Goal: Information Seeking & Learning: Learn about a topic

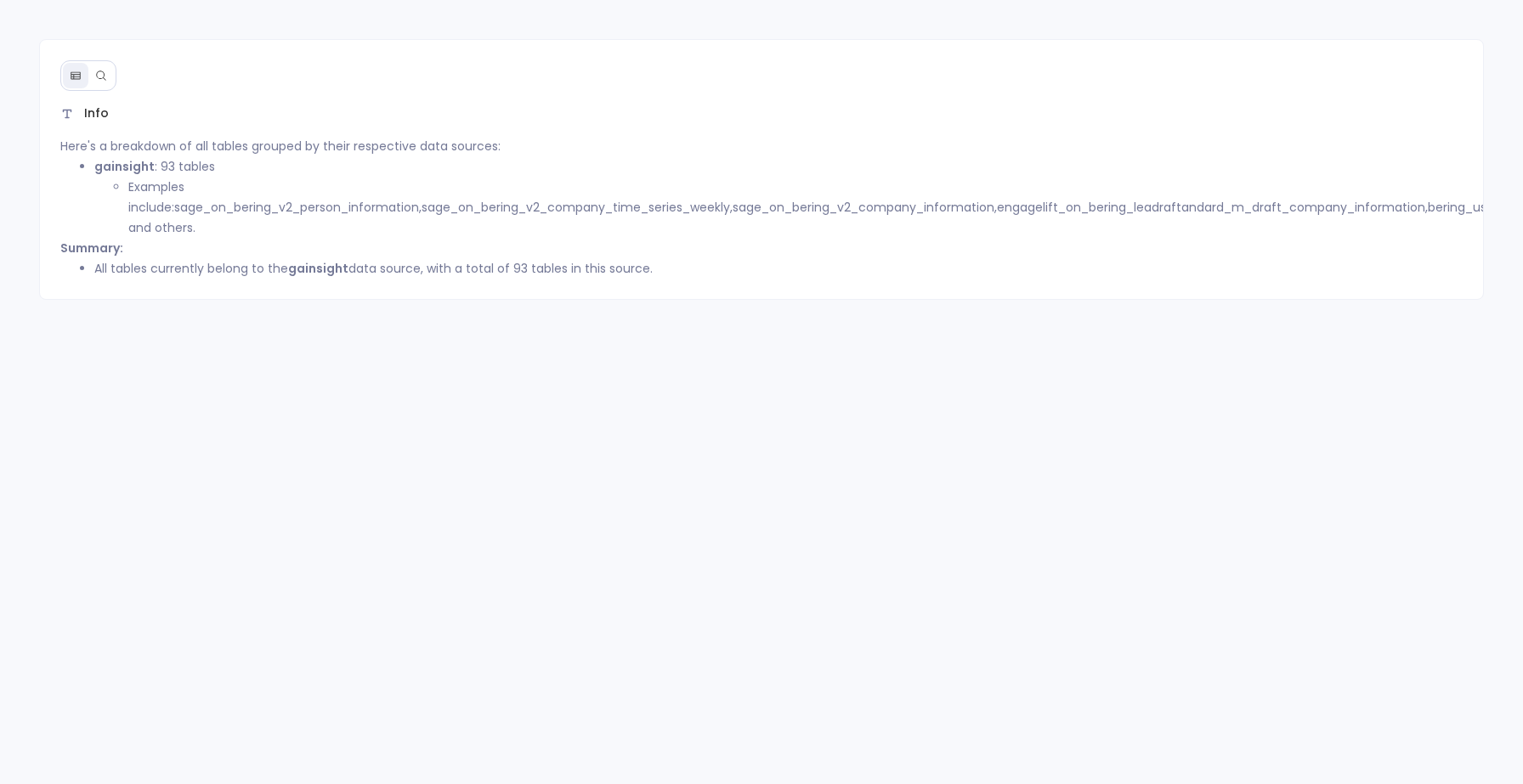
click at [101, 78] on icon at bounding box center [101, 75] width 9 height 9
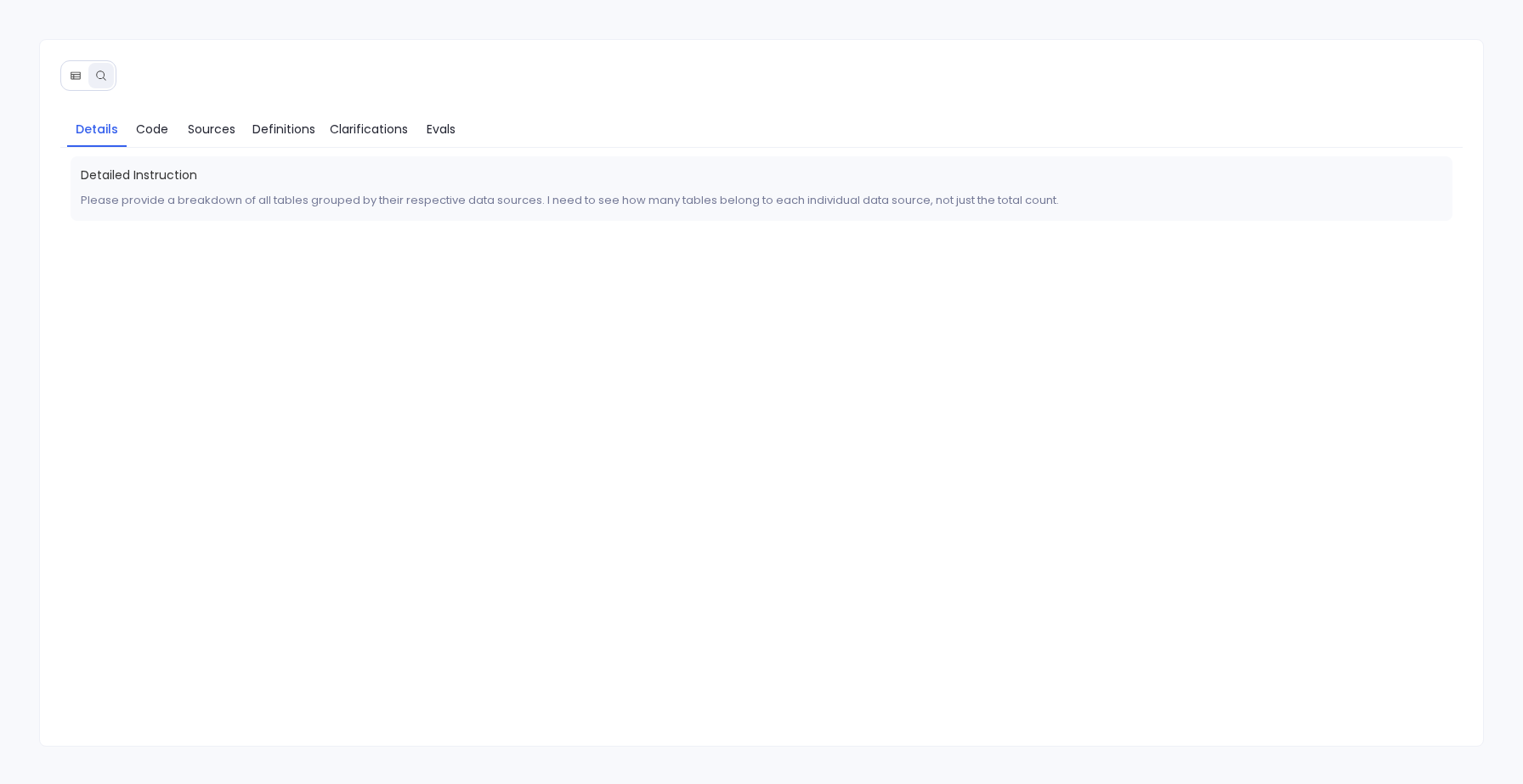
click at [82, 75] on button at bounding box center [76, 76] width 26 height 26
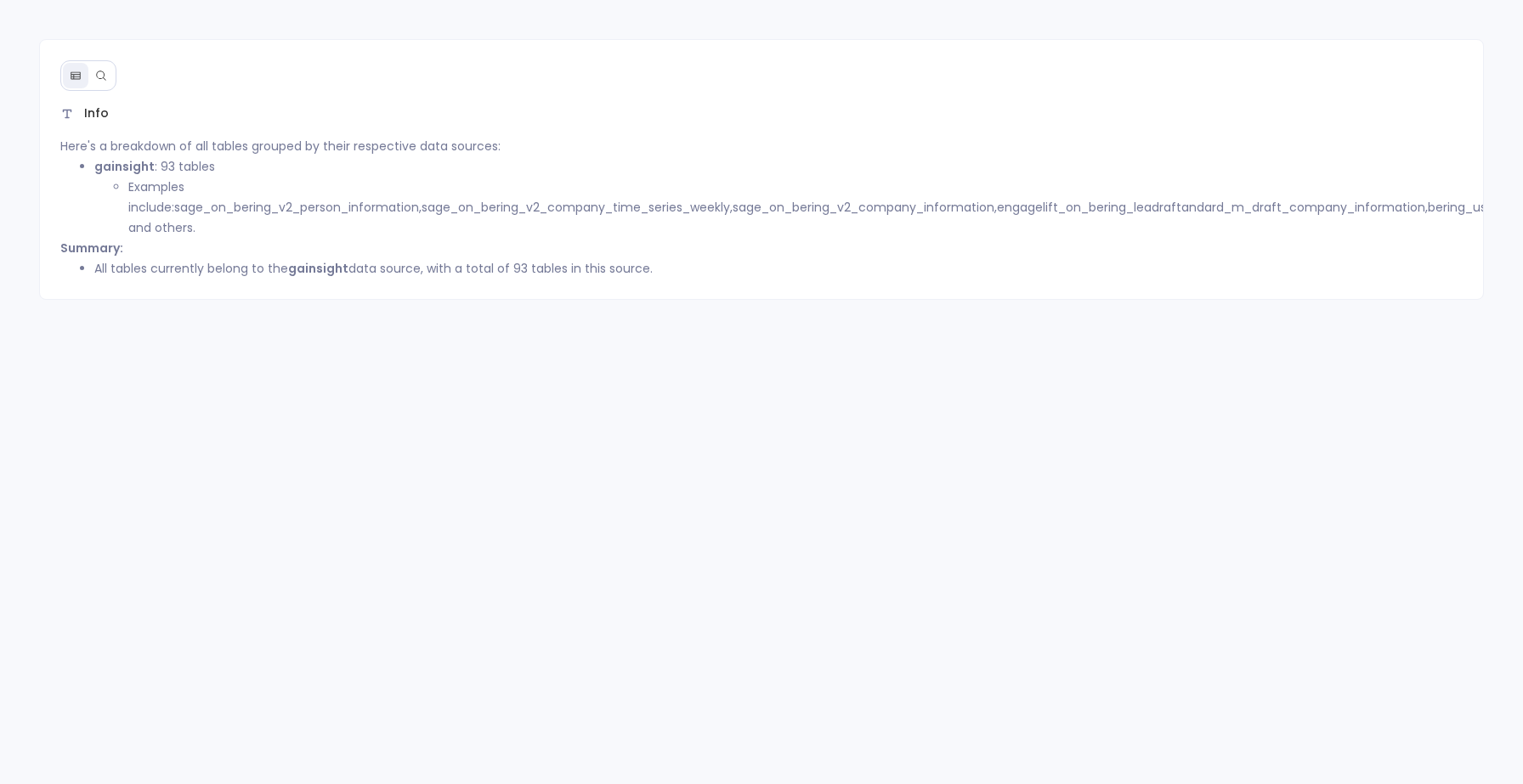
click at [109, 165] on strong "gainsight" at bounding box center [125, 166] width 61 height 17
copy strong "gainsight"
click at [91, 171] on ul "gainsight : 93 tables Examples include: sage_on_bering_v2_person_information , …" at bounding box center [762, 197] width 1403 height 82
drag, startPoint x: 92, startPoint y: 166, endPoint x: 211, endPoint y: 164, distance: 119.0
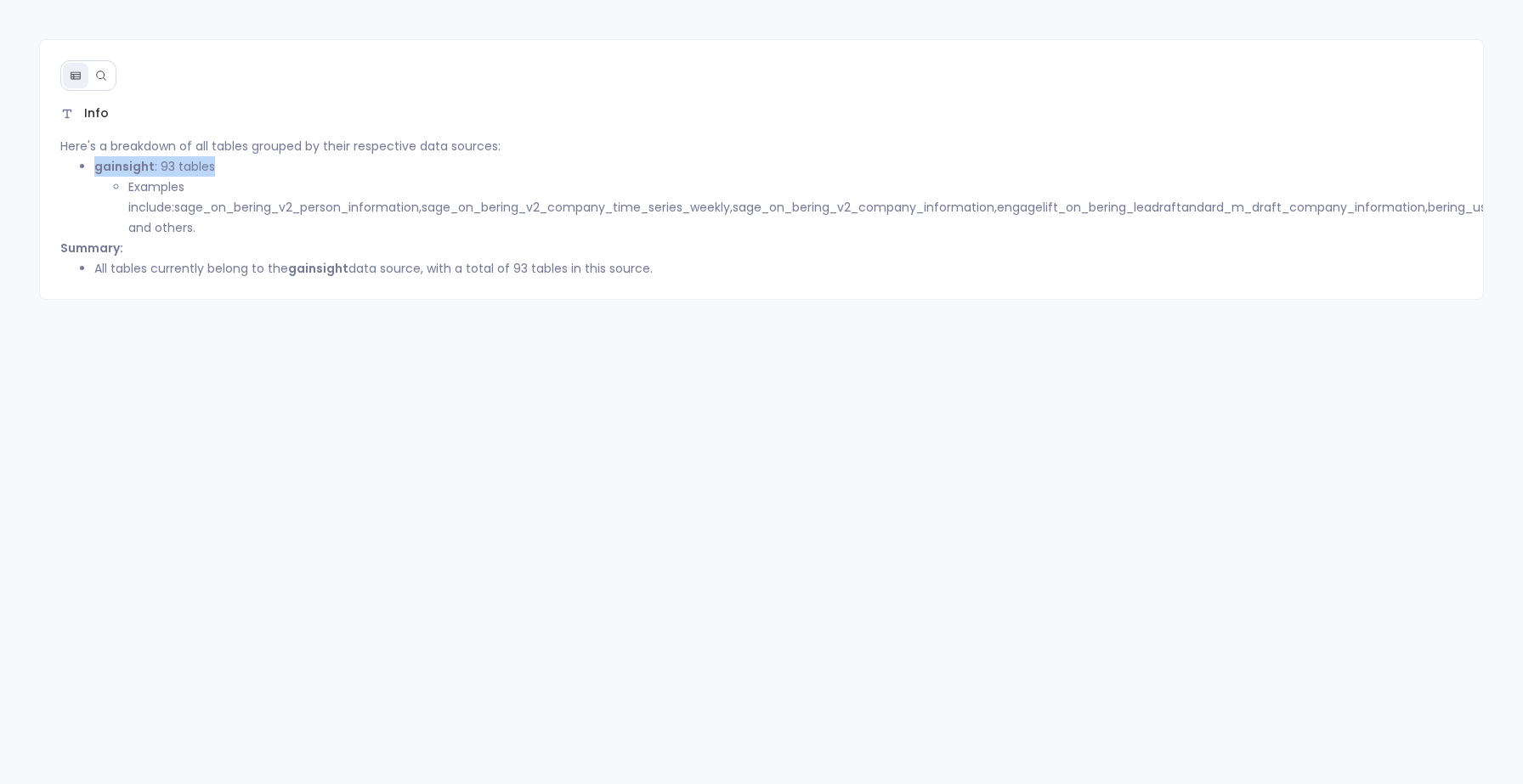
click at [211, 164] on ul "gainsight : 93 tables Examples include: sage_on_bering_v2_person_information , …" at bounding box center [762, 197] width 1403 height 82
copy li "gainsight : 93 tables"
click at [205, 276] on div "Info Here's a breakdown of all tables grouped by their respective data sources:…" at bounding box center [761, 170] width 1445 height 261
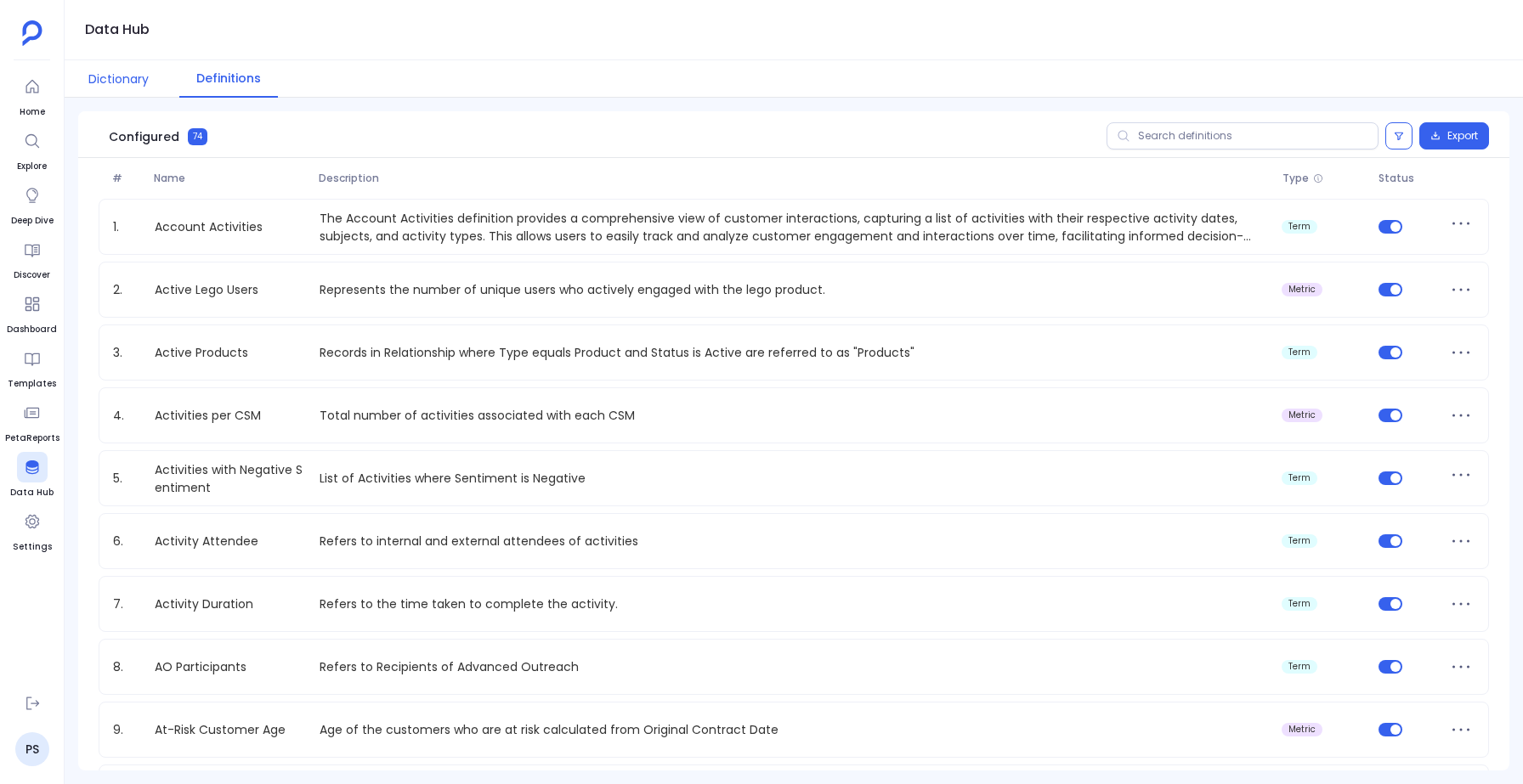
click at [109, 86] on button "Dictionary" at bounding box center [119, 79] width 95 height 38
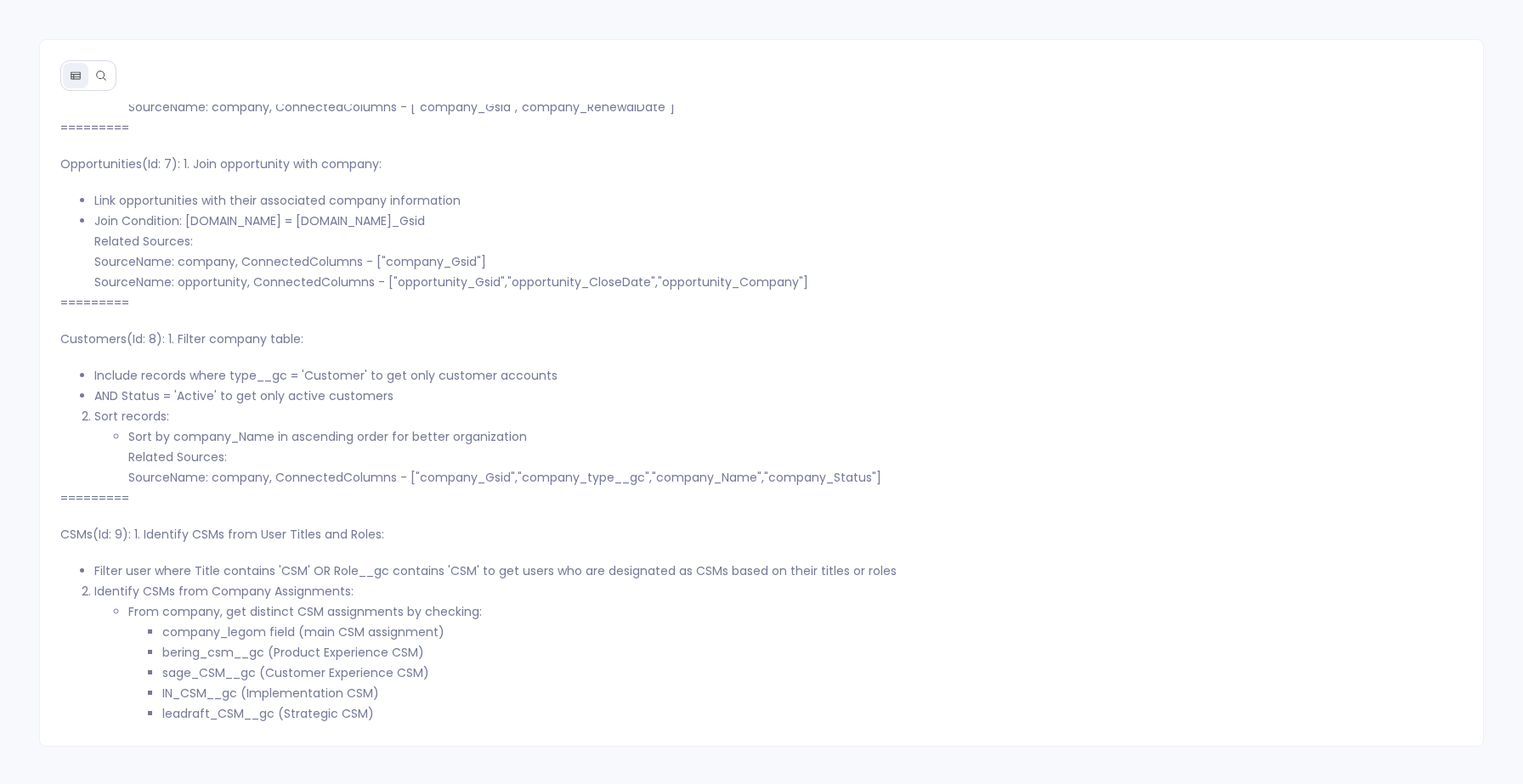
scroll to position [7213, 0]
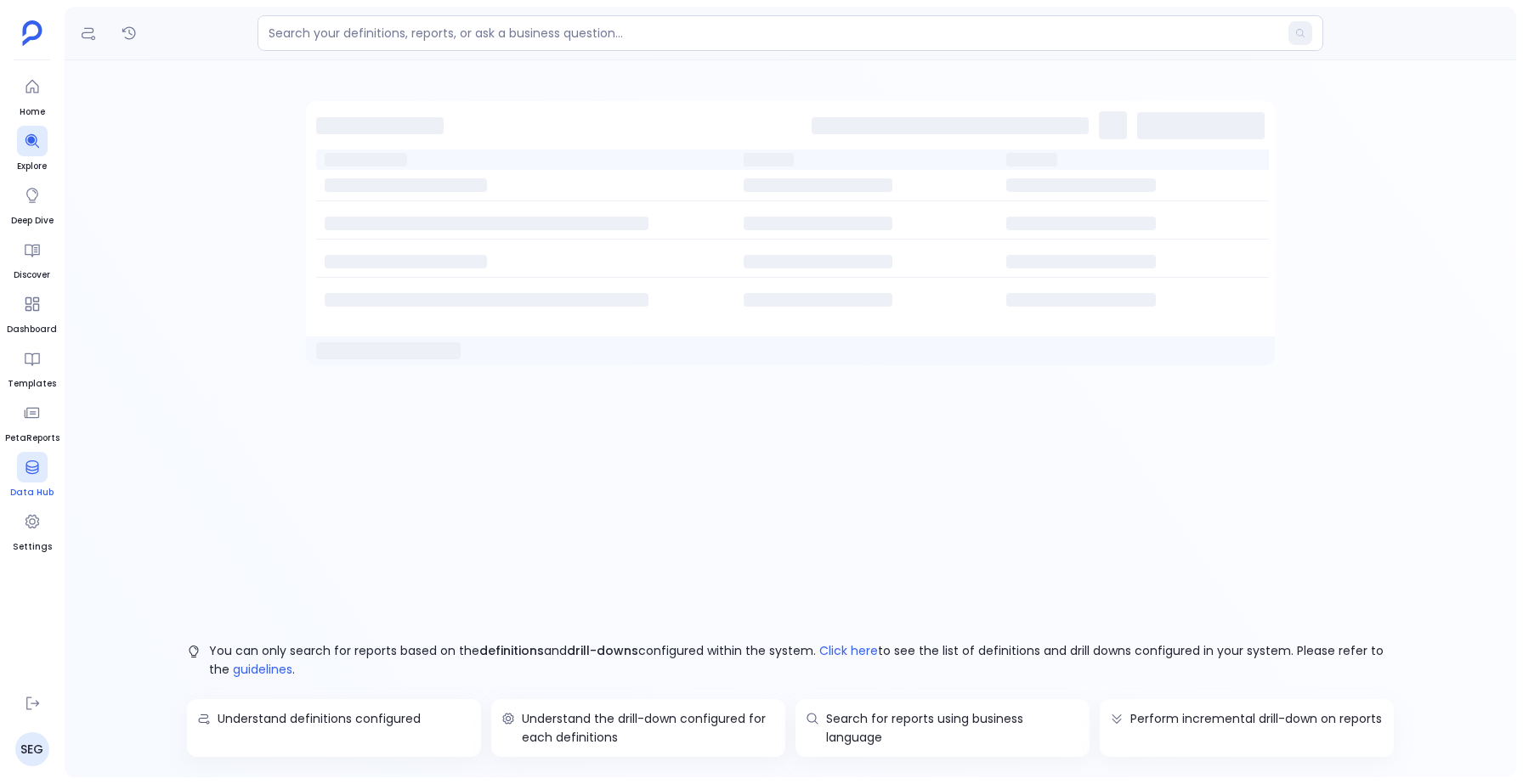
click at [31, 468] on icon at bounding box center [32, 467] width 17 height 17
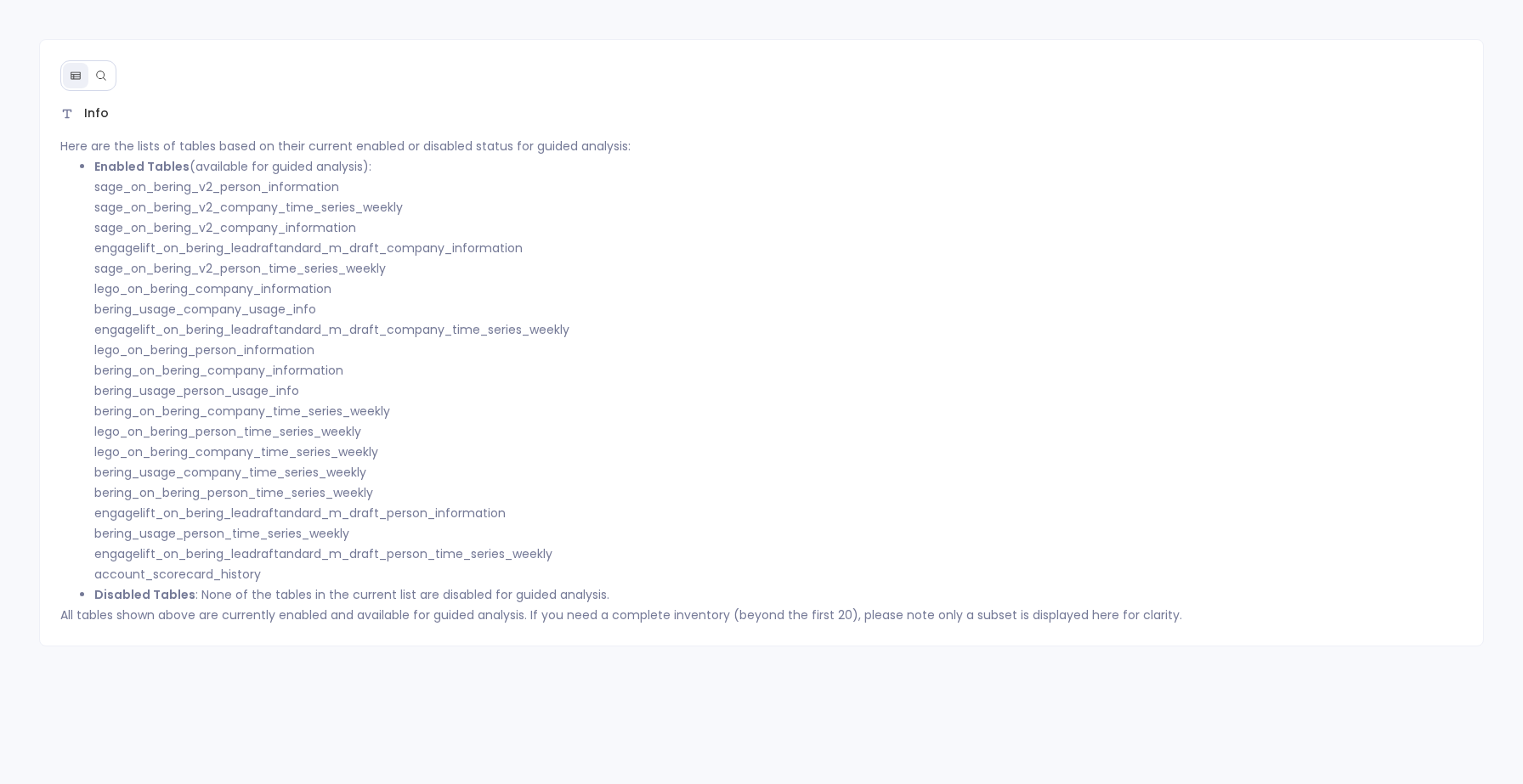
click at [106, 70] on icon at bounding box center [102, 76] width 12 height 12
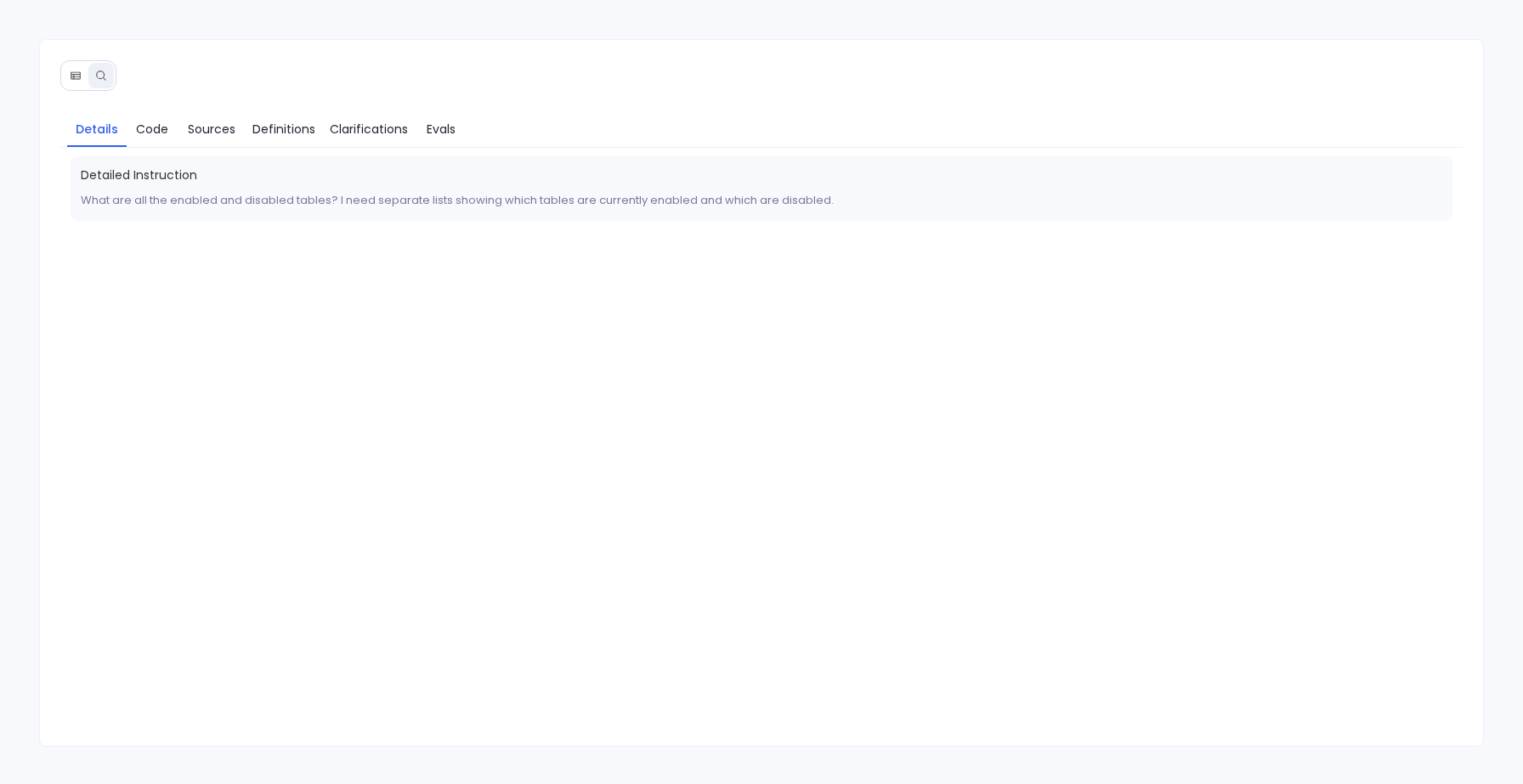
click at [77, 77] on icon at bounding box center [75, 76] width 9 height 8
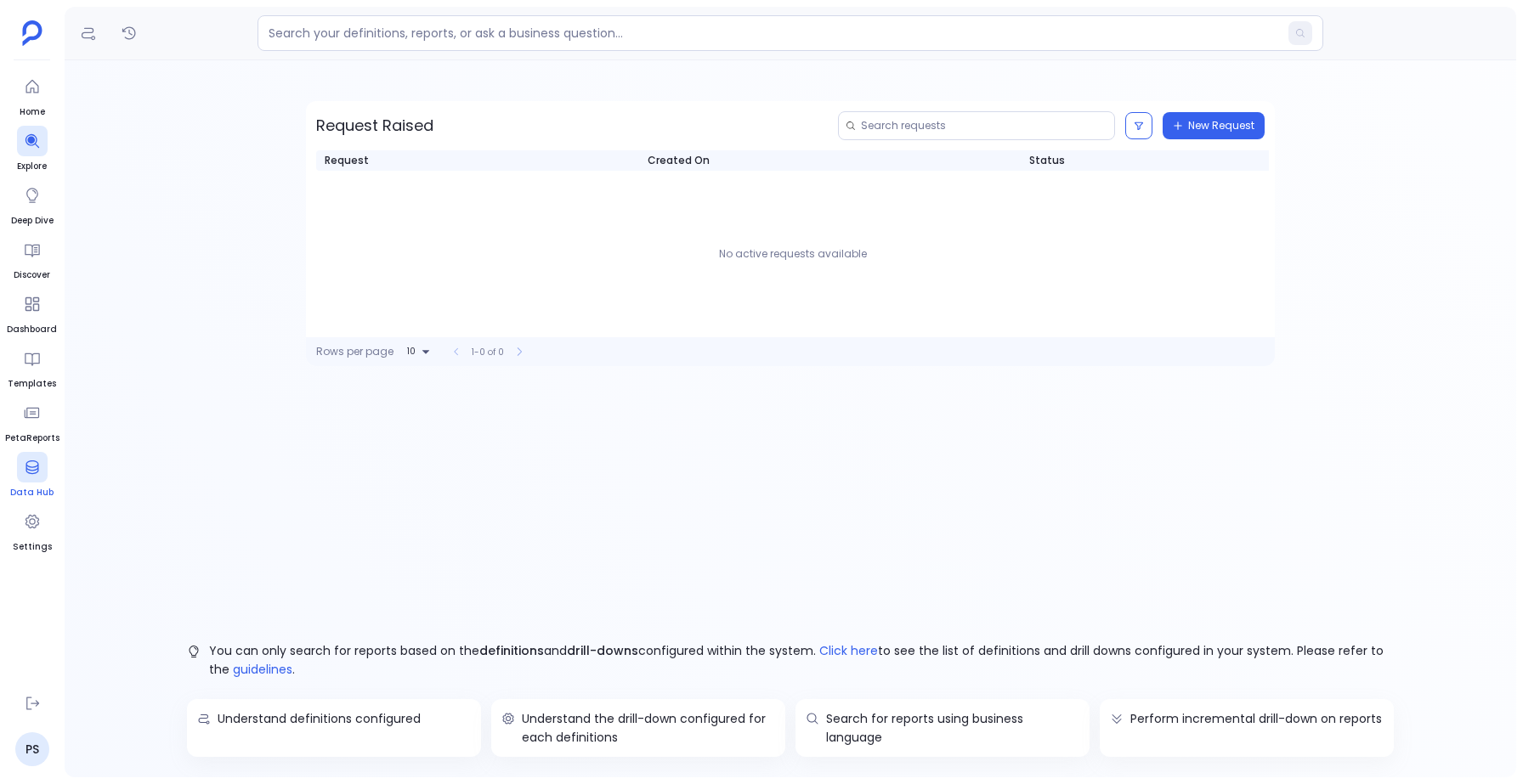
click at [41, 464] on div at bounding box center [32, 467] width 31 height 31
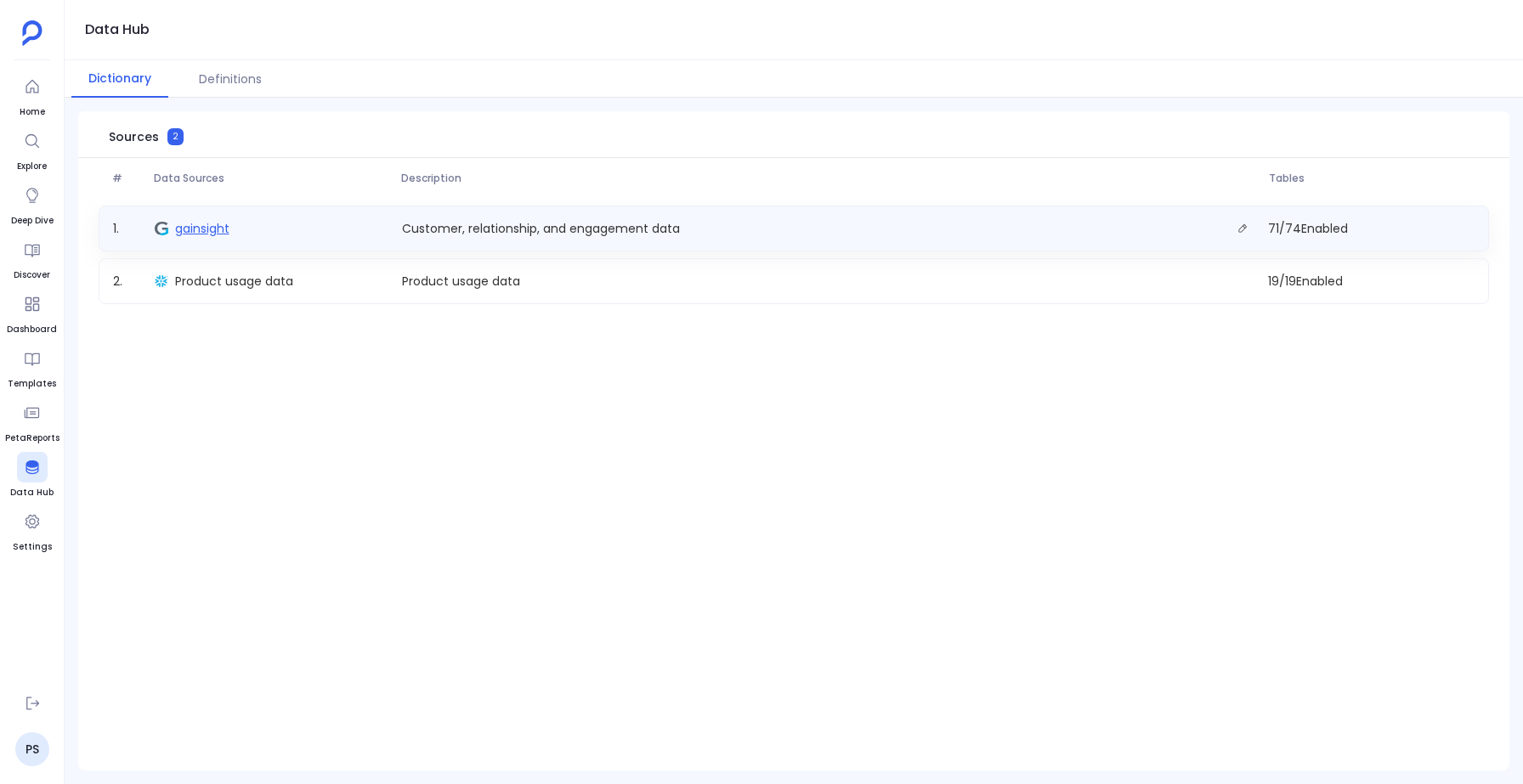
click at [206, 229] on span "gainsight" at bounding box center [202, 229] width 55 height 17
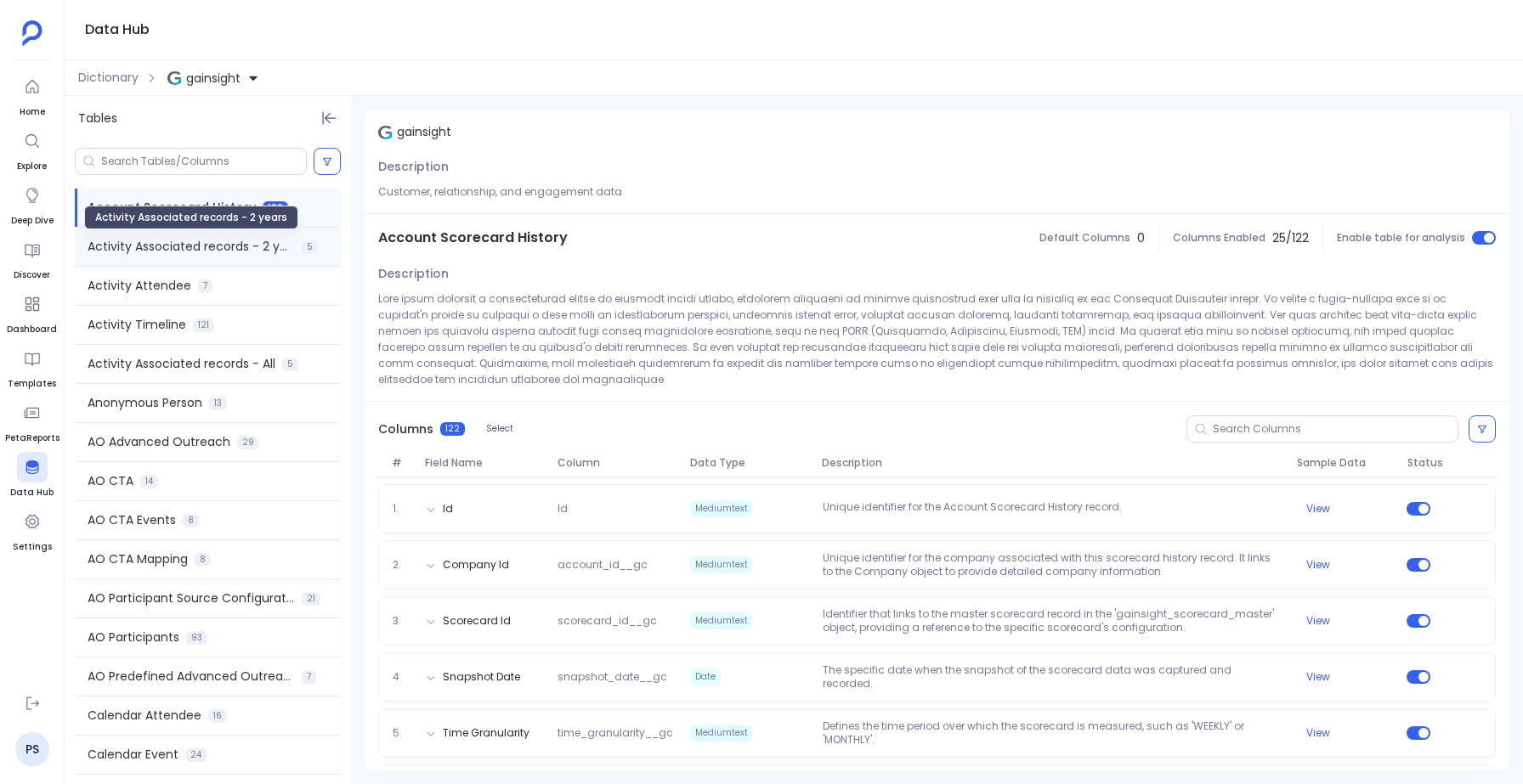
click at [171, 250] on span "Activity Associated records - 2 years" at bounding box center [191, 247] width 207 height 18
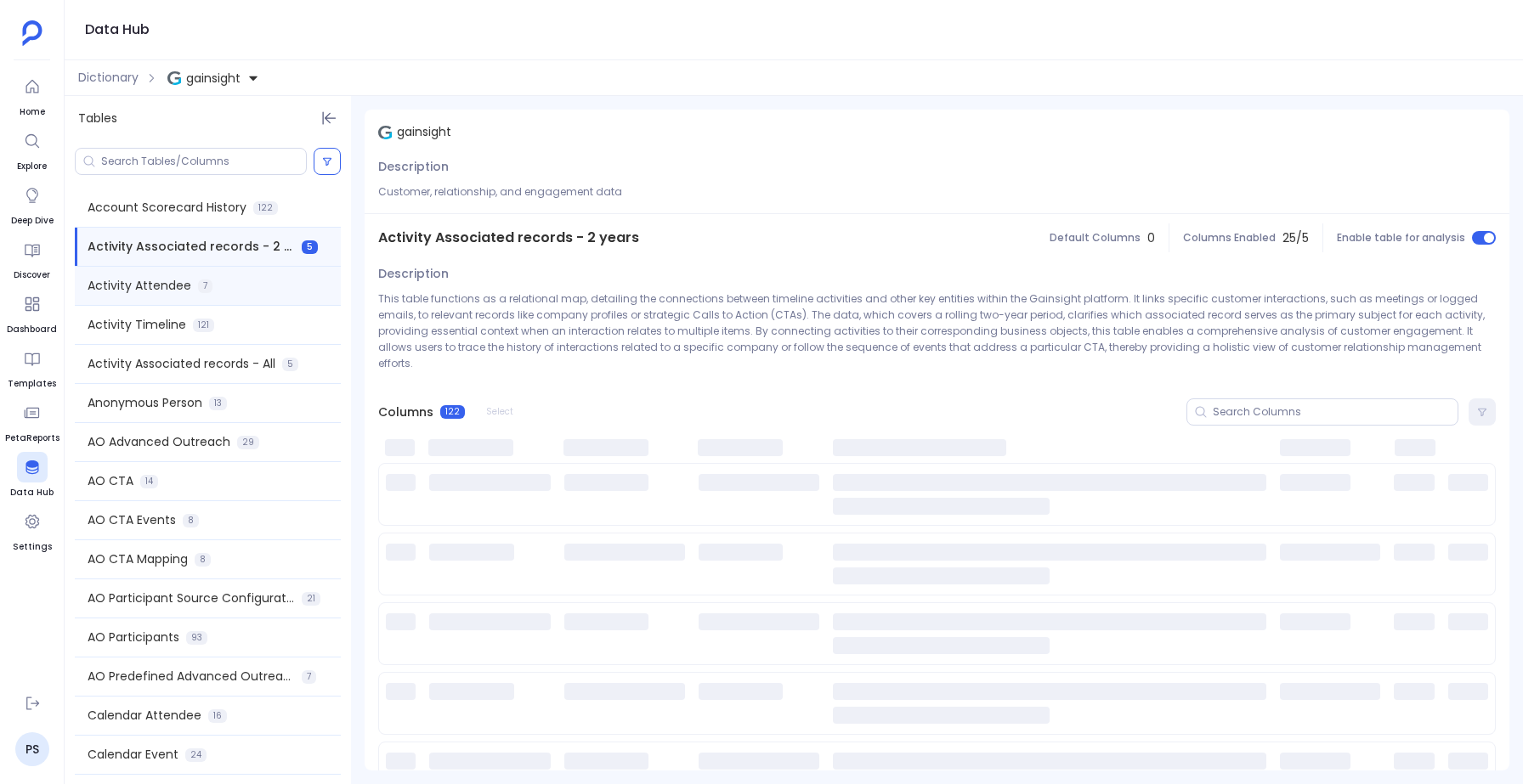
click at [169, 273] on div "Activity Attendee 7" at bounding box center [208, 286] width 266 height 38
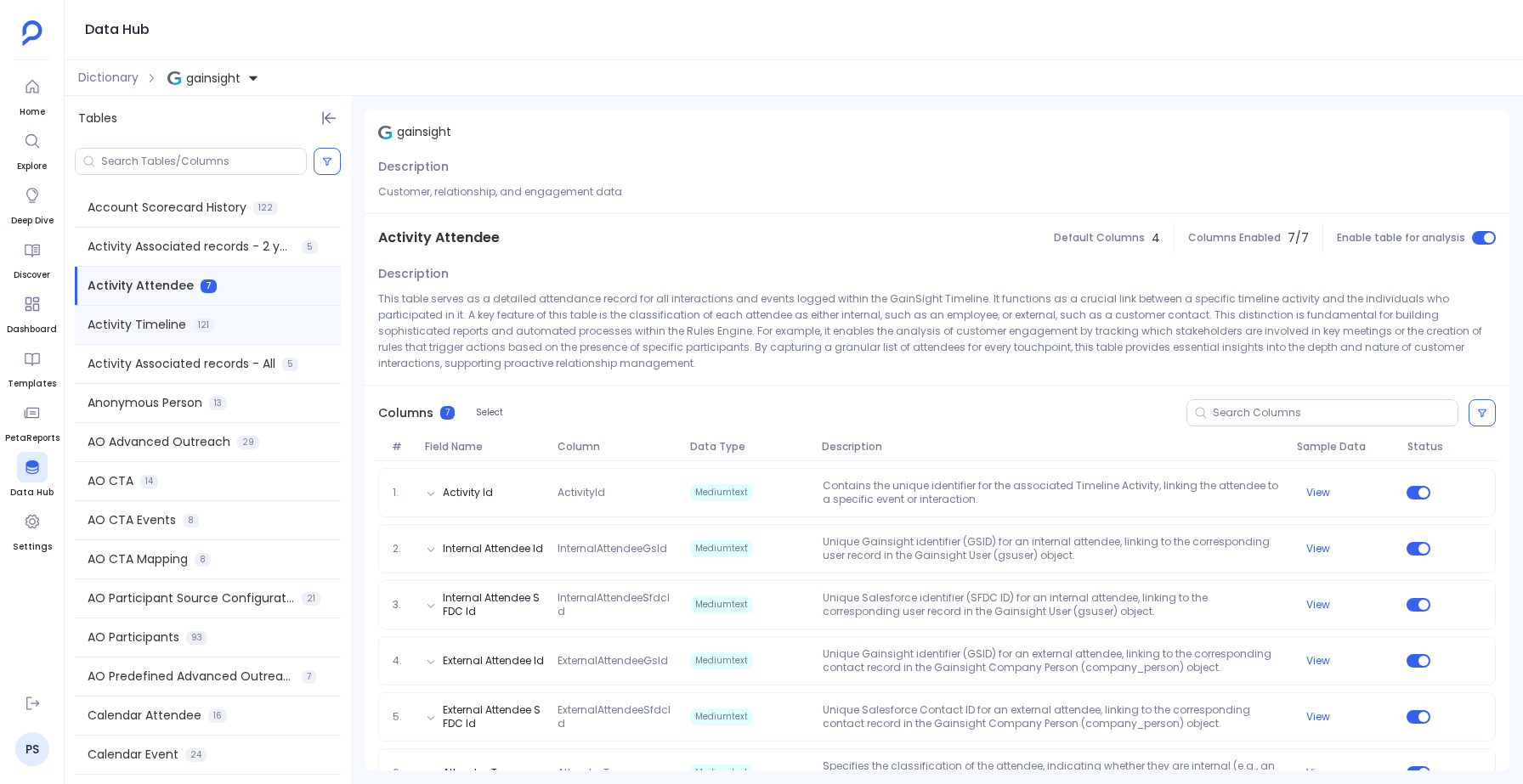
click at [153, 328] on span "Activity Timeline" at bounding box center [137, 325] width 99 height 18
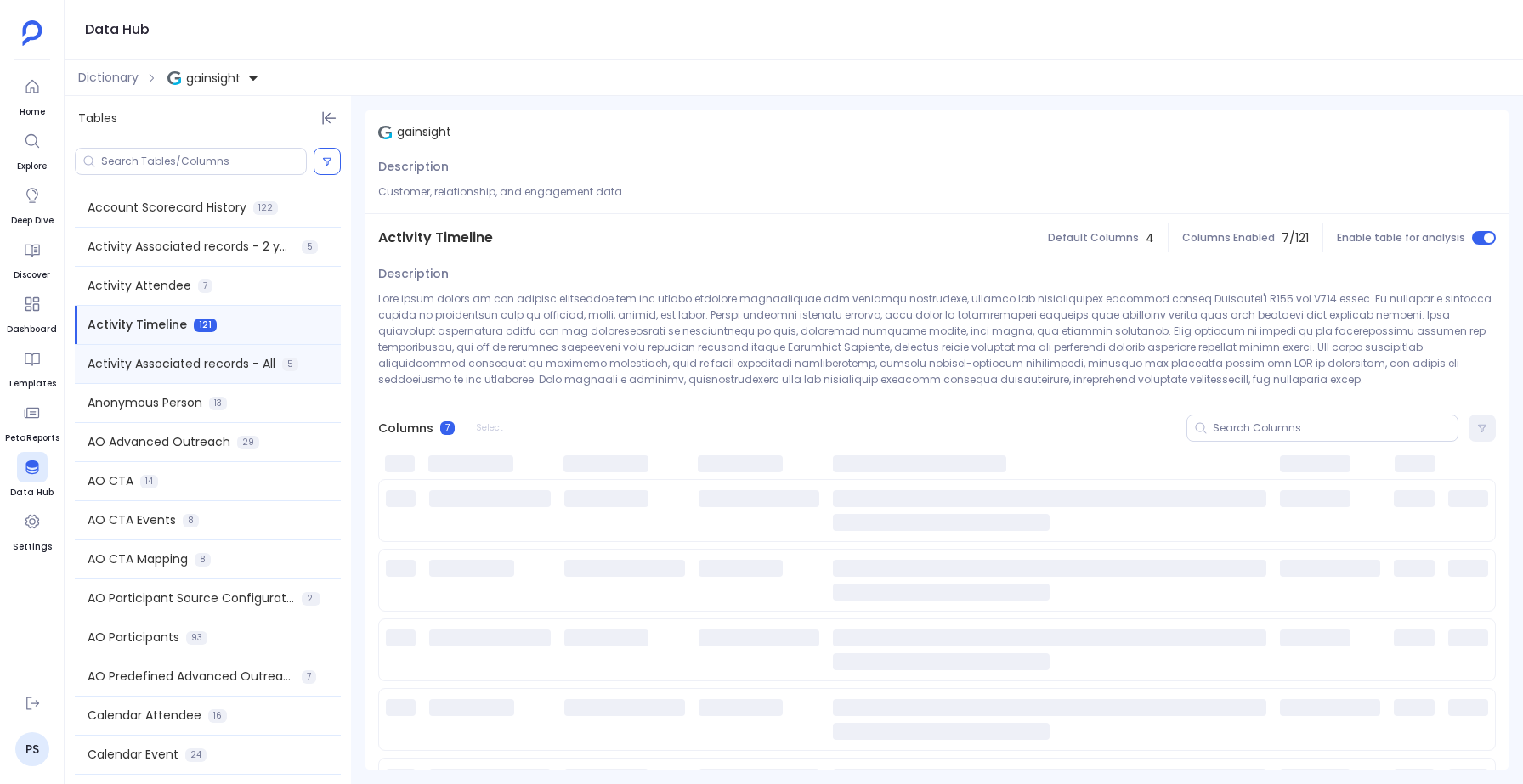
click at [160, 368] on span "Activity Associated records - All" at bounding box center [182, 363] width 188 height 18
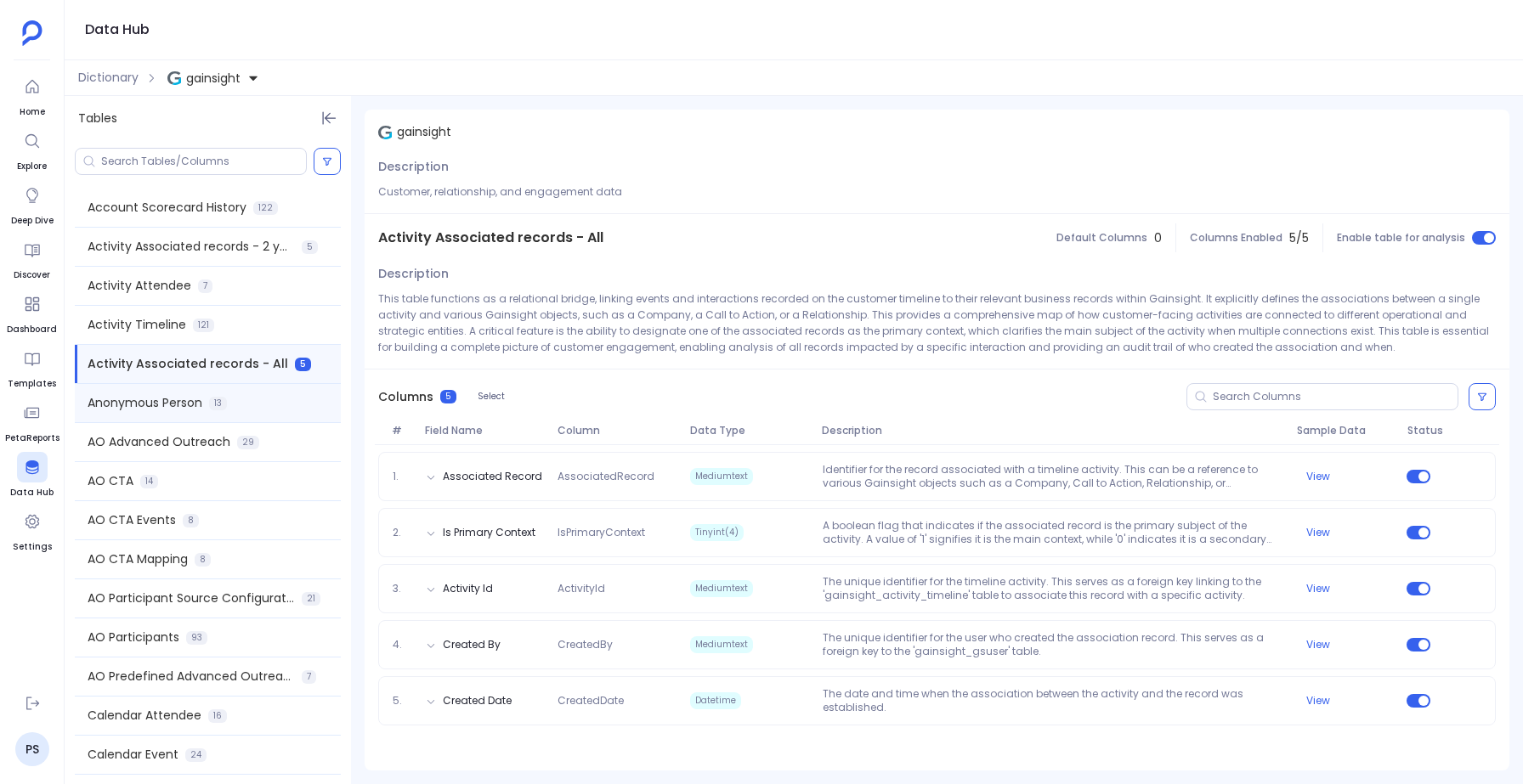
click at [161, 407] on span "Anonymous Person" at bounding box center [145, 403] width 114 height 18
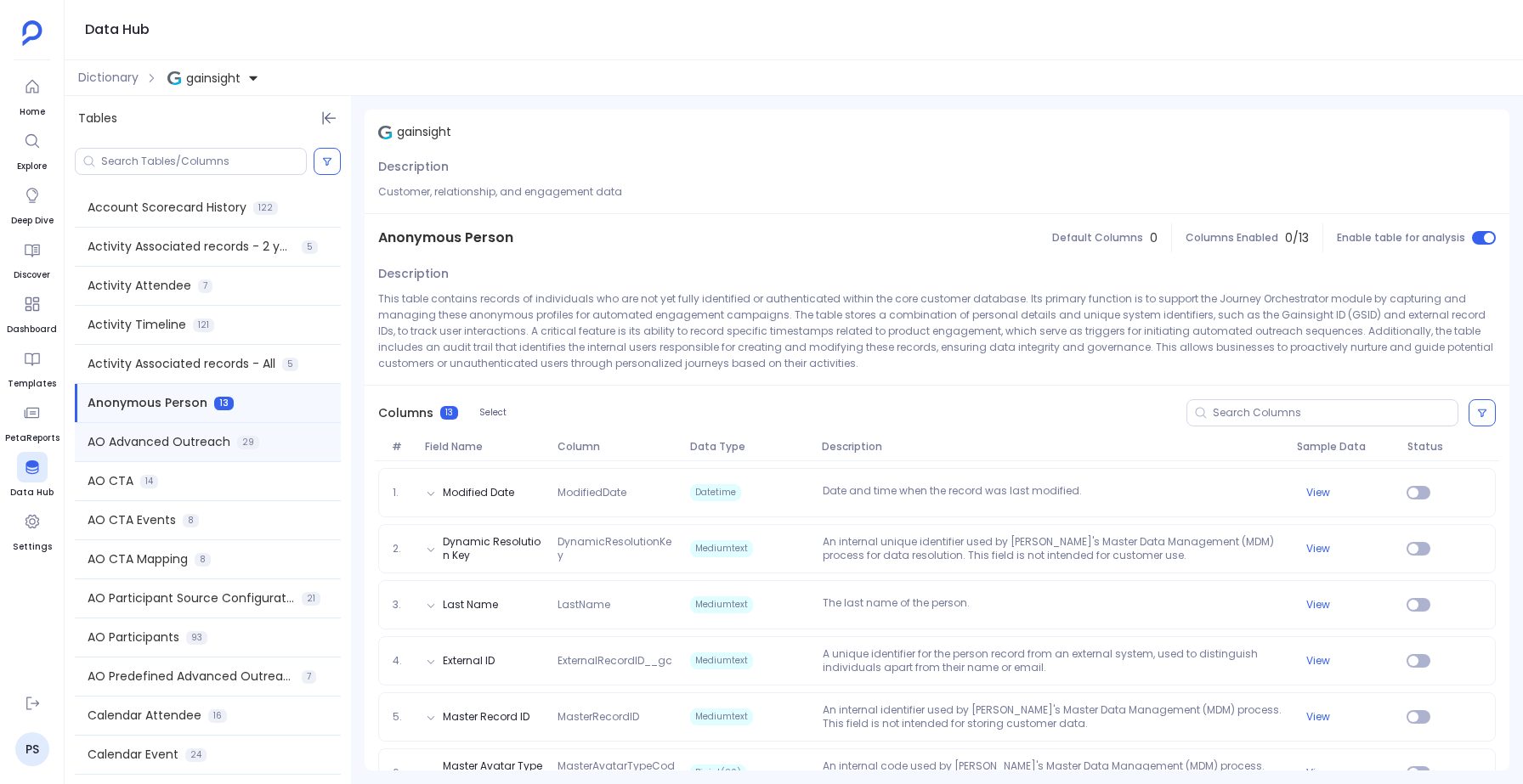
click at [156, 443] on span "AO Advanced Outreach" at bounding box center [159, 442] width 142 height 18
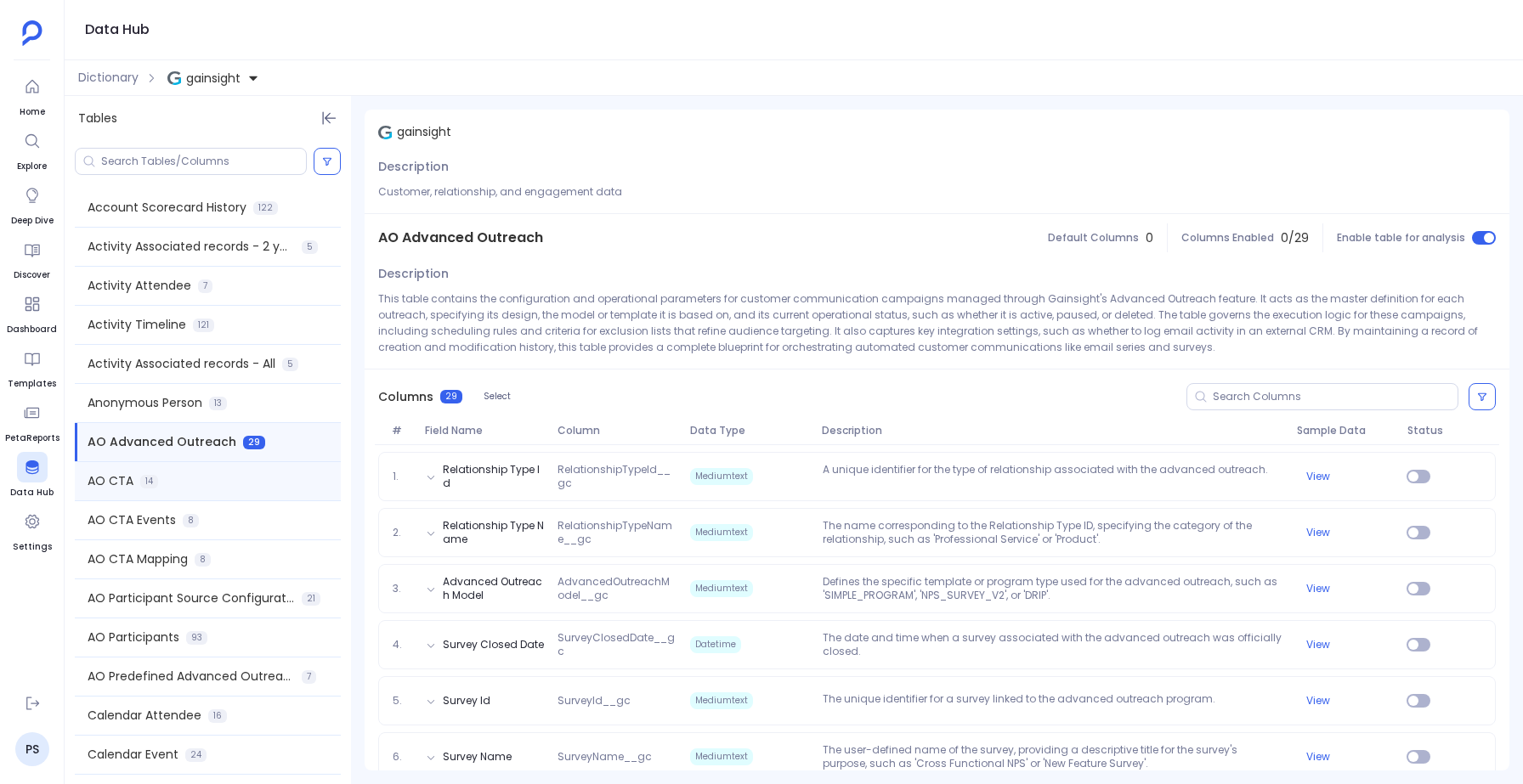
click at [142, 479] on span "14" at bounding box center [148, 482] width 18 height 14
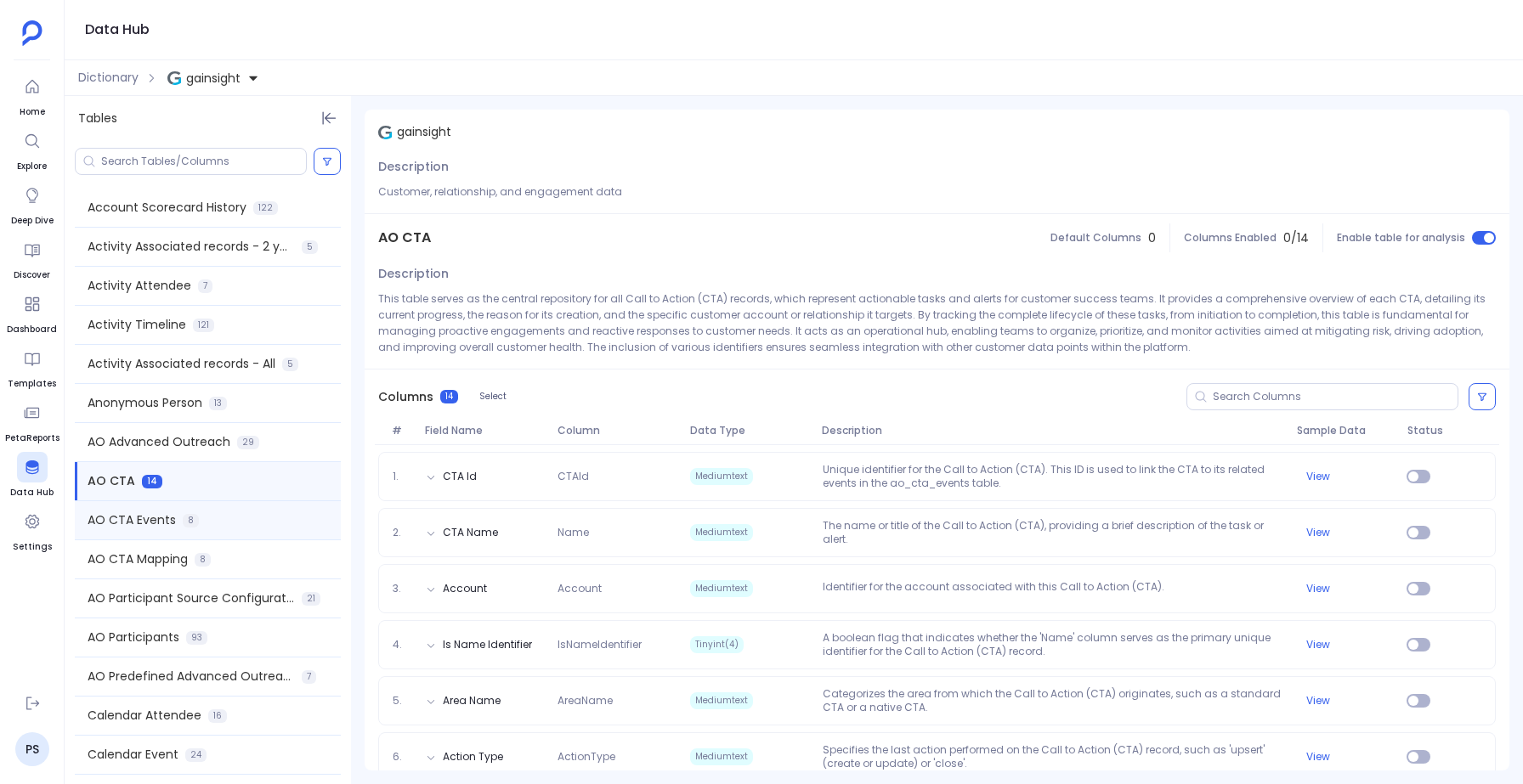
click at [153, 519] on span "AO CTA Events" at bounding box center [132, 520] width 89 height 18
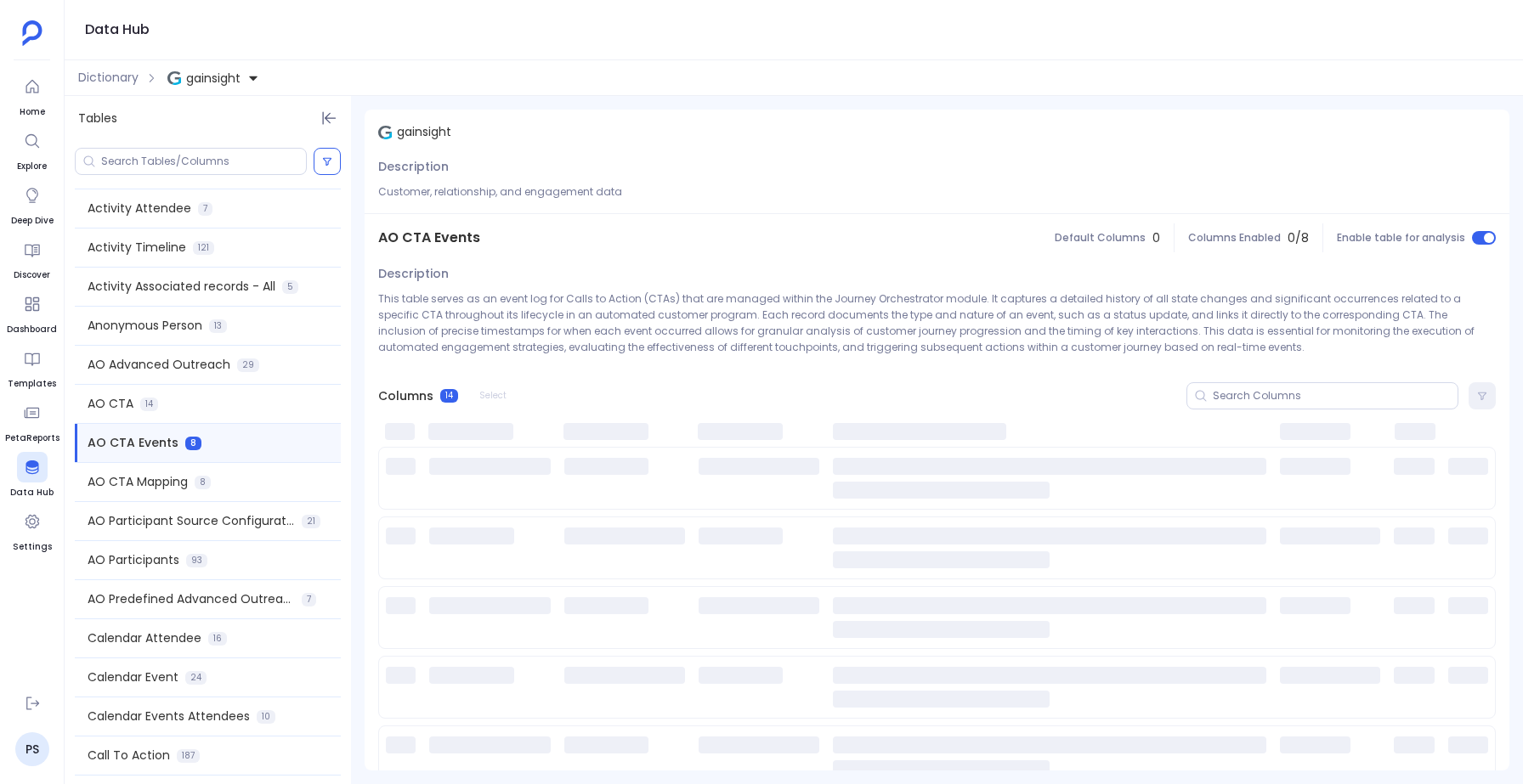
scroll to position [78, 0]
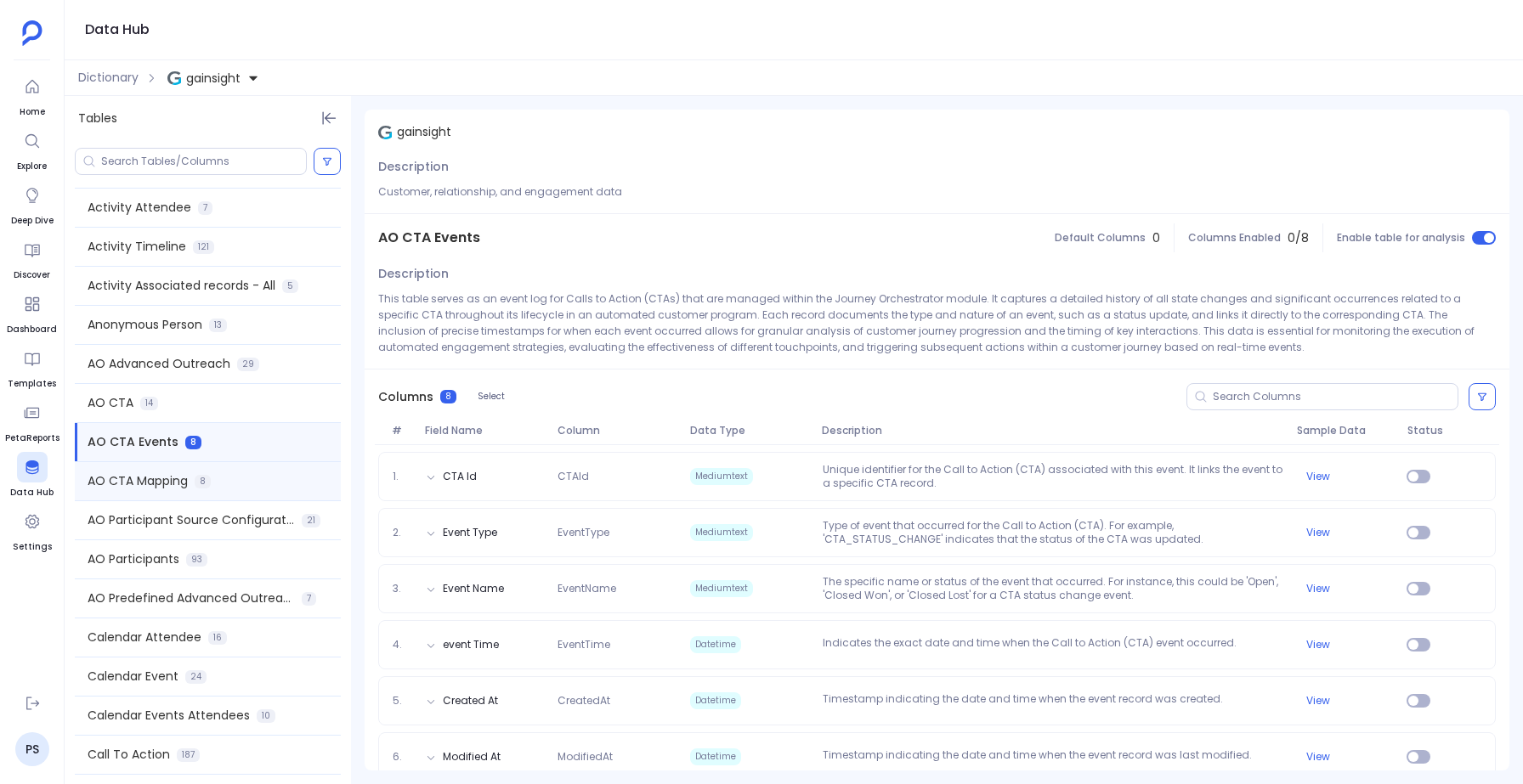
click at [162, 484] on span "AO CTA Mapping" at bounding box center [138, 481] width 101 height 18
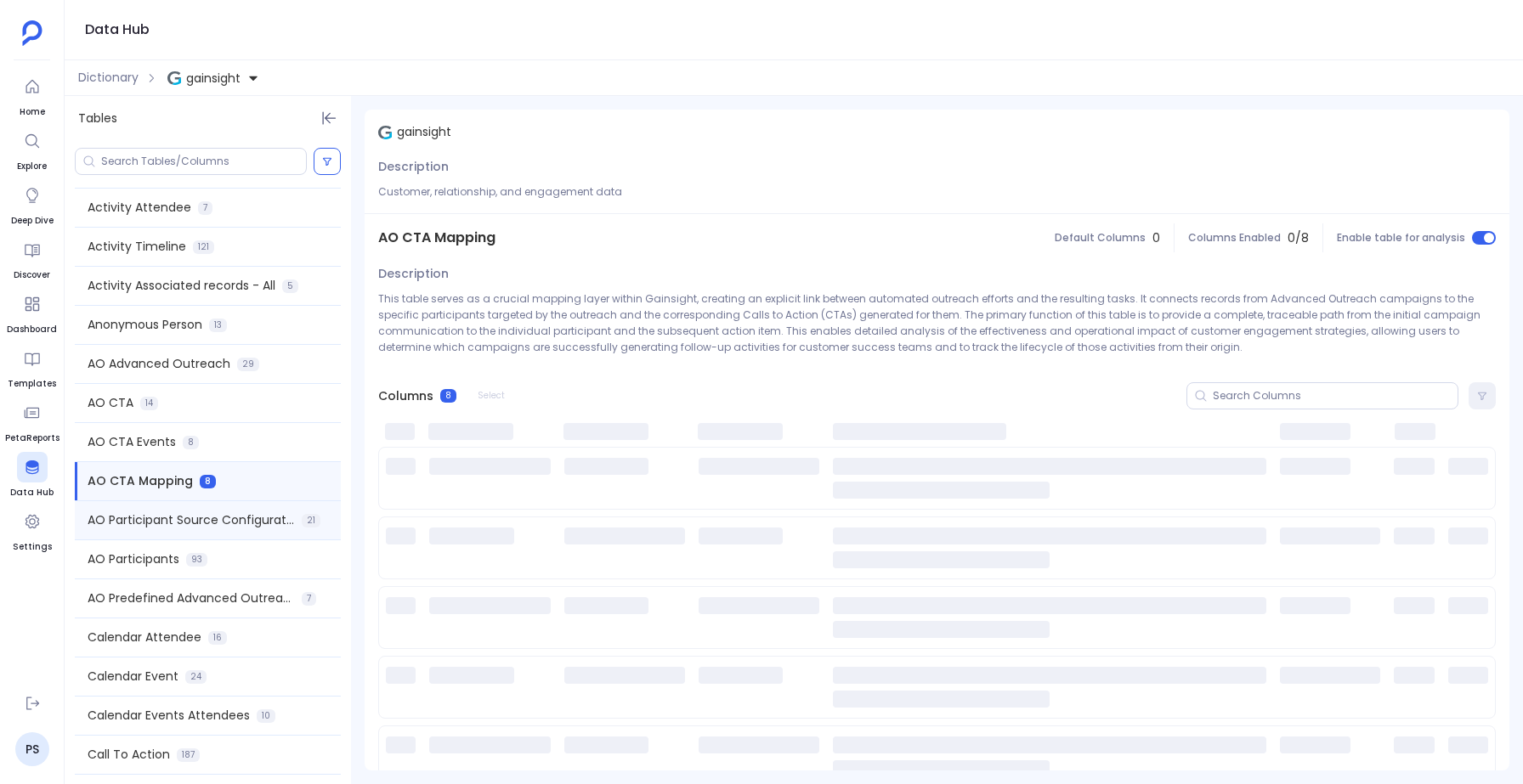
click at [155, 532] on div "AO Participant Source Configuration 21" at bounding box center [208, 520] width 266 height 38
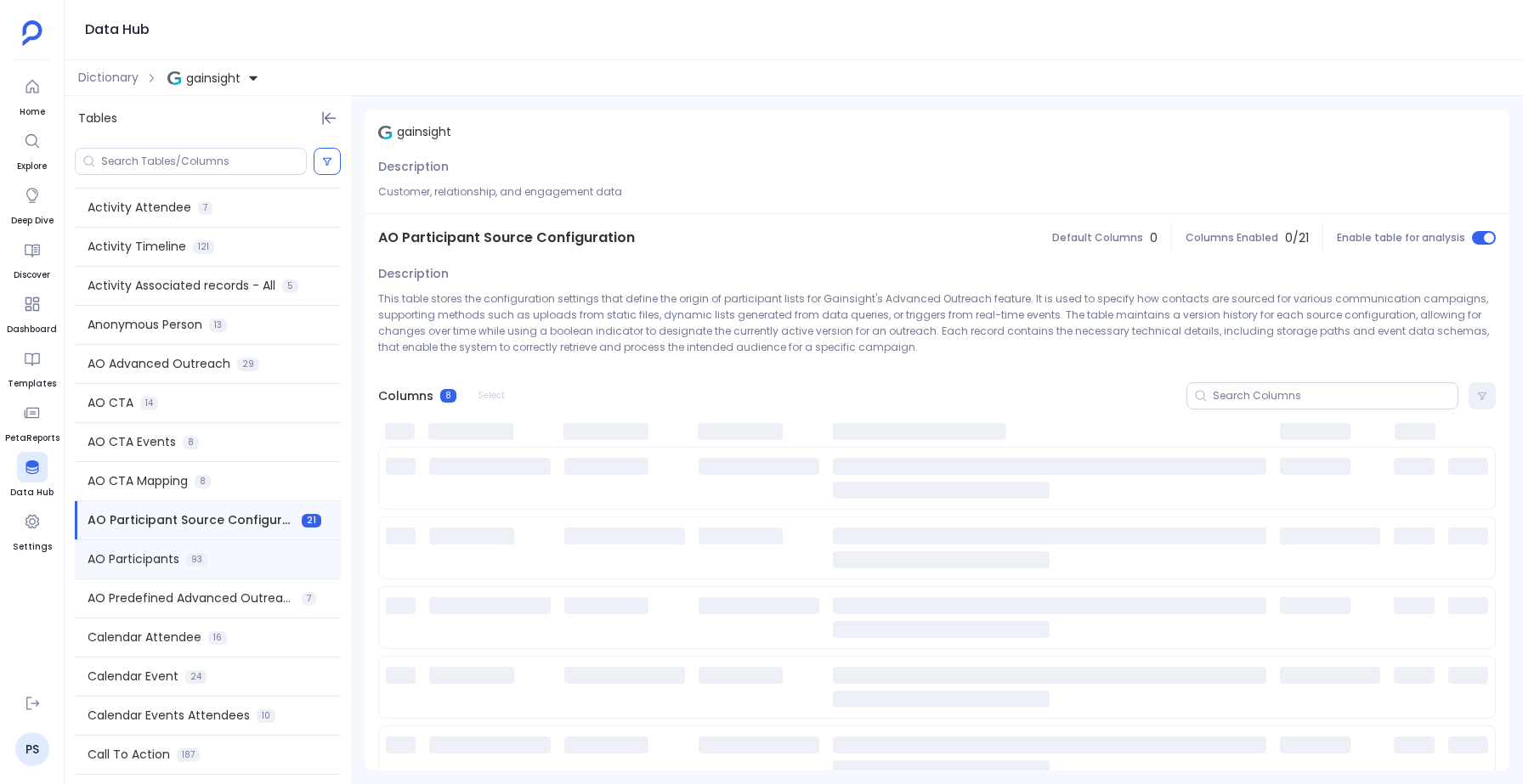
click at [143, 566] on span "AO Participants" at bounding box center [134, 559] width 92 height 18
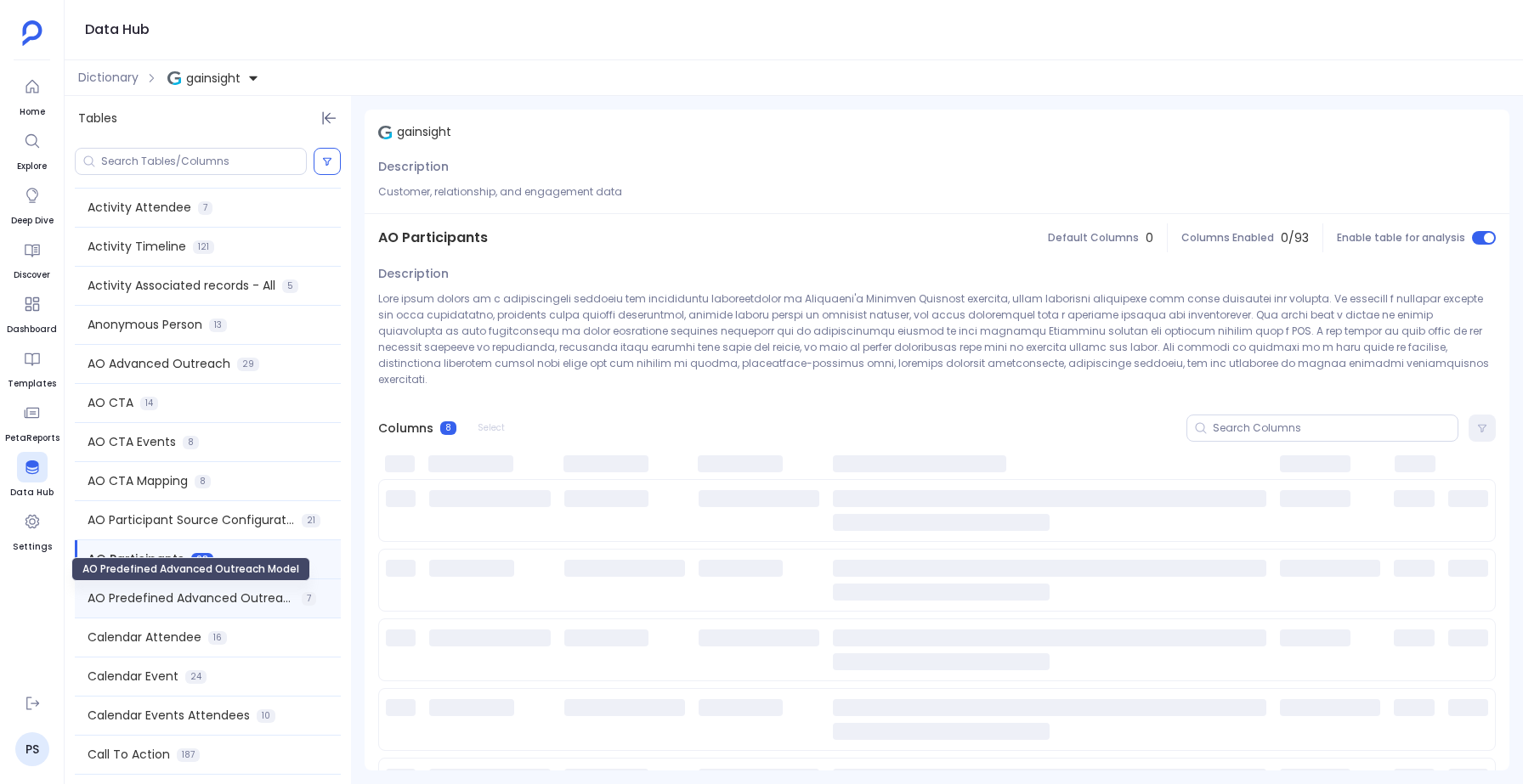
click at [146, 604] on span "AO Predefined Advanced Outreach Model" at bounding box center [191, 598] width 207 height 18
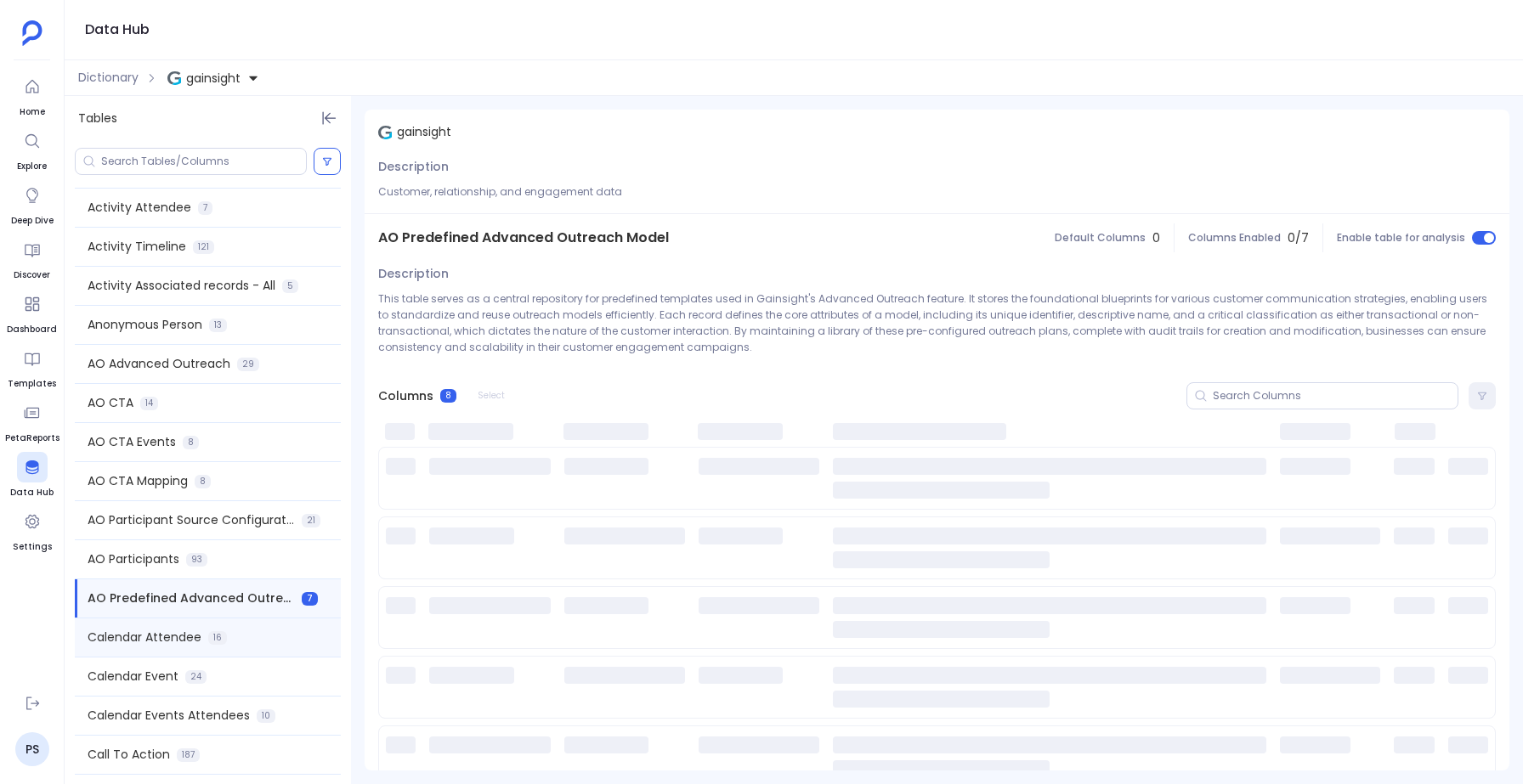
click at [139, 633] on span "Calendar Attendee" at bounding box center [144, 637] width 113 height 18
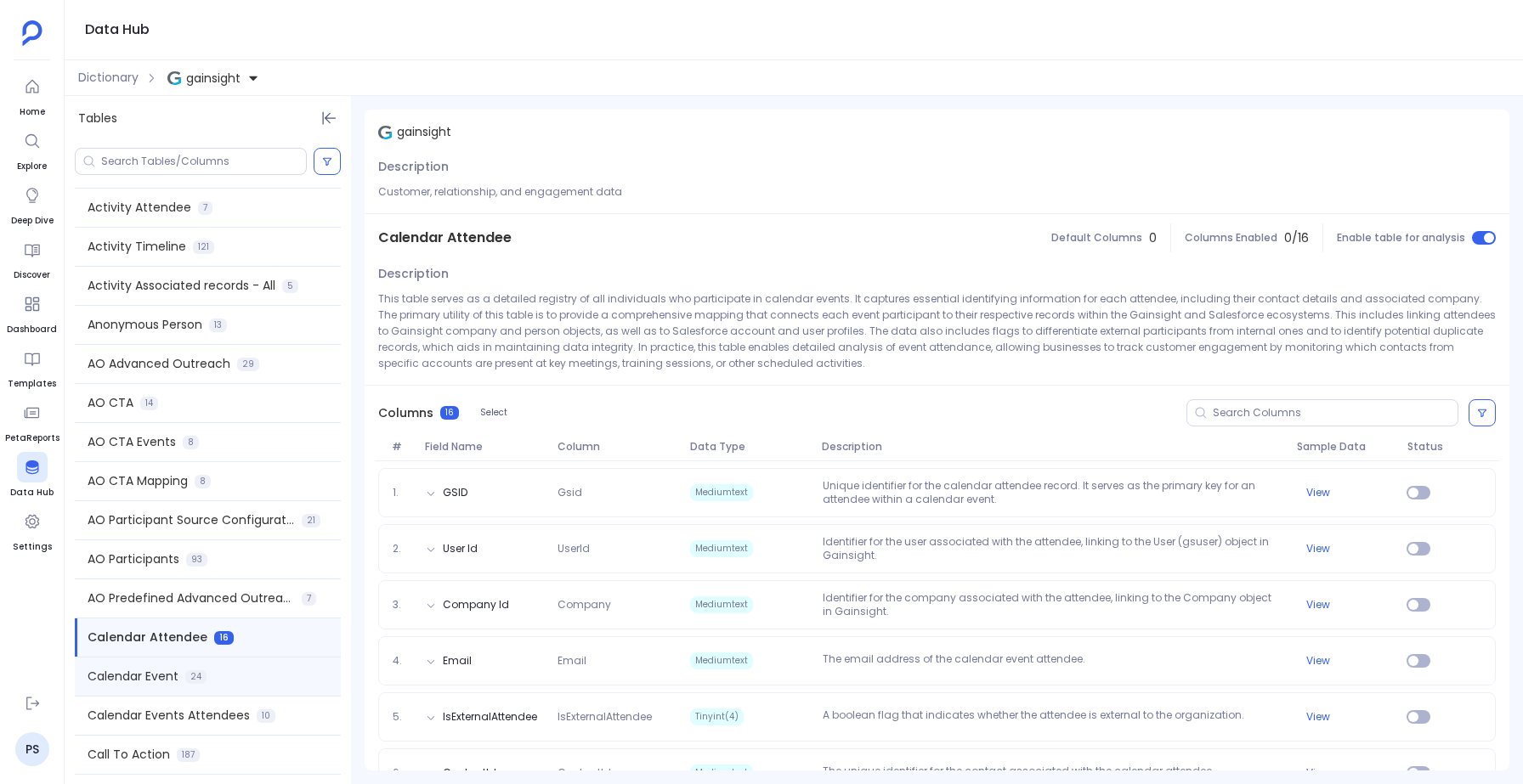
click at [136, 677] on span "Calendar Event" at bounding box center [133, 677] width 91 height 18
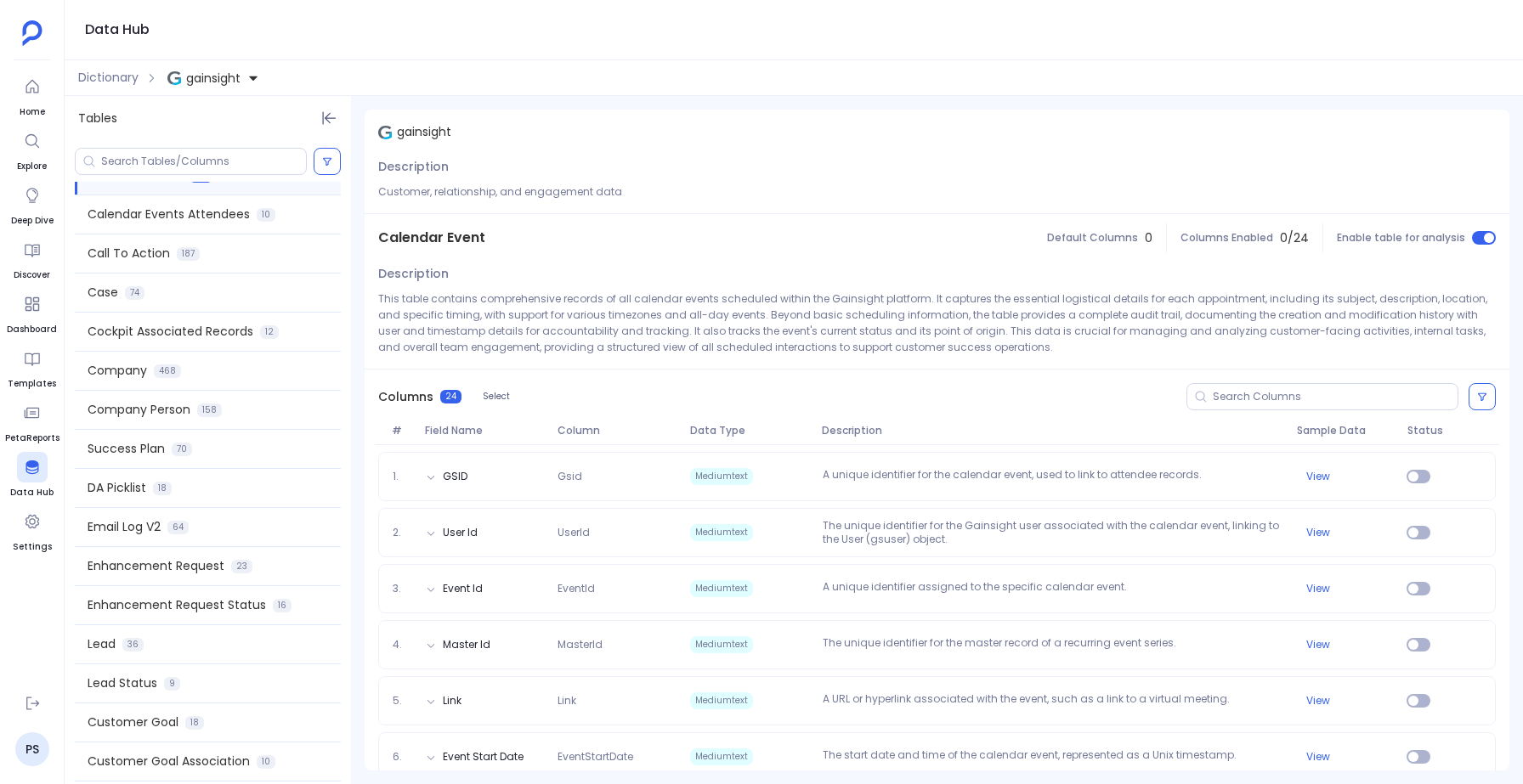
scroll to position [578, 0]
click at [169, 216] on span "Calendar Events Attendees" at bounding box center [169, 216] width 162 height 18
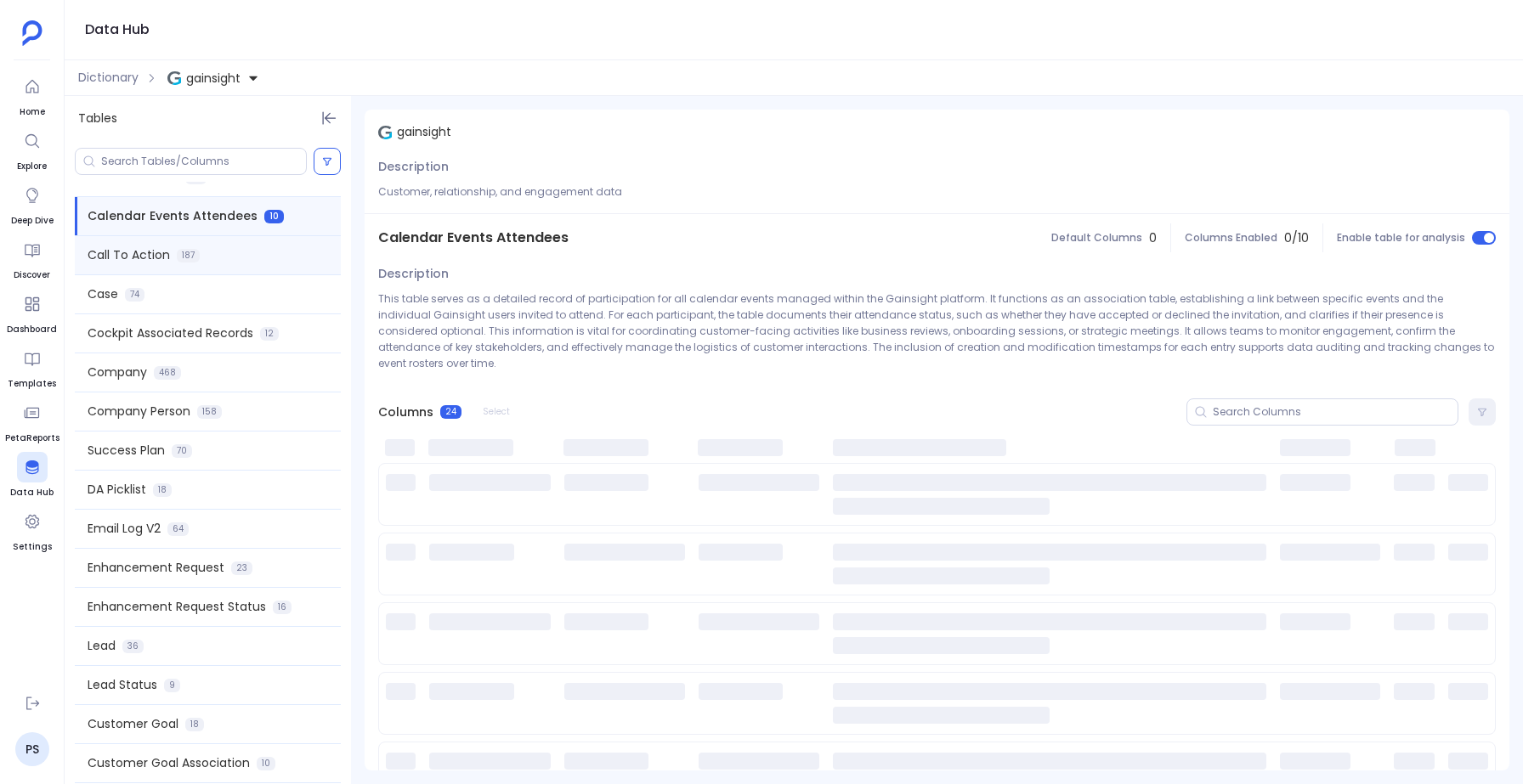
click at [161, 258] on span "Call To Action" at bounding box center [129, 255] width 83 height 18
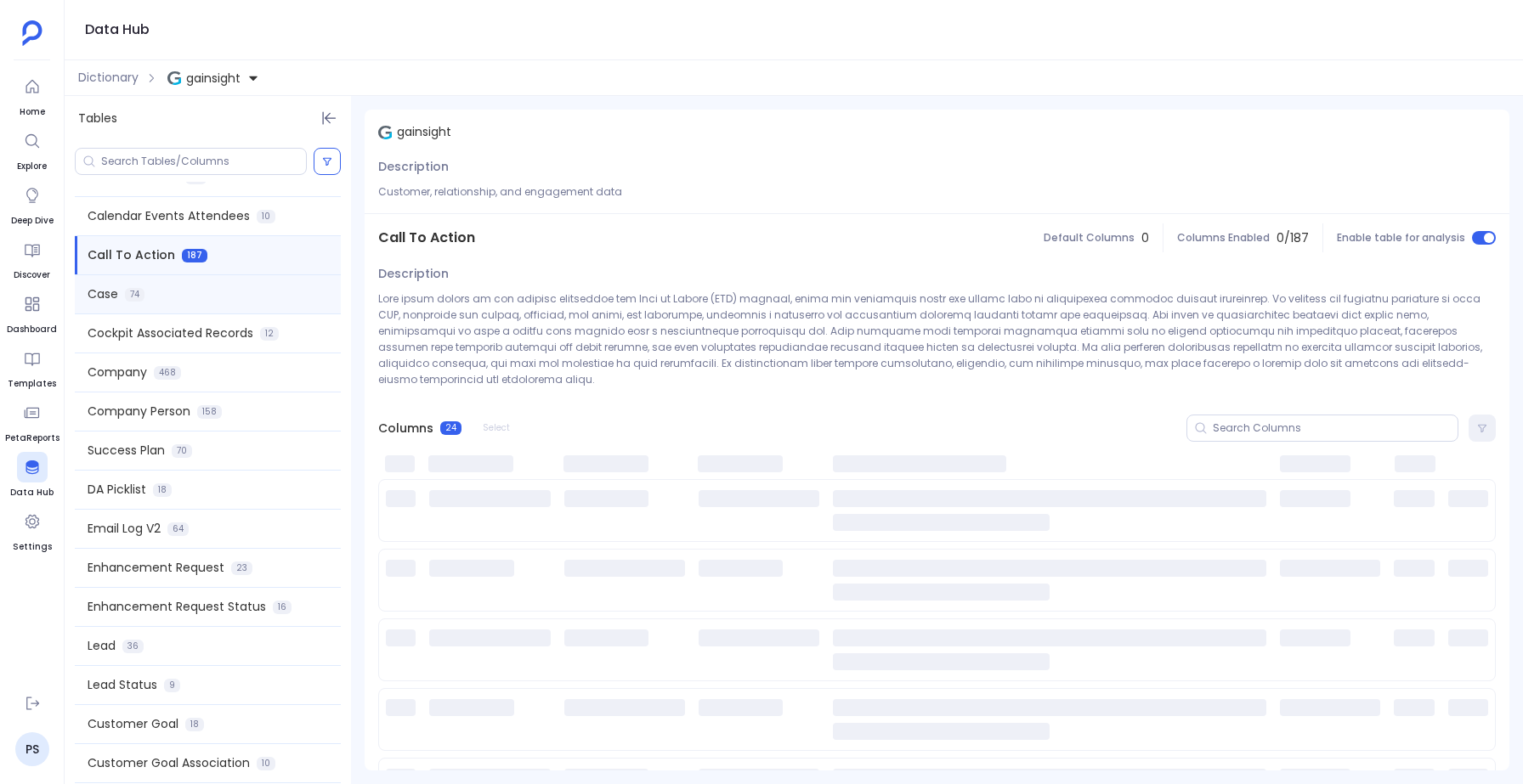
click at [148, 292] on div "Case 74" at bounding box center [208, 294] width 266 height 38
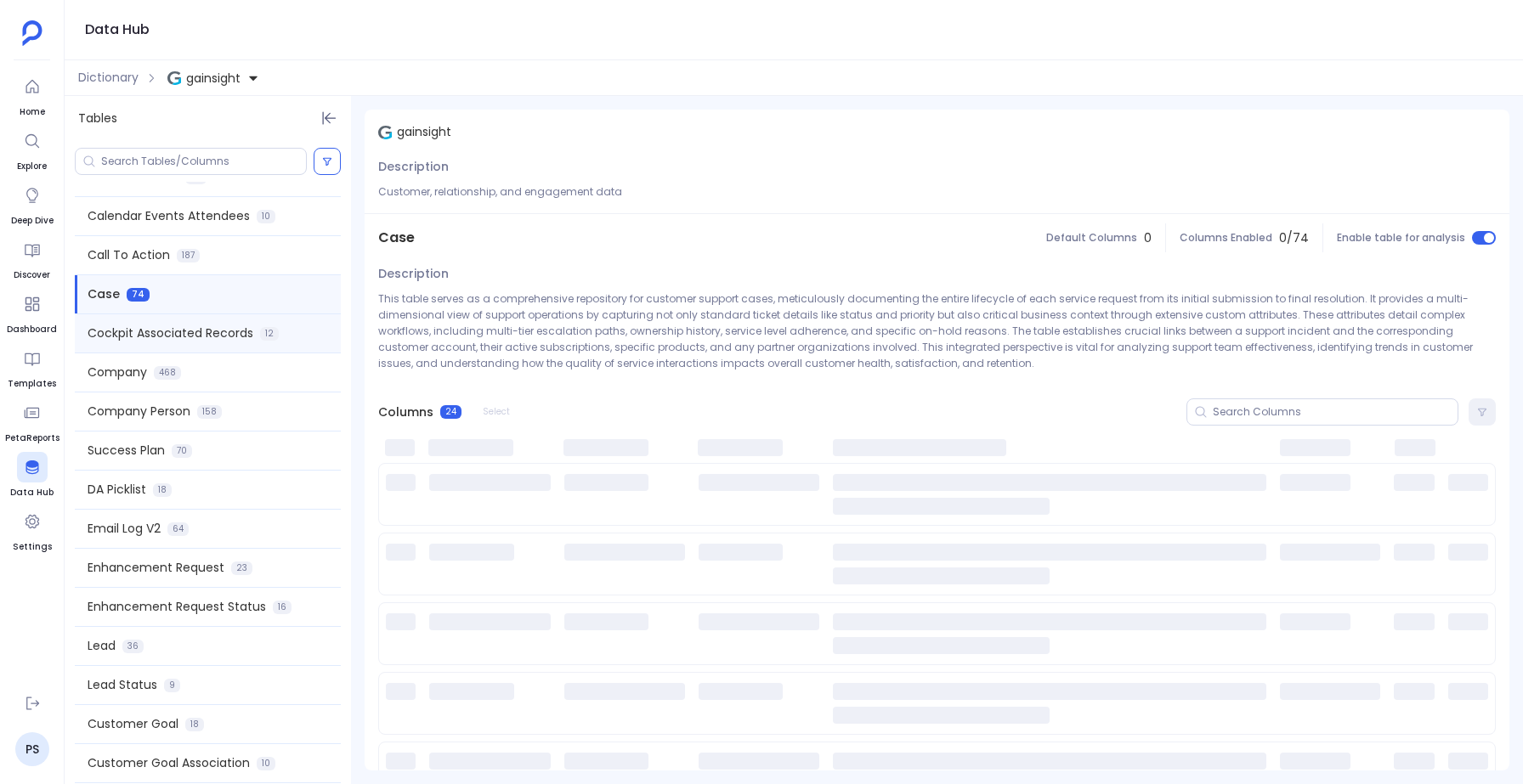
click at [137, 328] on span "Cockpit Associated Records" at bounding box center [171, 334] width 166 height 18
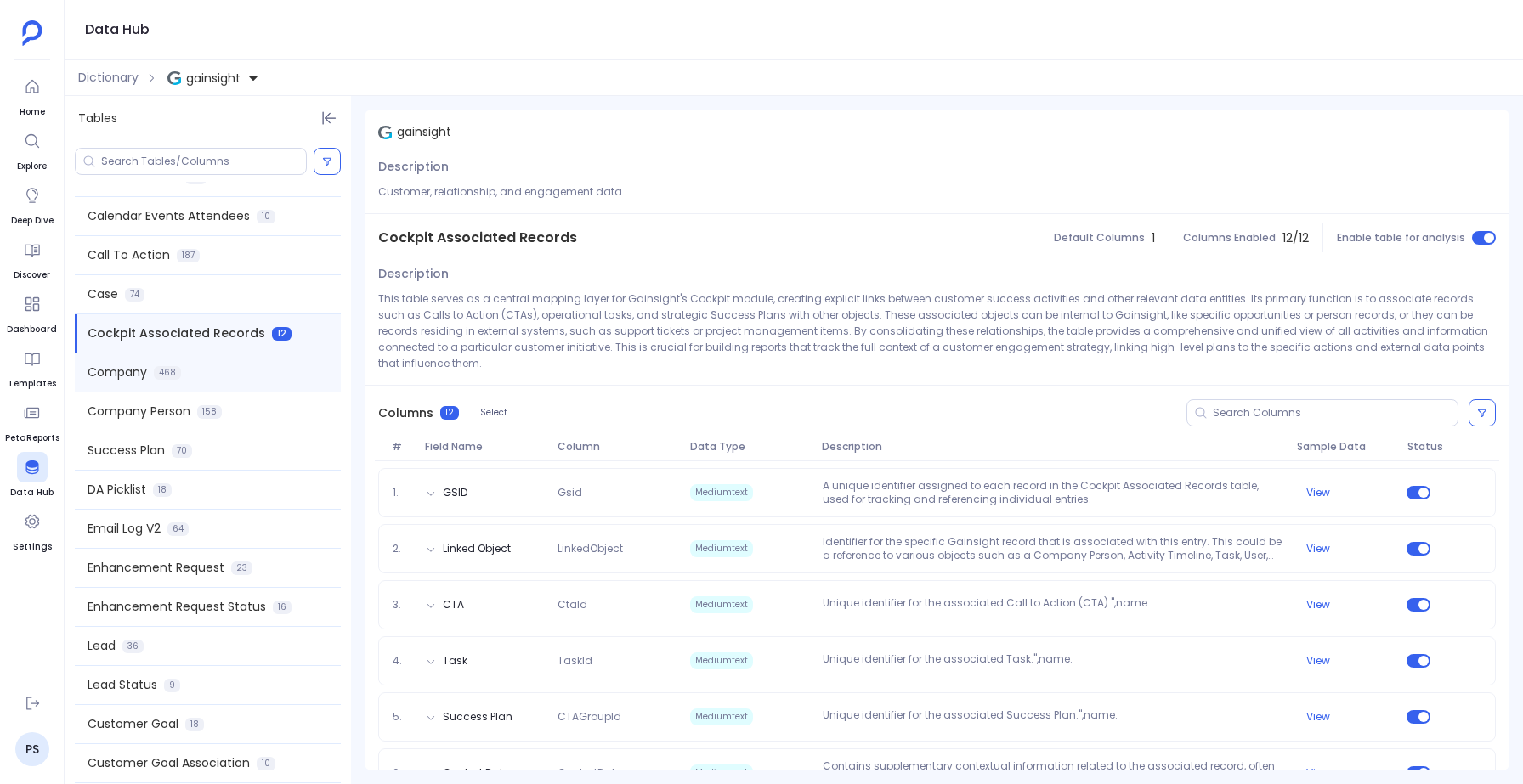
click at [135, 366] on span "Company" at bounding box center [118, 372] width 60 height 18
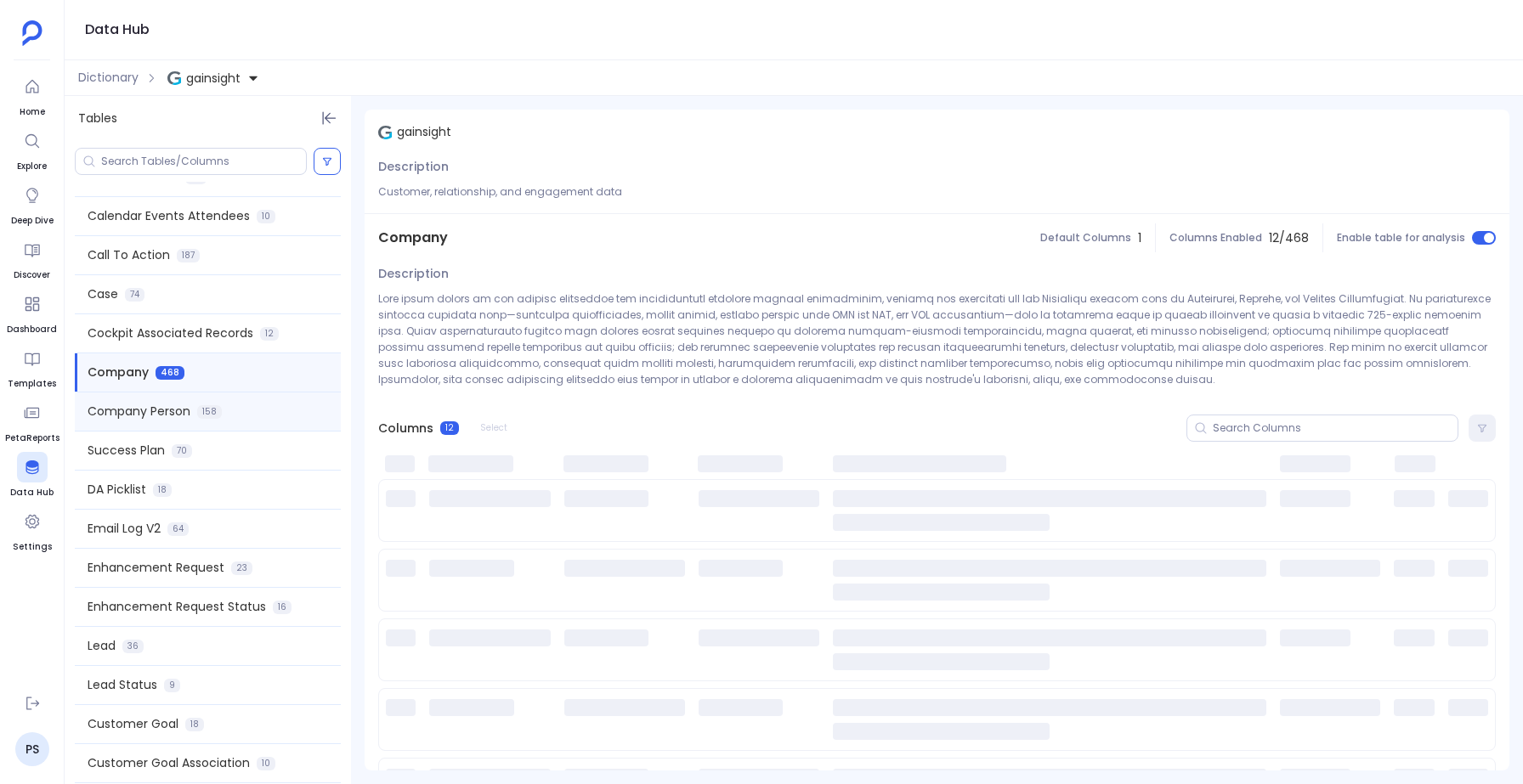
click at [130, 416] on span "Company Person" at bounding box center [139, 411] width 103 height 18
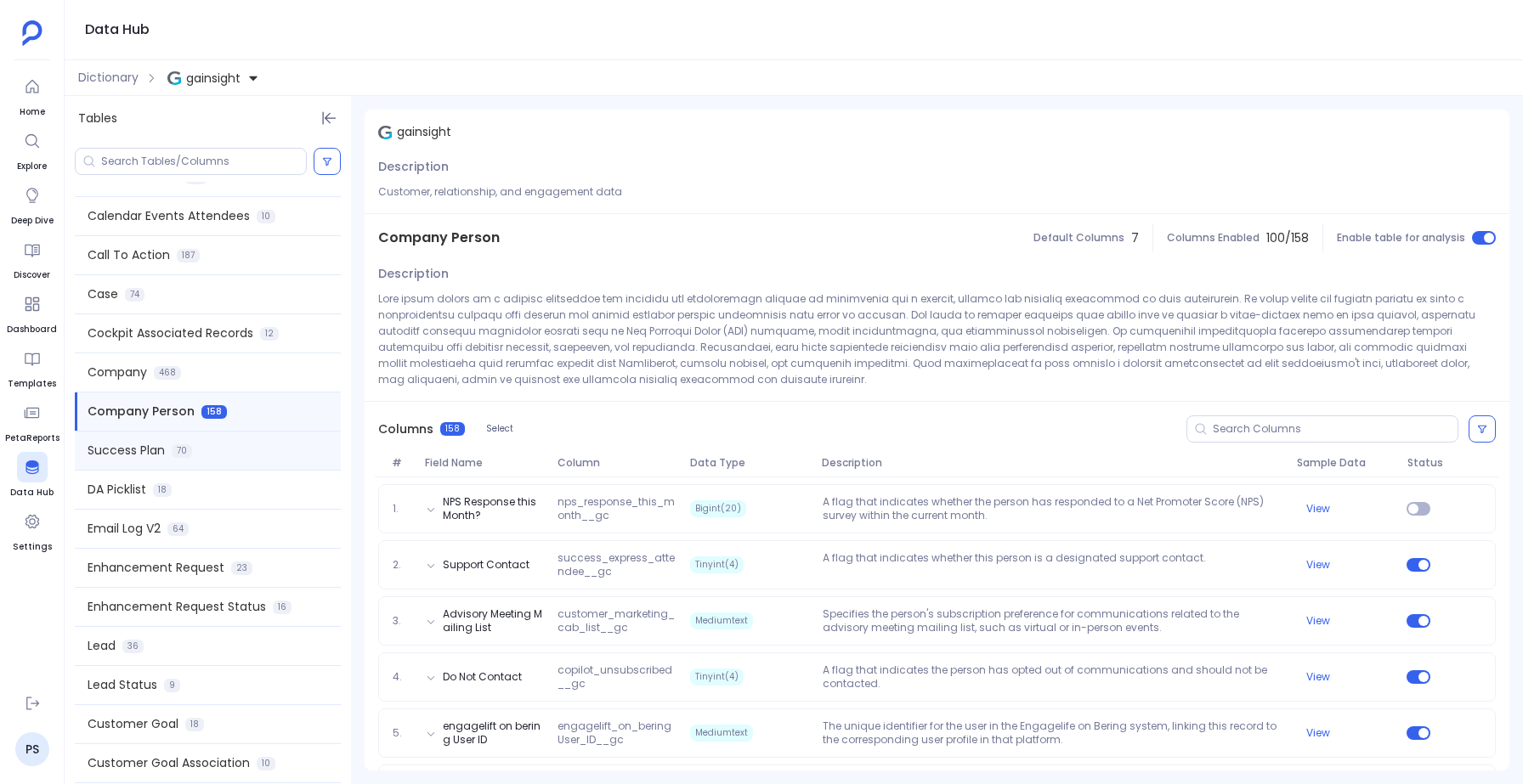
click at [113, 453] on span "Success Plan" at bounding box center [126, 450] width 78 height 18
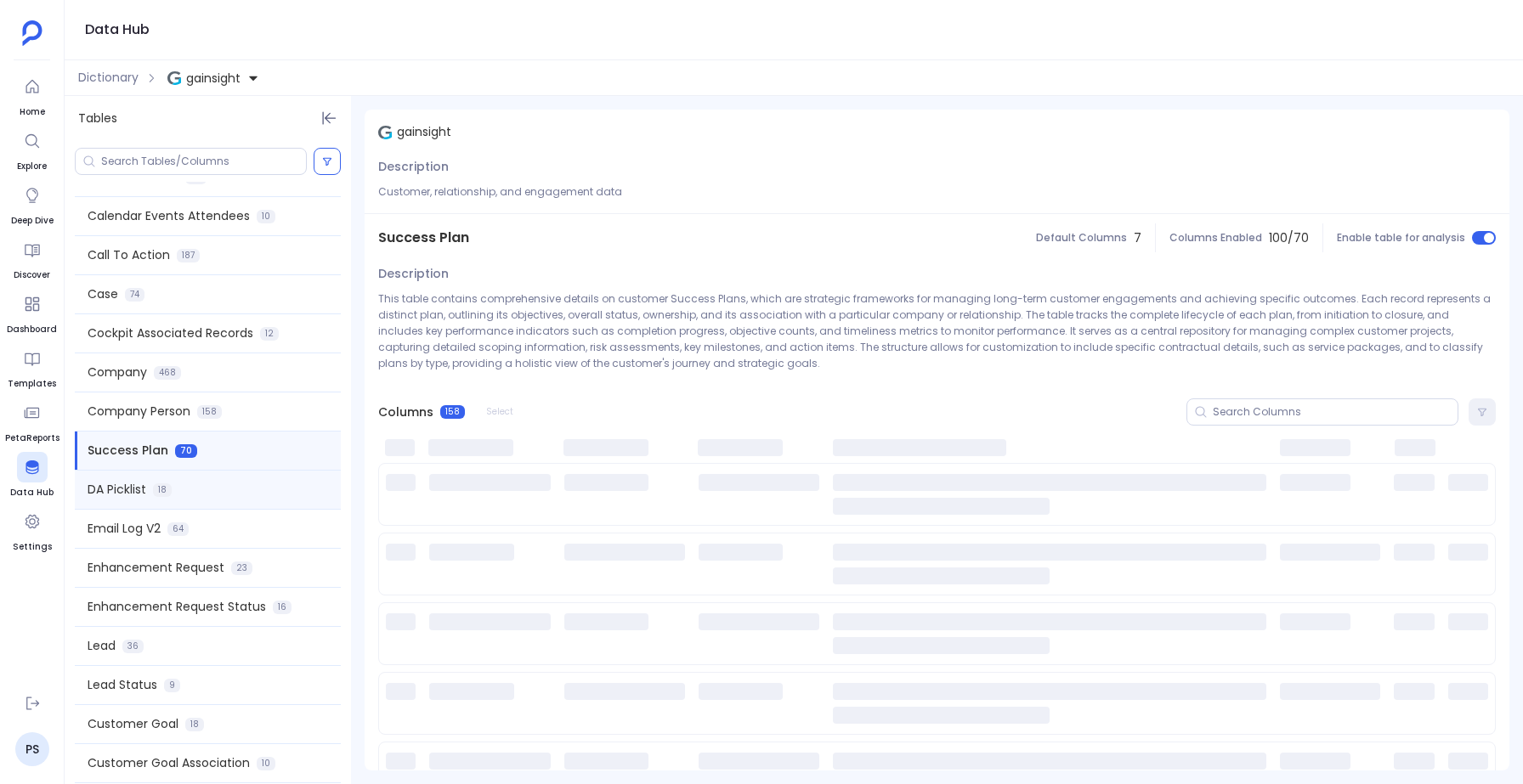
click at [127, 496] on span "DA Picklist" at bounding box center [117, 490] width 59 height 18
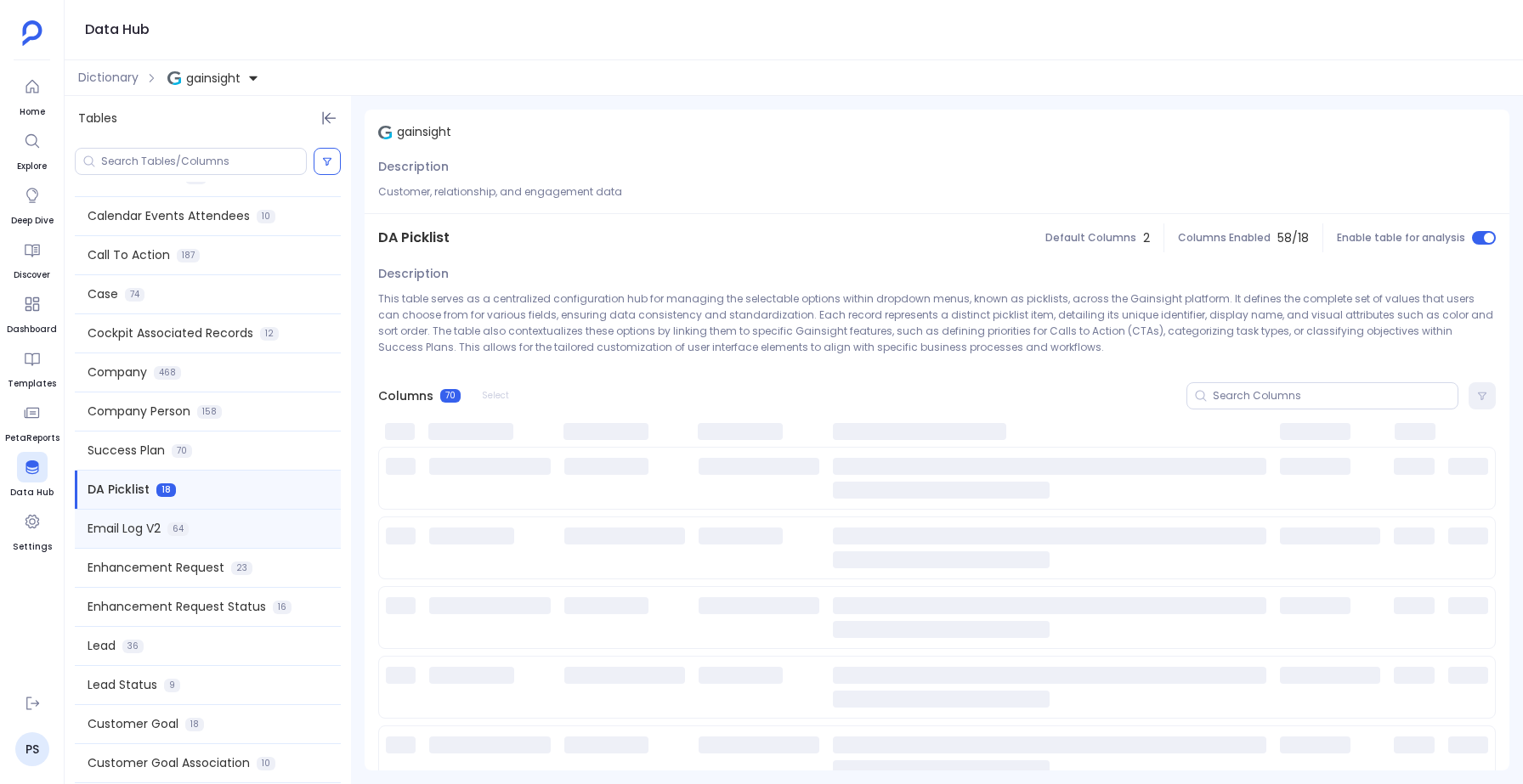
click at [146, 526] on span "Email Log V2" at bounding box center [125, 529] width 73 height 18
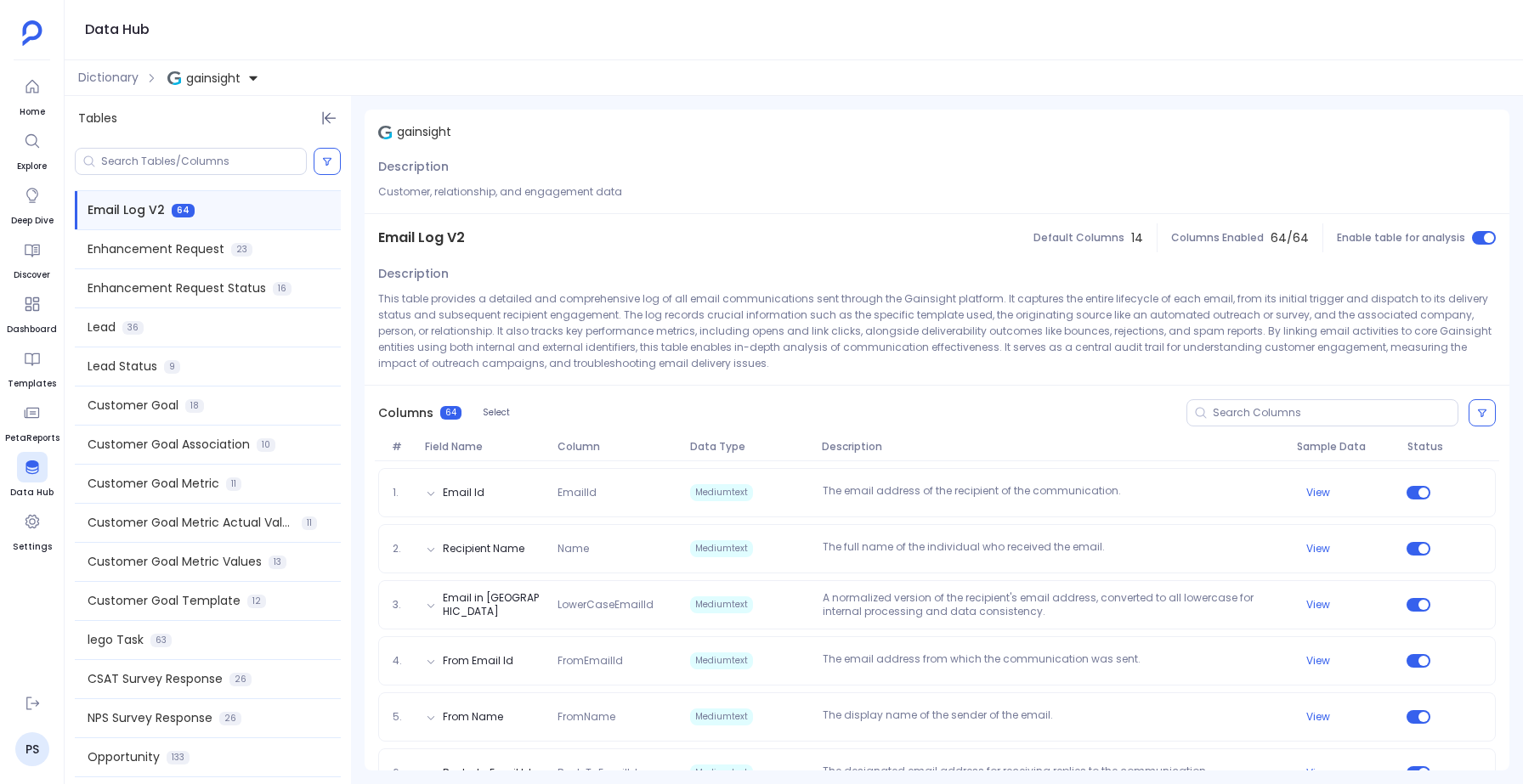
scroll to position [904, 0]
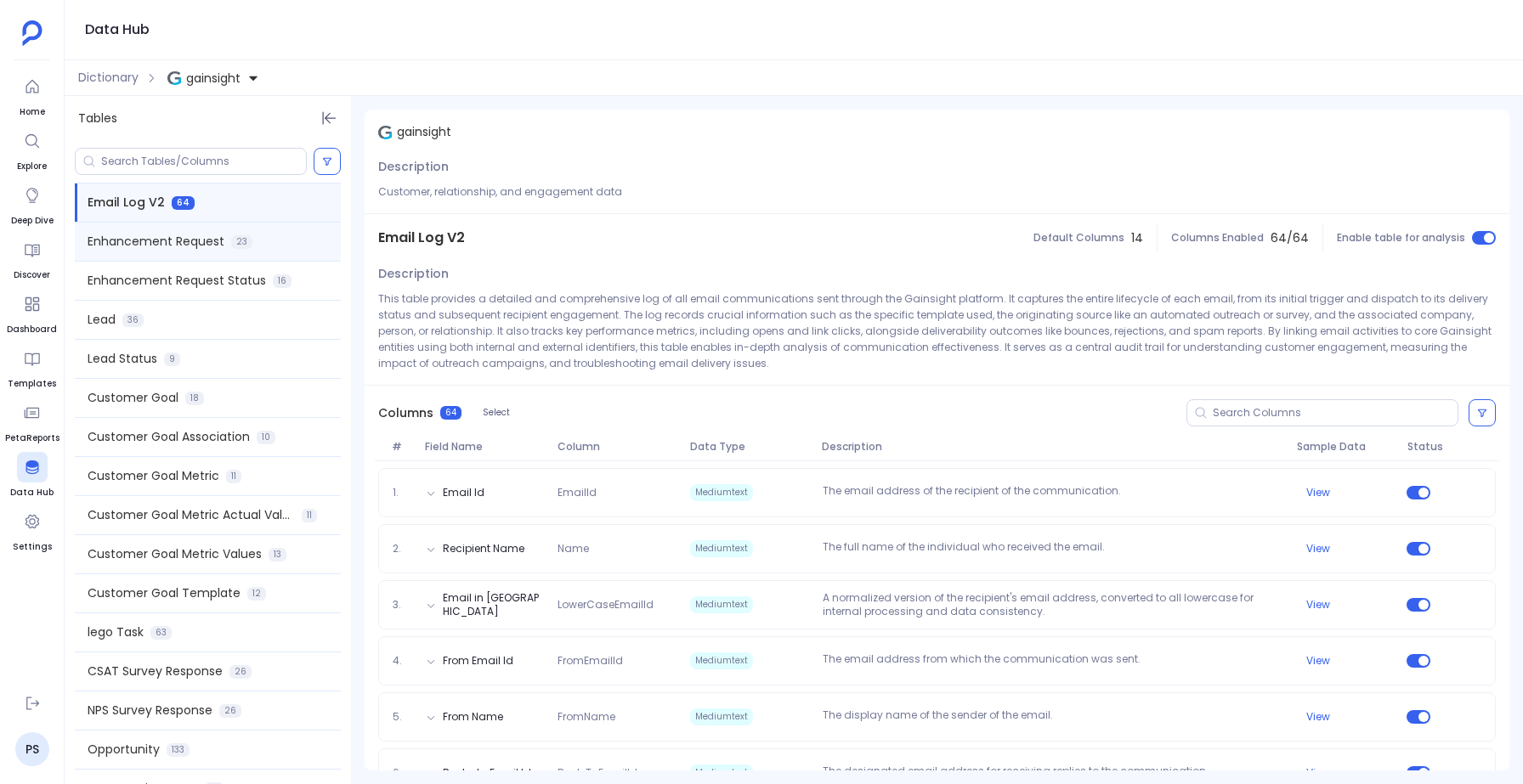
click at [143, 234] on span "Enhancement Request" at bounding box center [156, 241] width 137 height 18
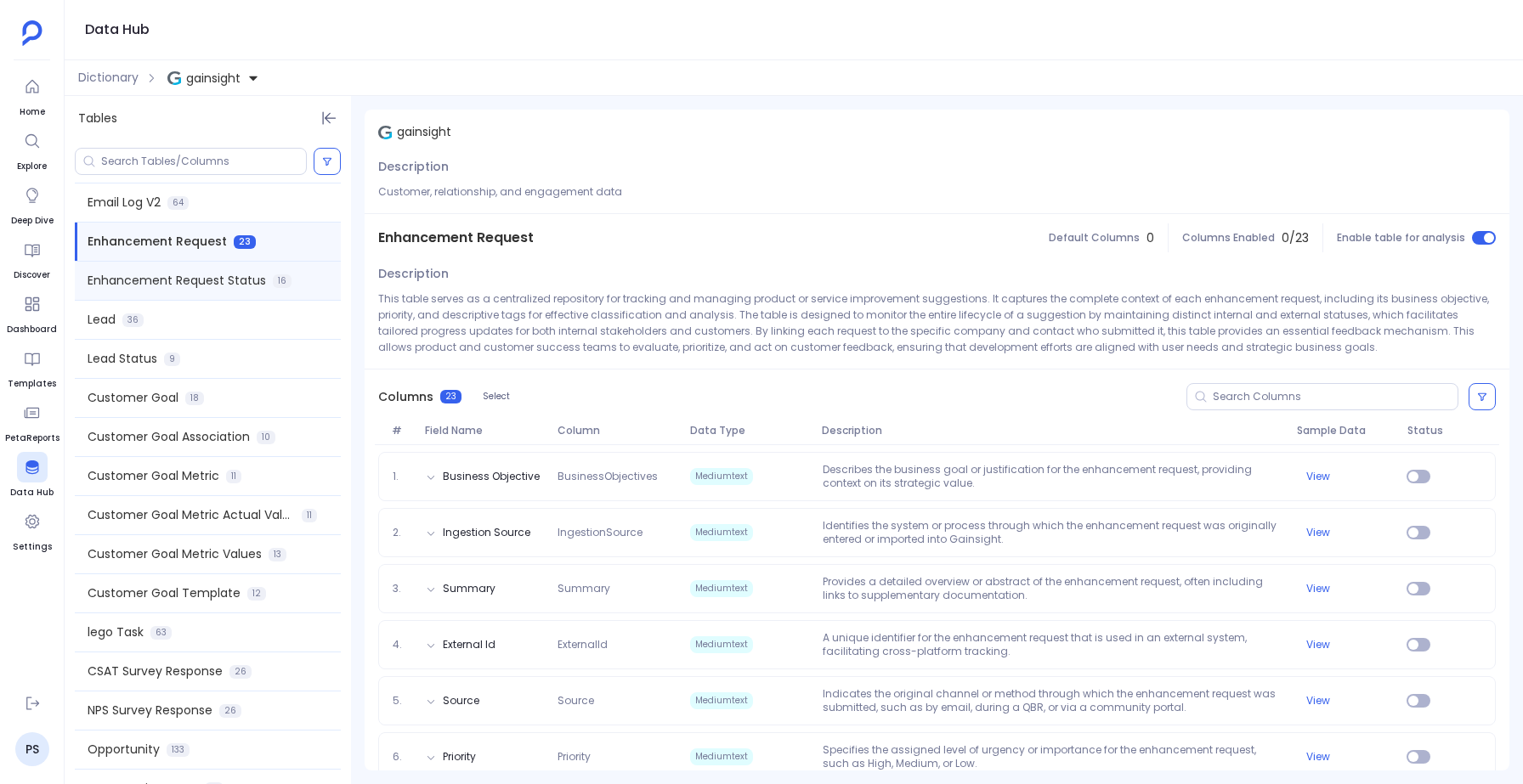
click at [148, 282] on span "Enhancement Request Status" at bounding box center [177, 281] width 178 height 18
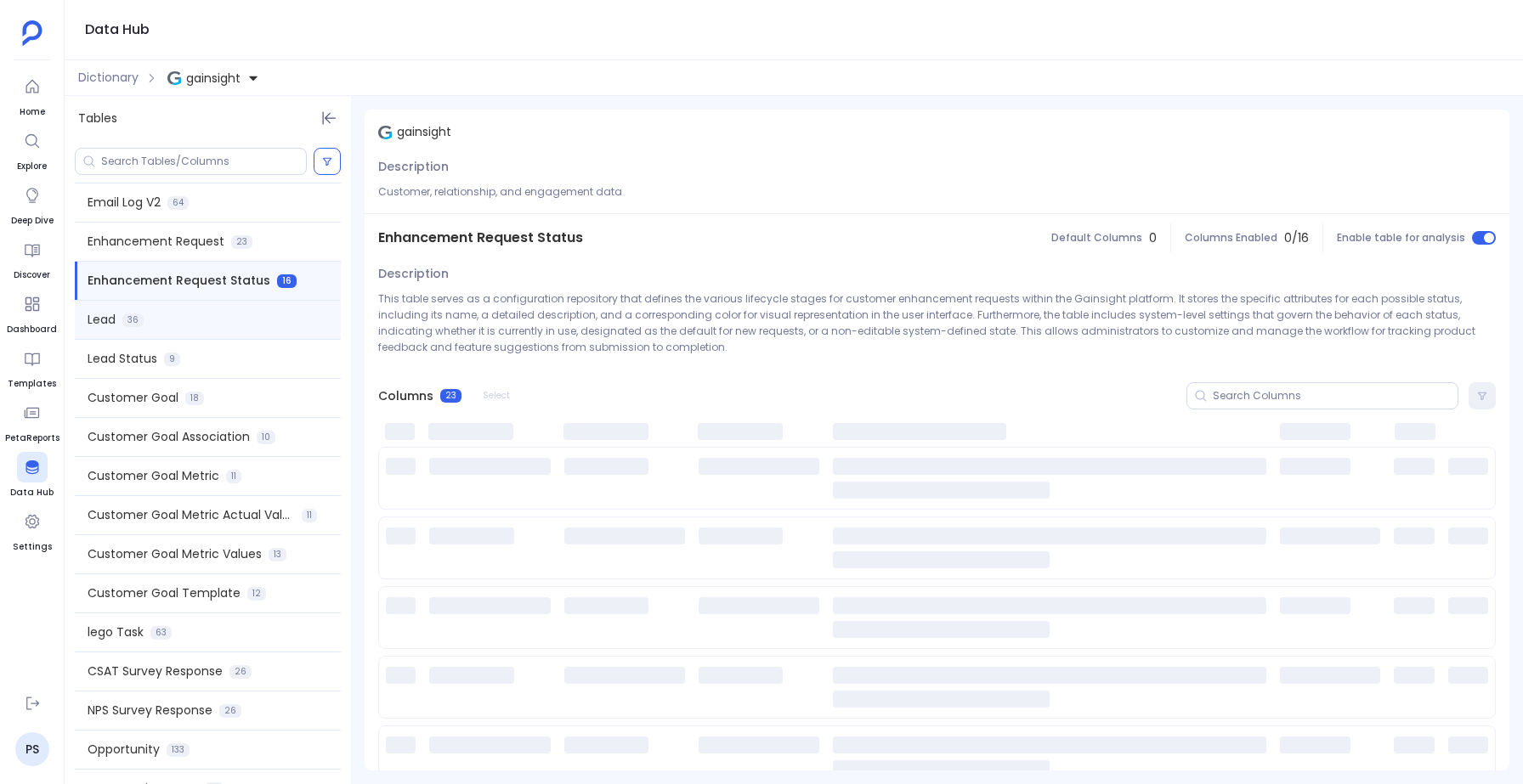
click at [166, 317] on div "Lead 36" at bounding box center [208, 320] width 266 height 38
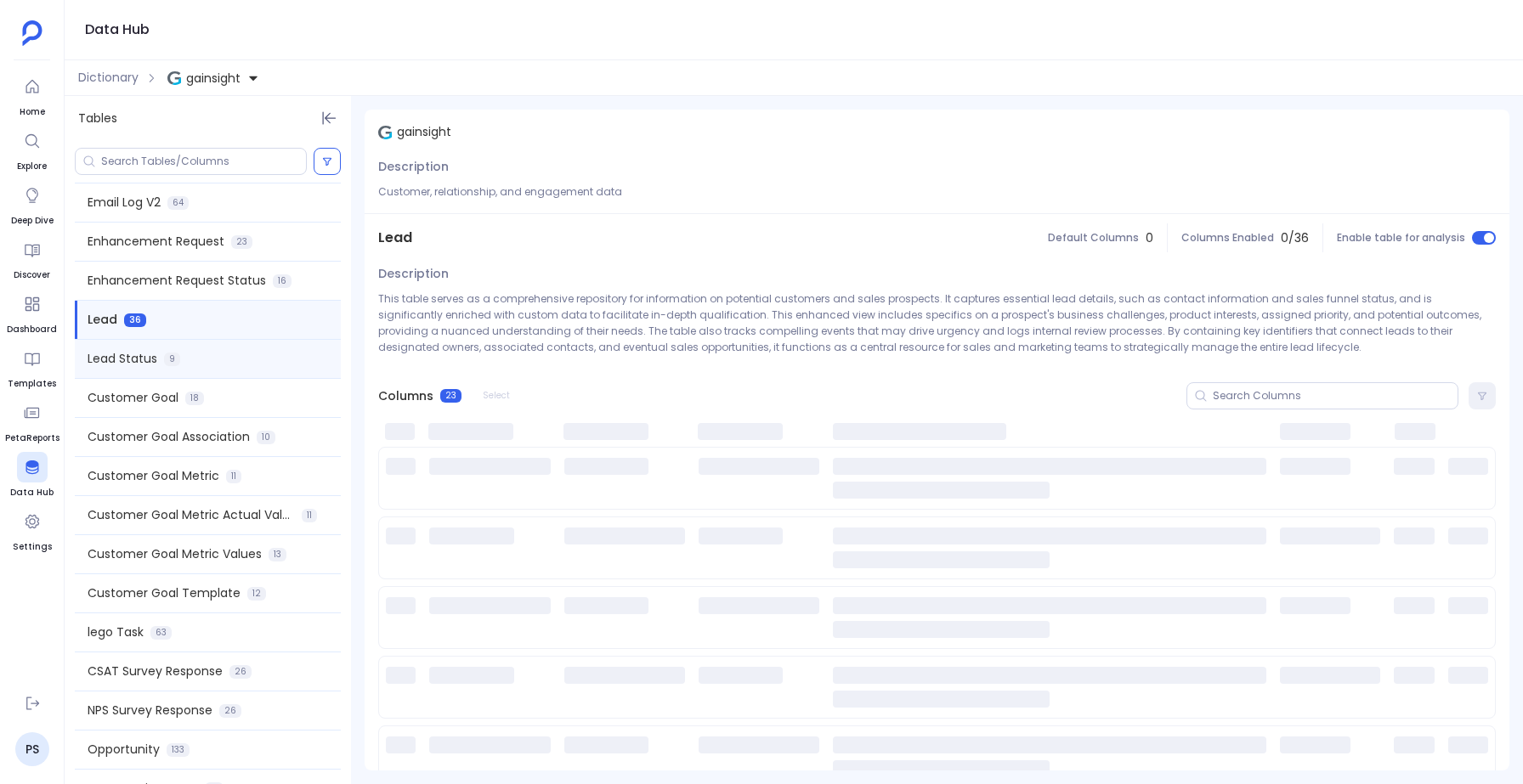
click at [163, 364] on div "Lead Status 9" at bounding box center [208, 358] width 266 height 38
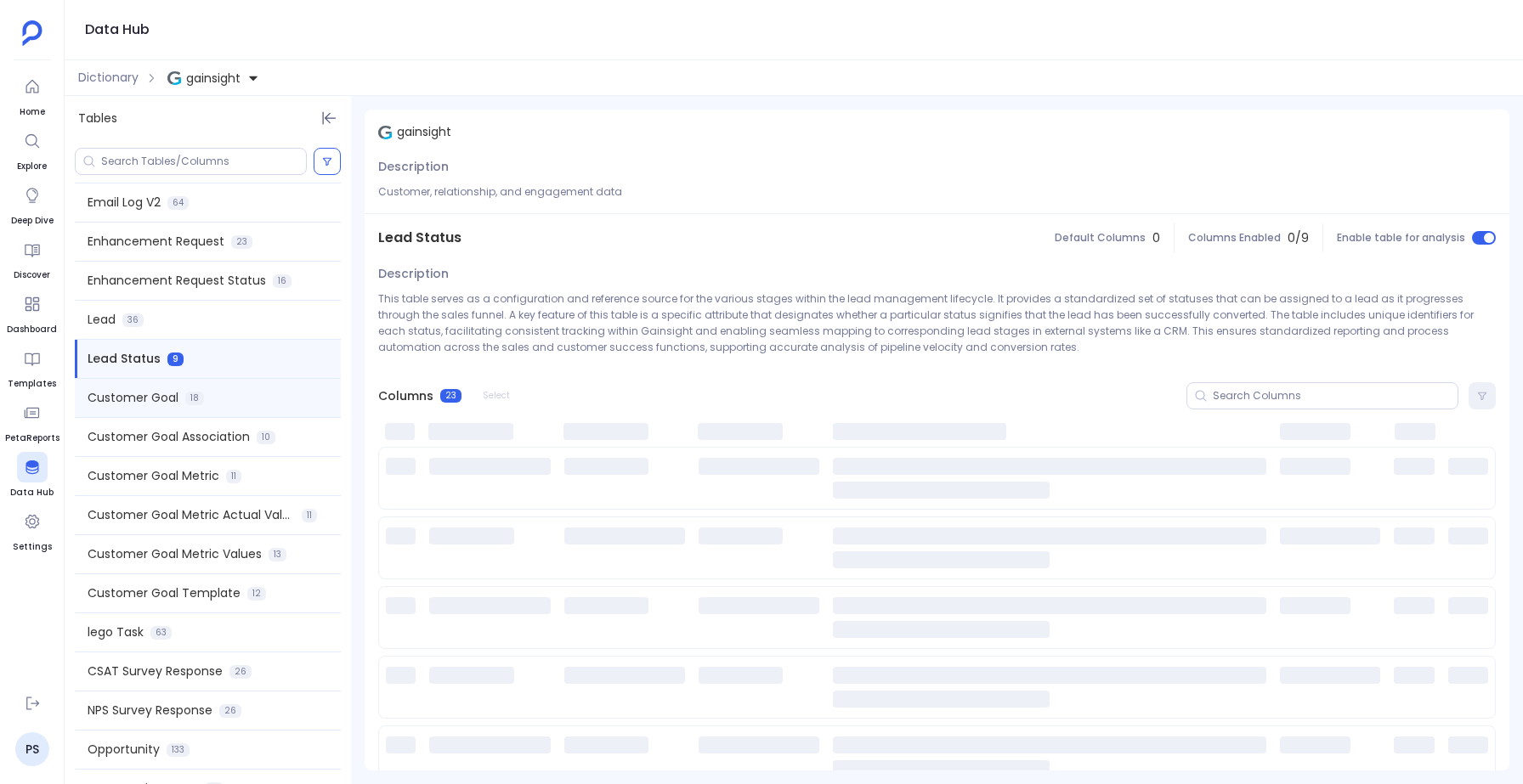
click at [146, 400] on span "Customer Goal" at bounding box center [133, 398] width 91 height 18
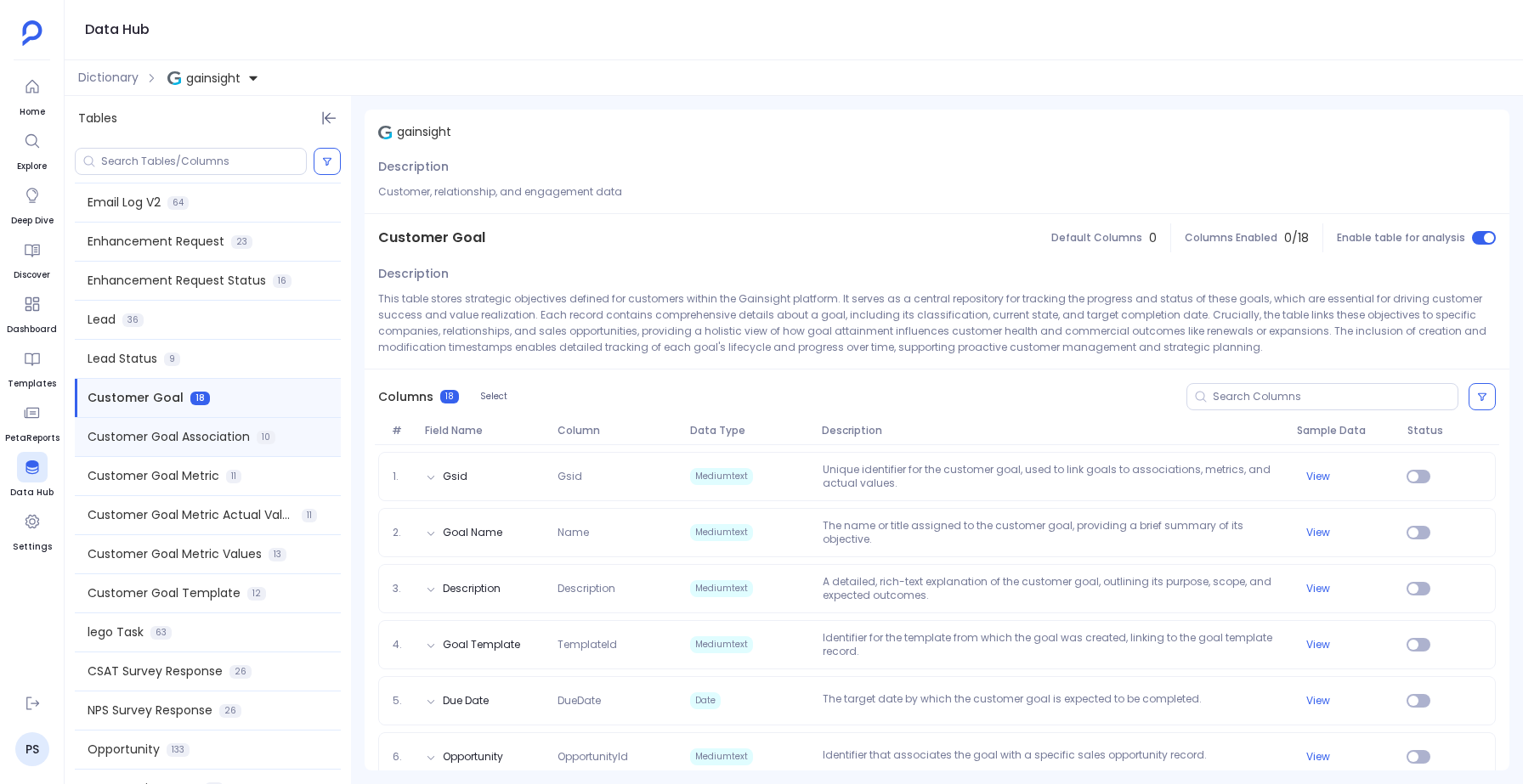
click at [133, 440] on span "Customer Goal Association" at bounding box center [169, 437] width 162 height 18
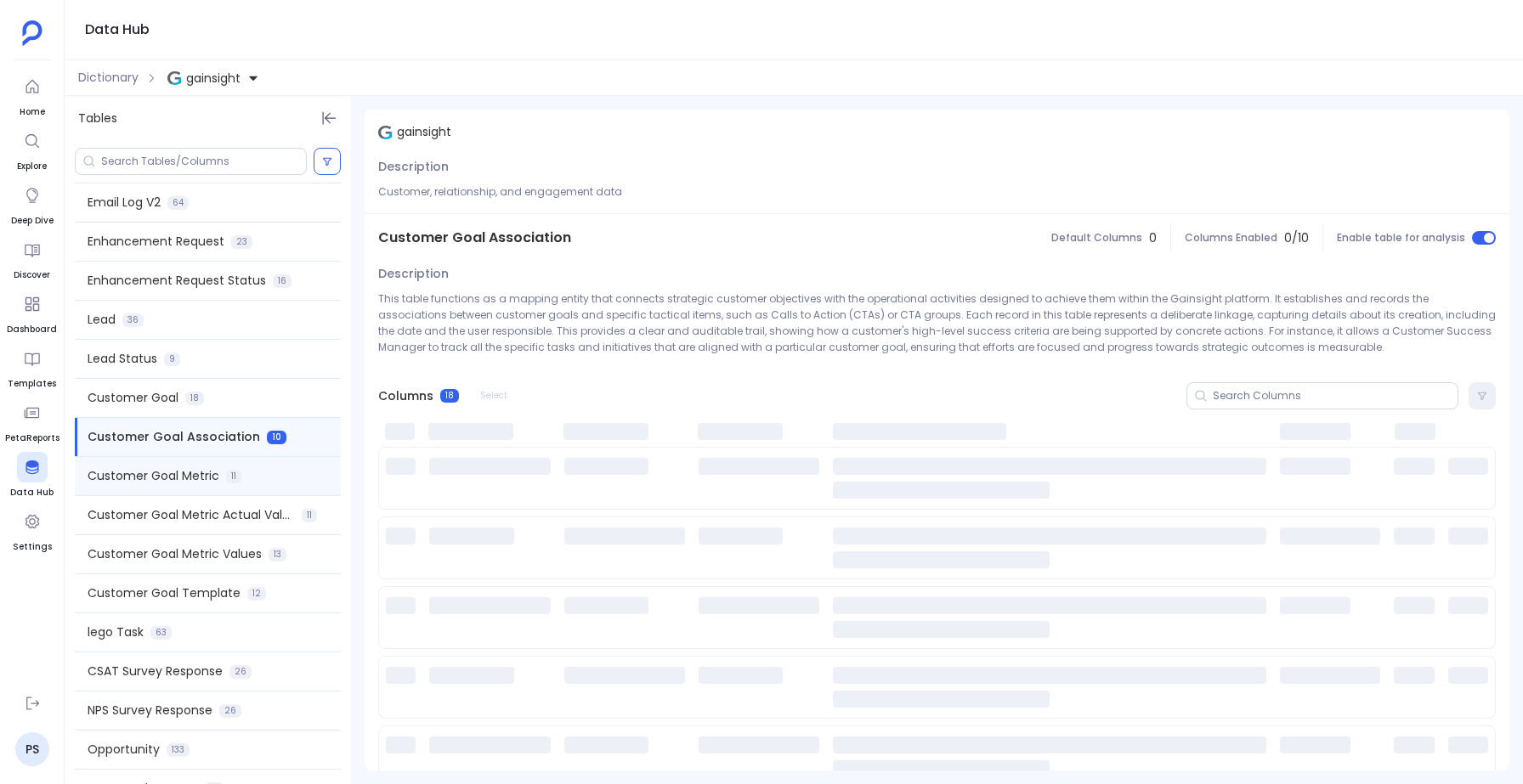
click at [119, 485] on div "Customer Goal Metric 11" at bounding box center [208, 476] width 266 height 38
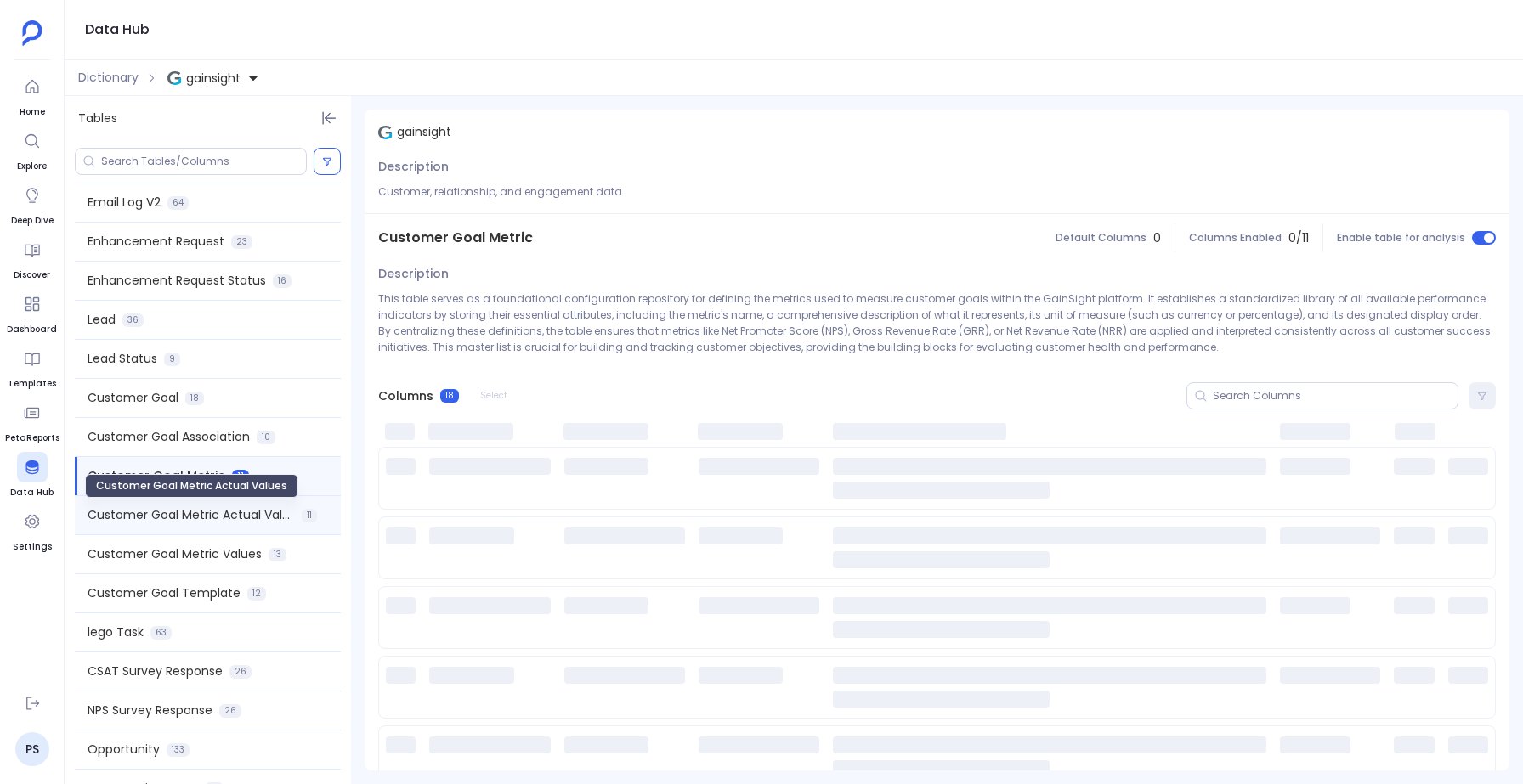
click at [133, 517] on span "Customer Goal Metric Actual Values" at bounding box center [191, 515] width 207 height 18
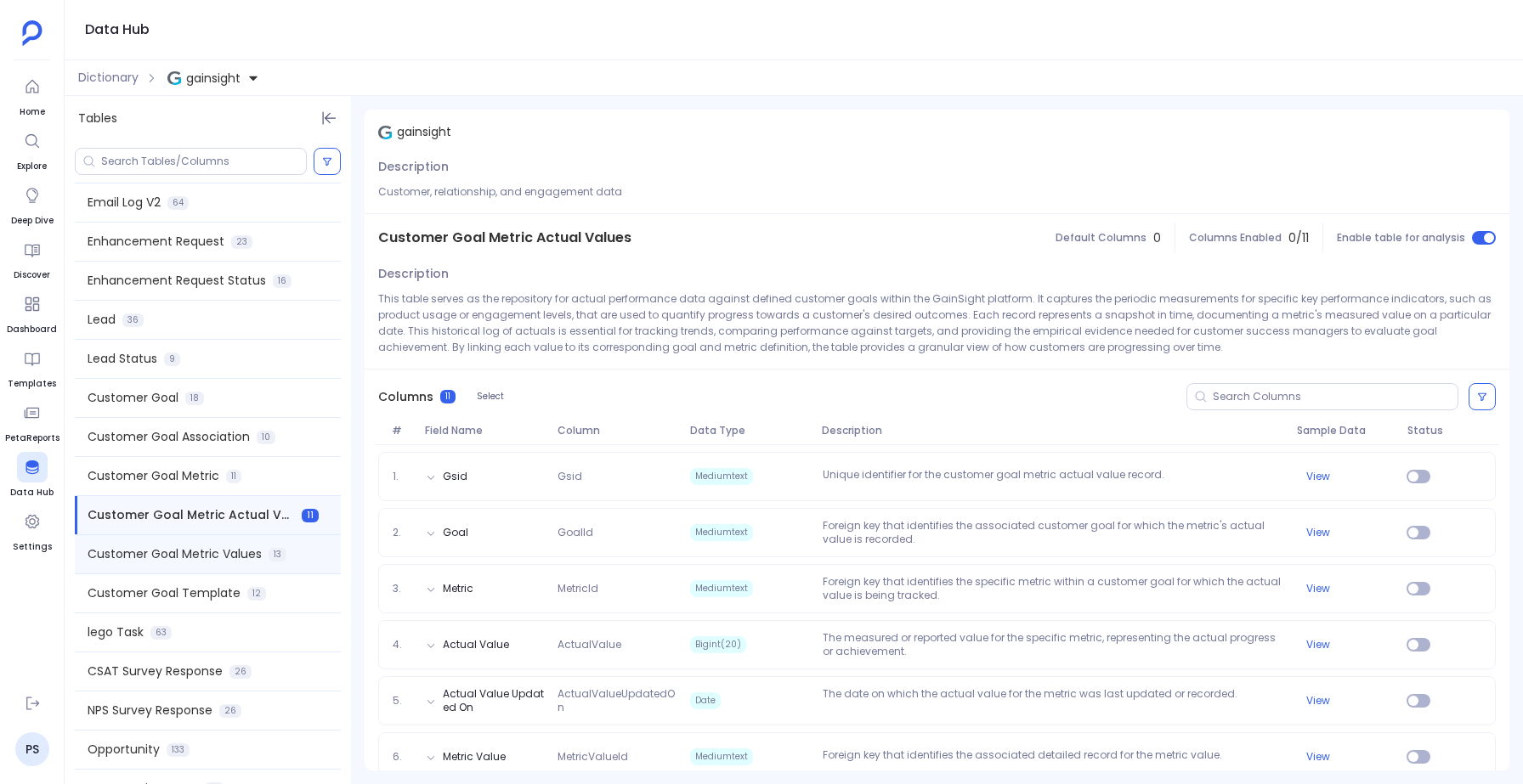
click at [132, 549] on span "Customer Goal Metric Values" at bounding box center [175, 555] width 174 height 18
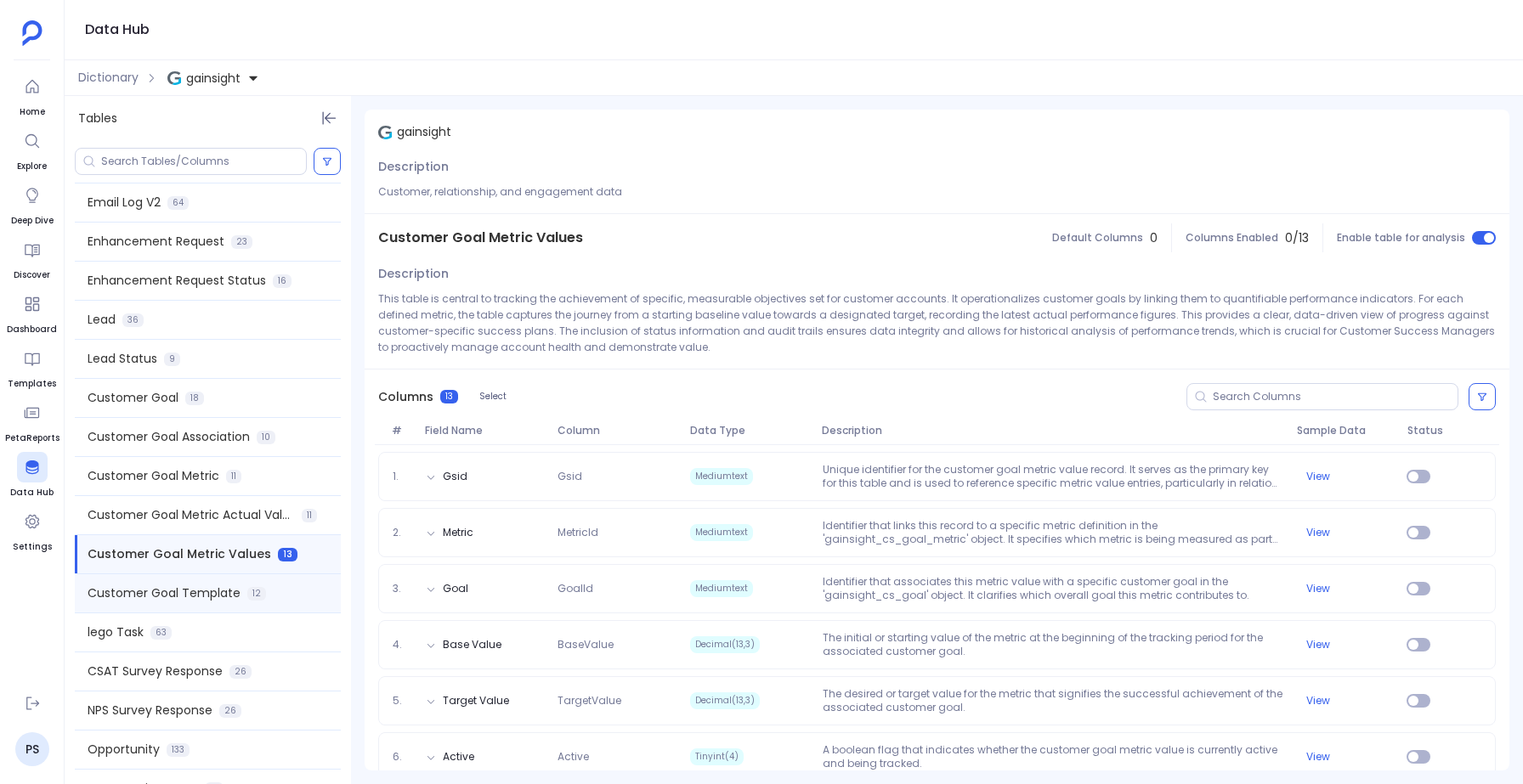
click at [139, 596] on span "Customer Goal Template" at bounding box center [164, 593] width 153 height 18
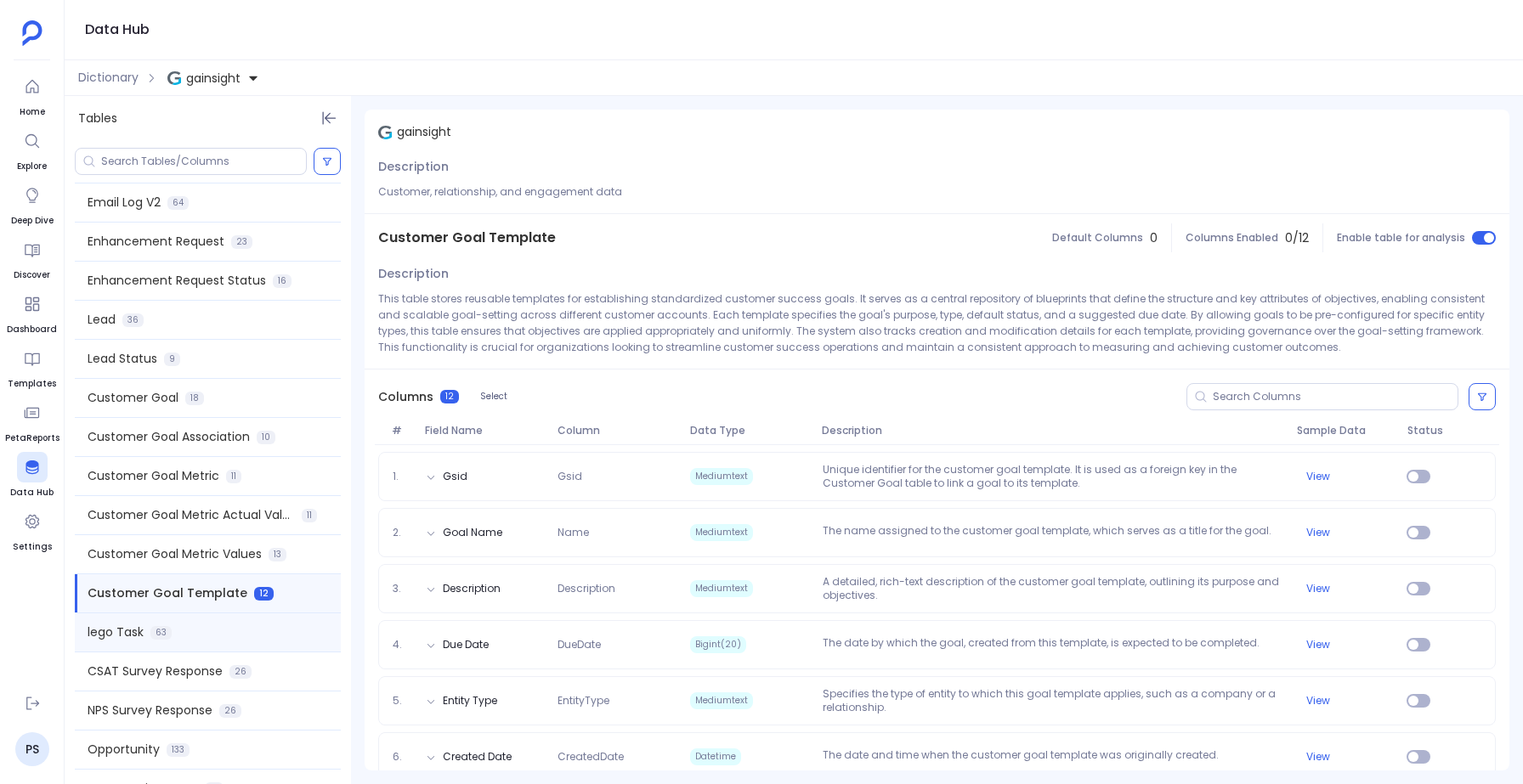
click at [138, 629] on span "lego Task" at bounding box center [116, 632] width 56 height 18
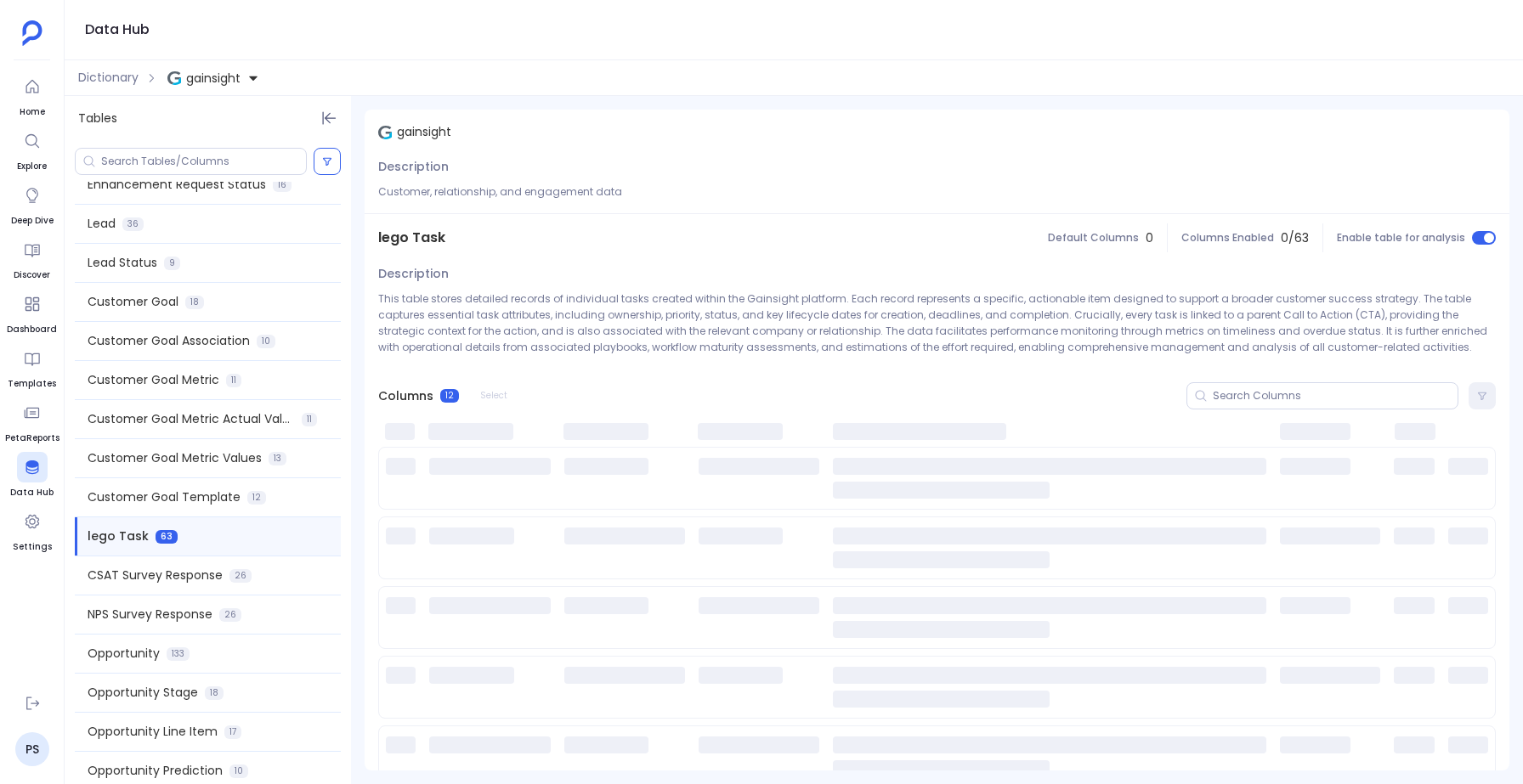
scroll to position [1010, 0]
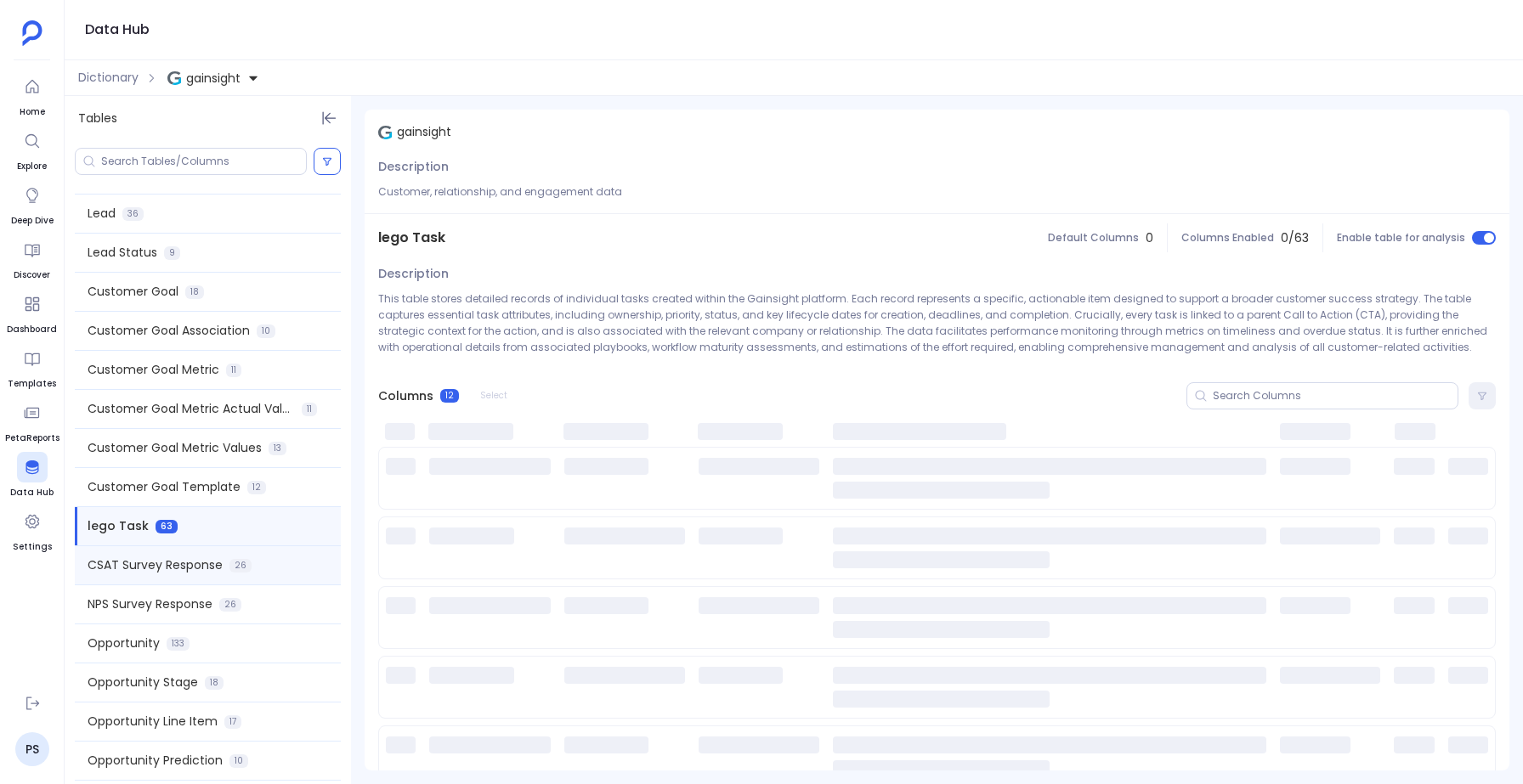
click at [148, 571] on span "CSAT Survey Response" at bounding box center [155, 565] width 135 height 18
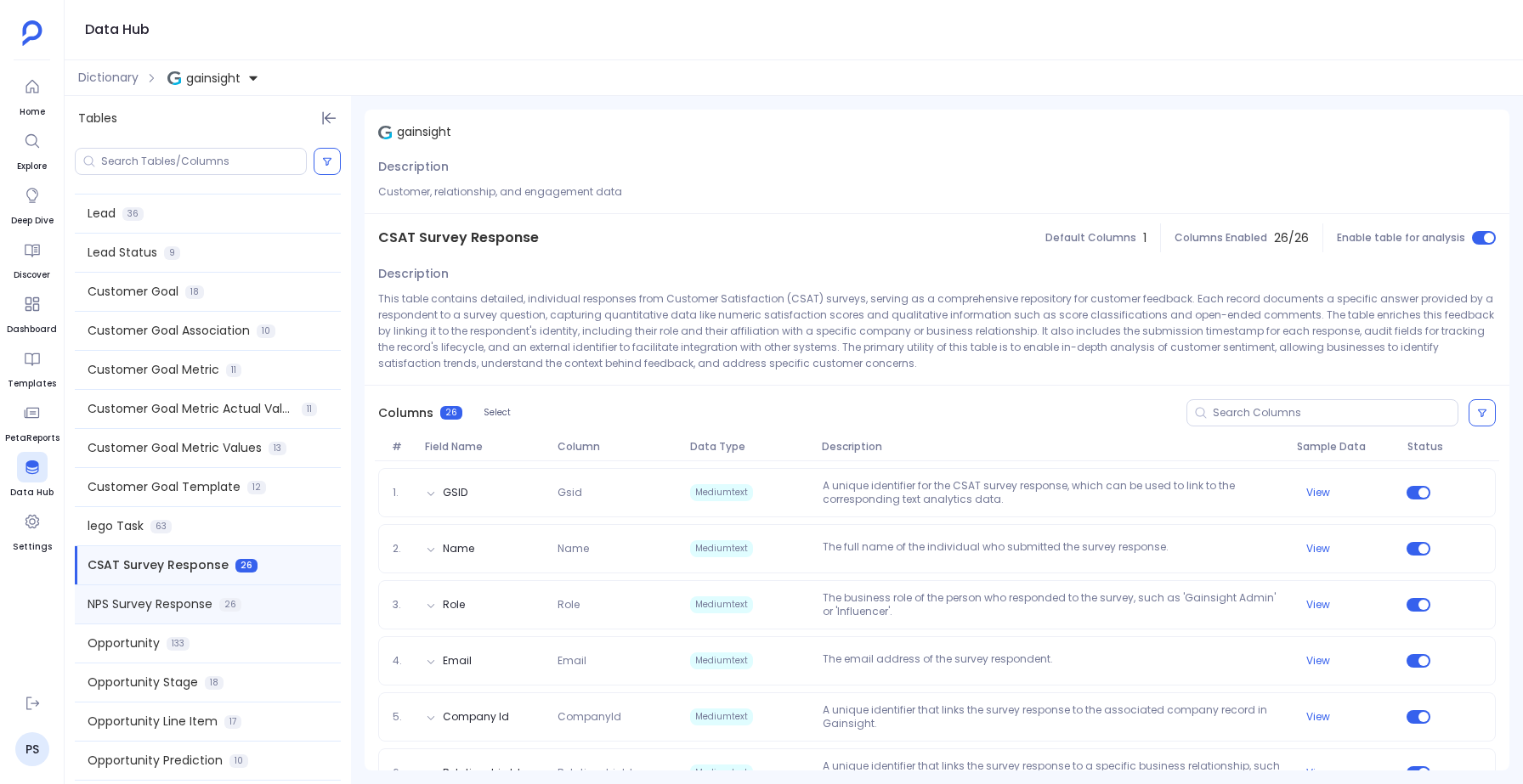
click at [142, 607] on span "NPS Survey Response" at bounding box center [150, 604] width 125 height 18
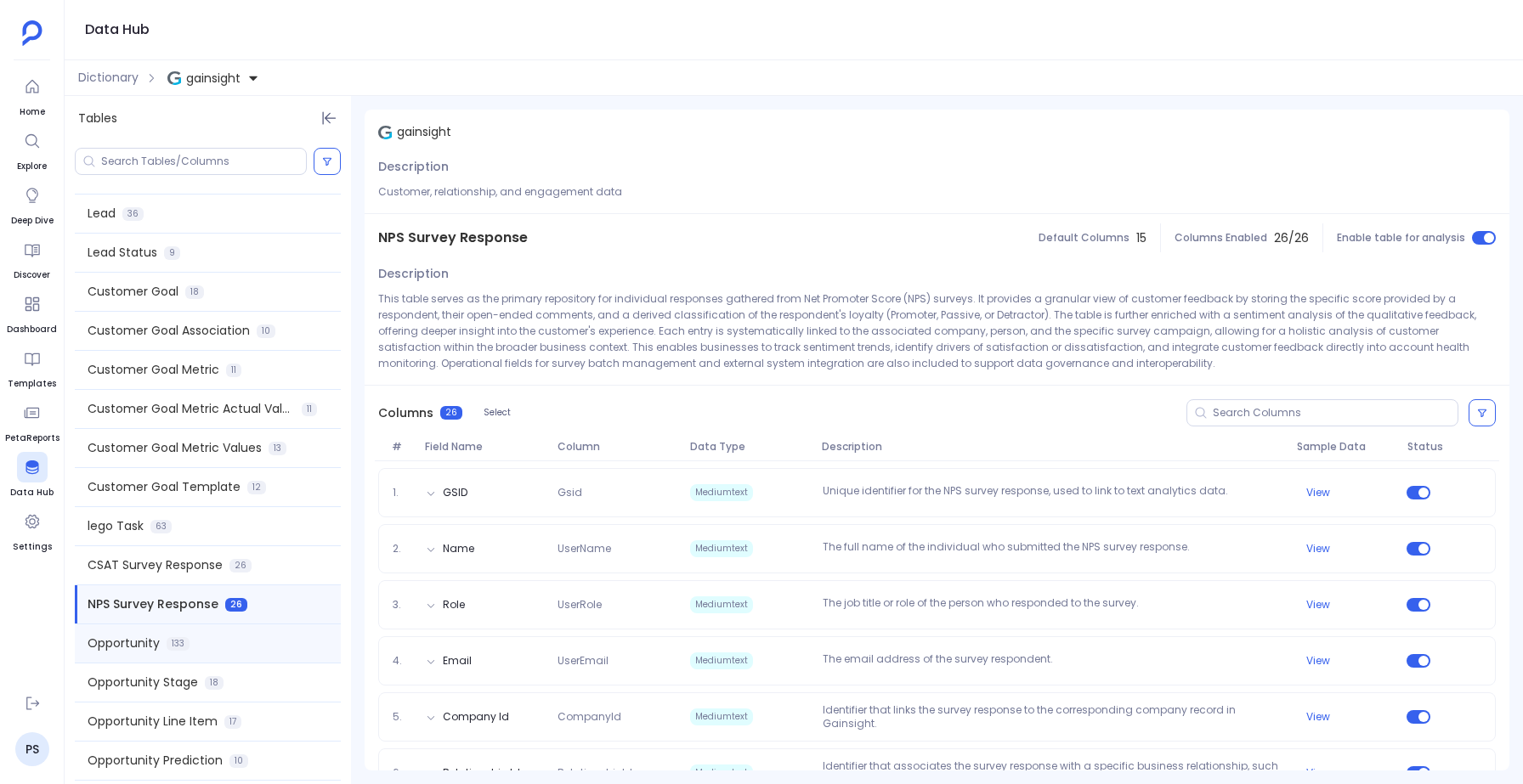
click at [137, 639] on span "Opportunity" at bounding box center [124, 643] width 73 height 18
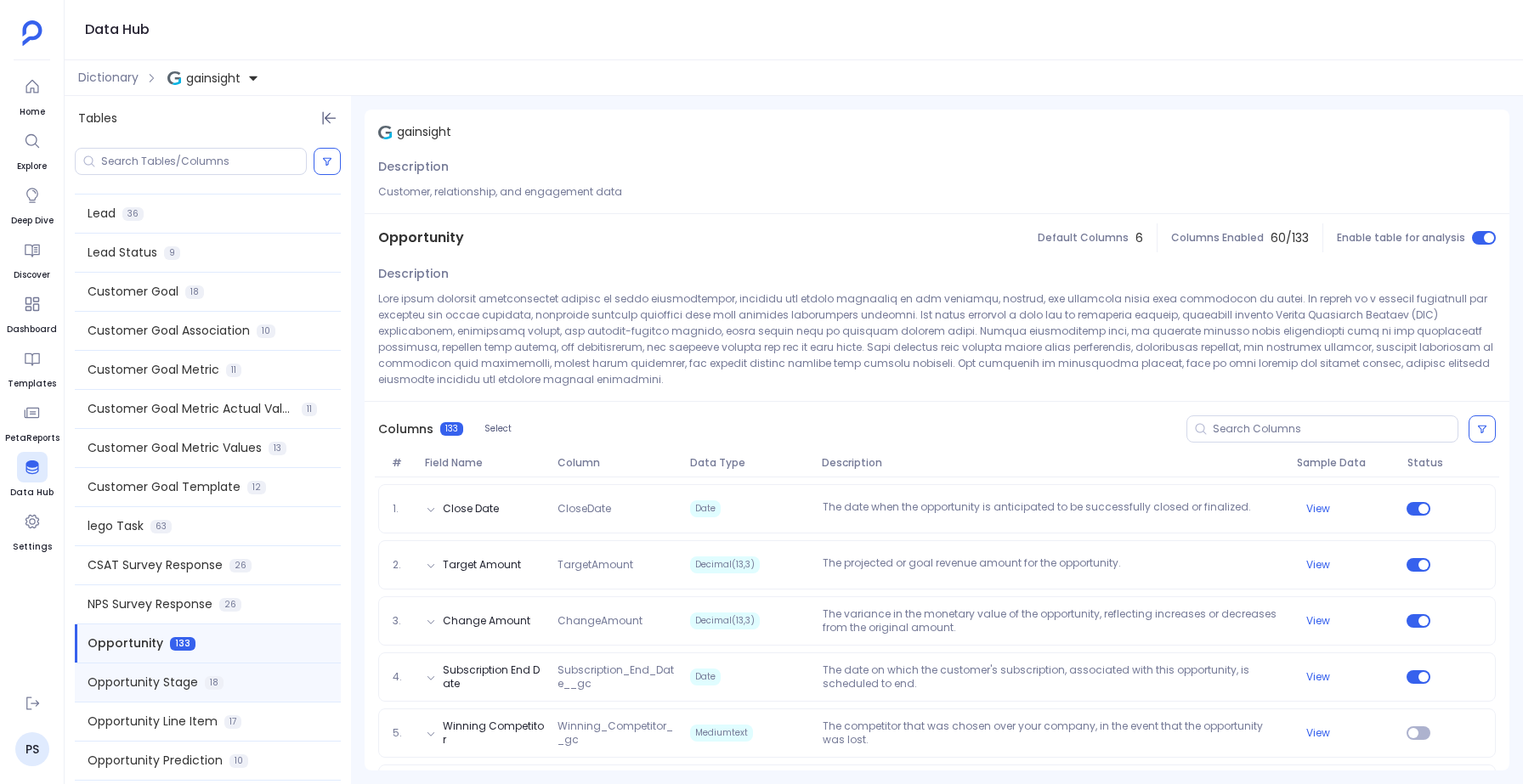
click at [130, 684] on span "Opportunity Stage" at bounding box center [142, 682] width 110 height 18
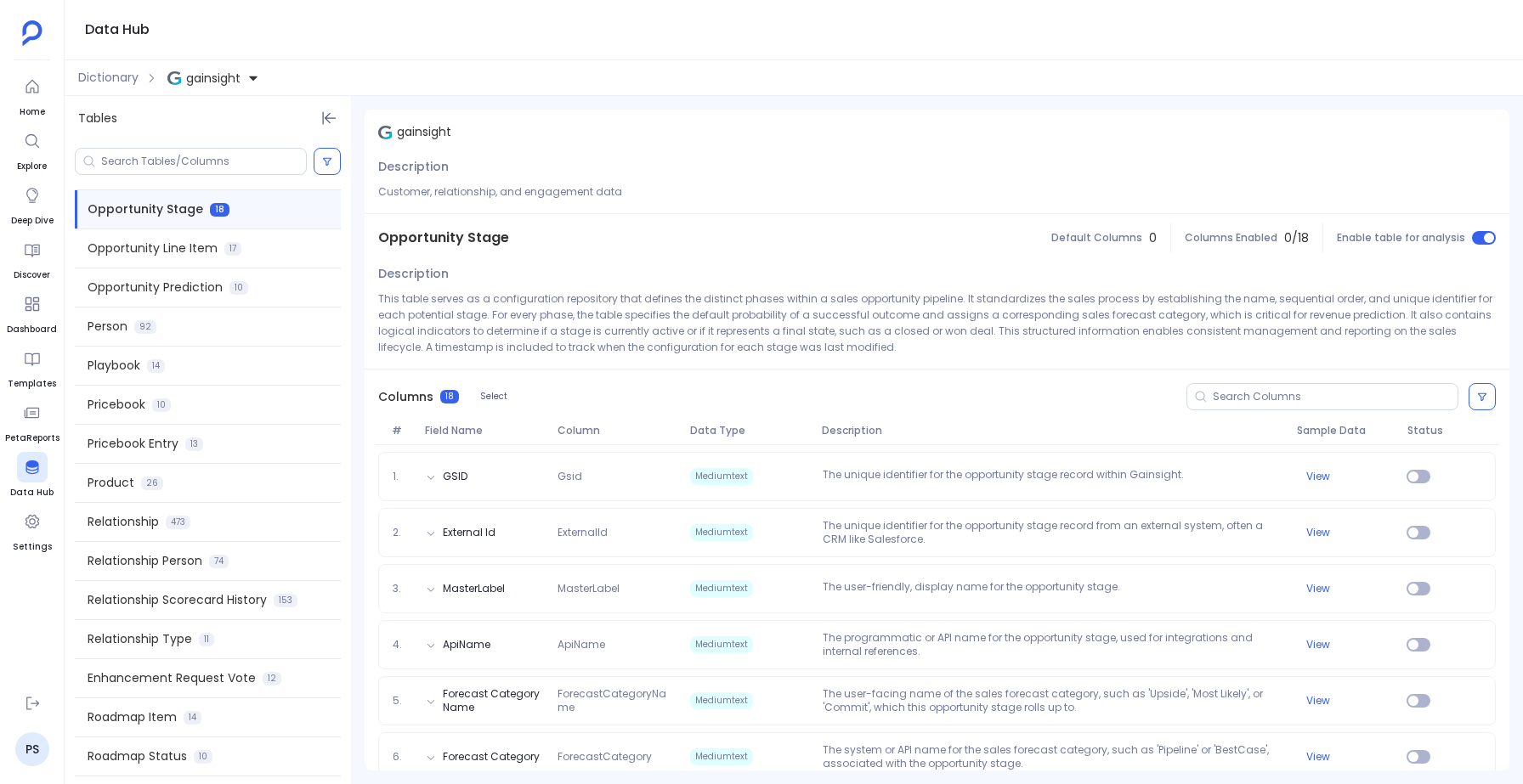
scroll to position [1476, 0]
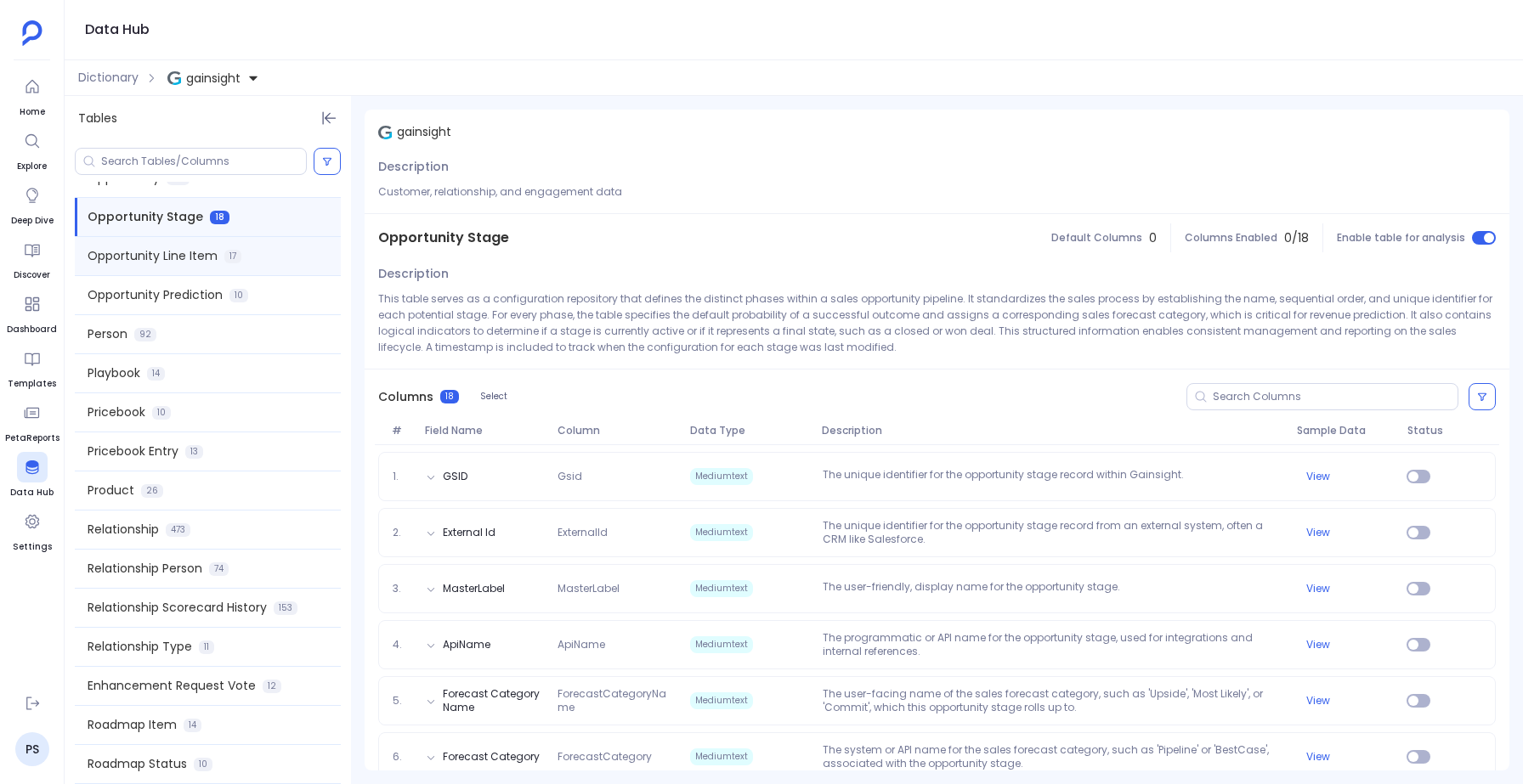
click at [163, 266] on div "Opportunity Line Item 17" at bounding box center [208, 256] width 266 height 38
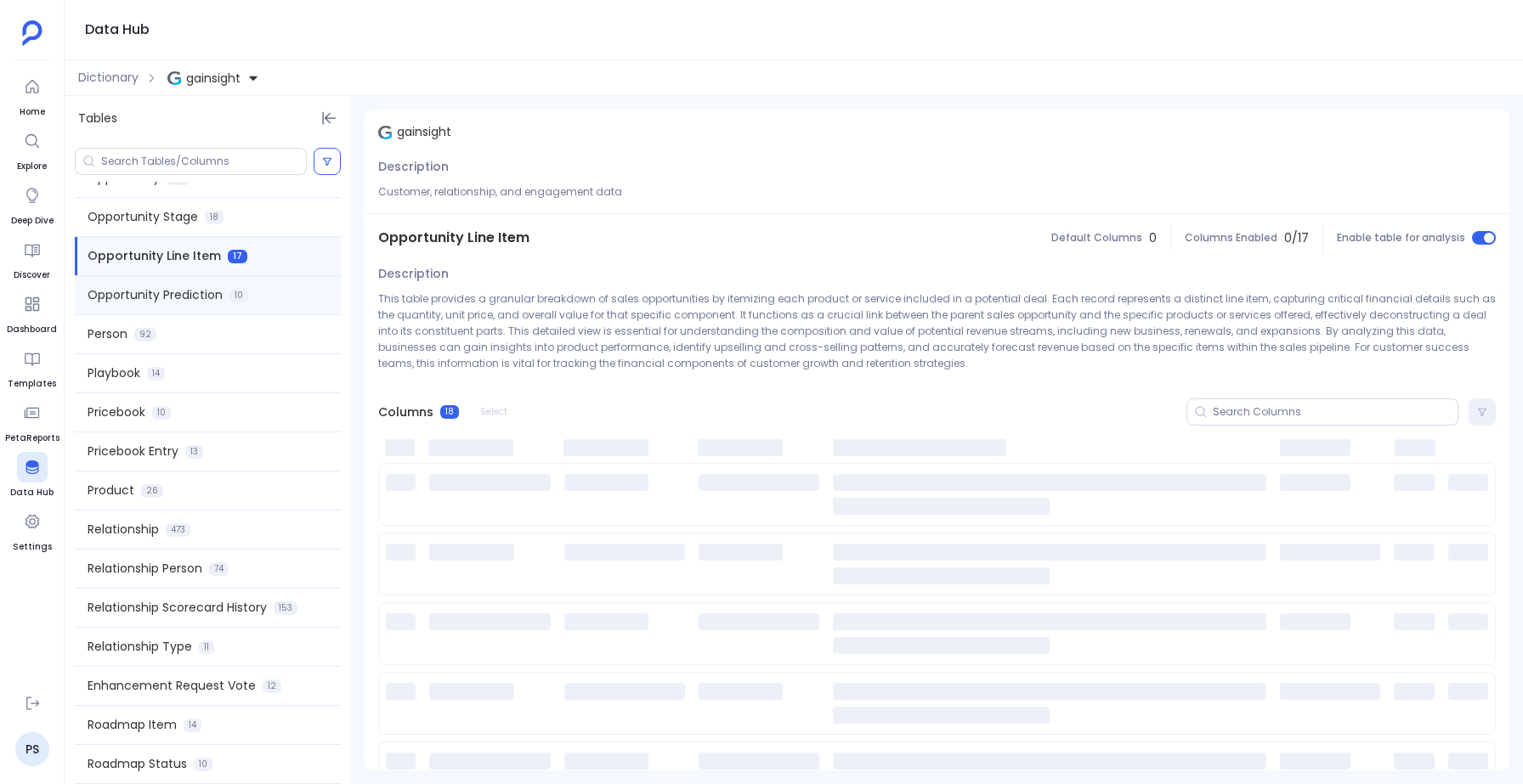
click at [155, 287] on span "Opportunity Prediction" at bounding box center [155, 295] width 135 height 18
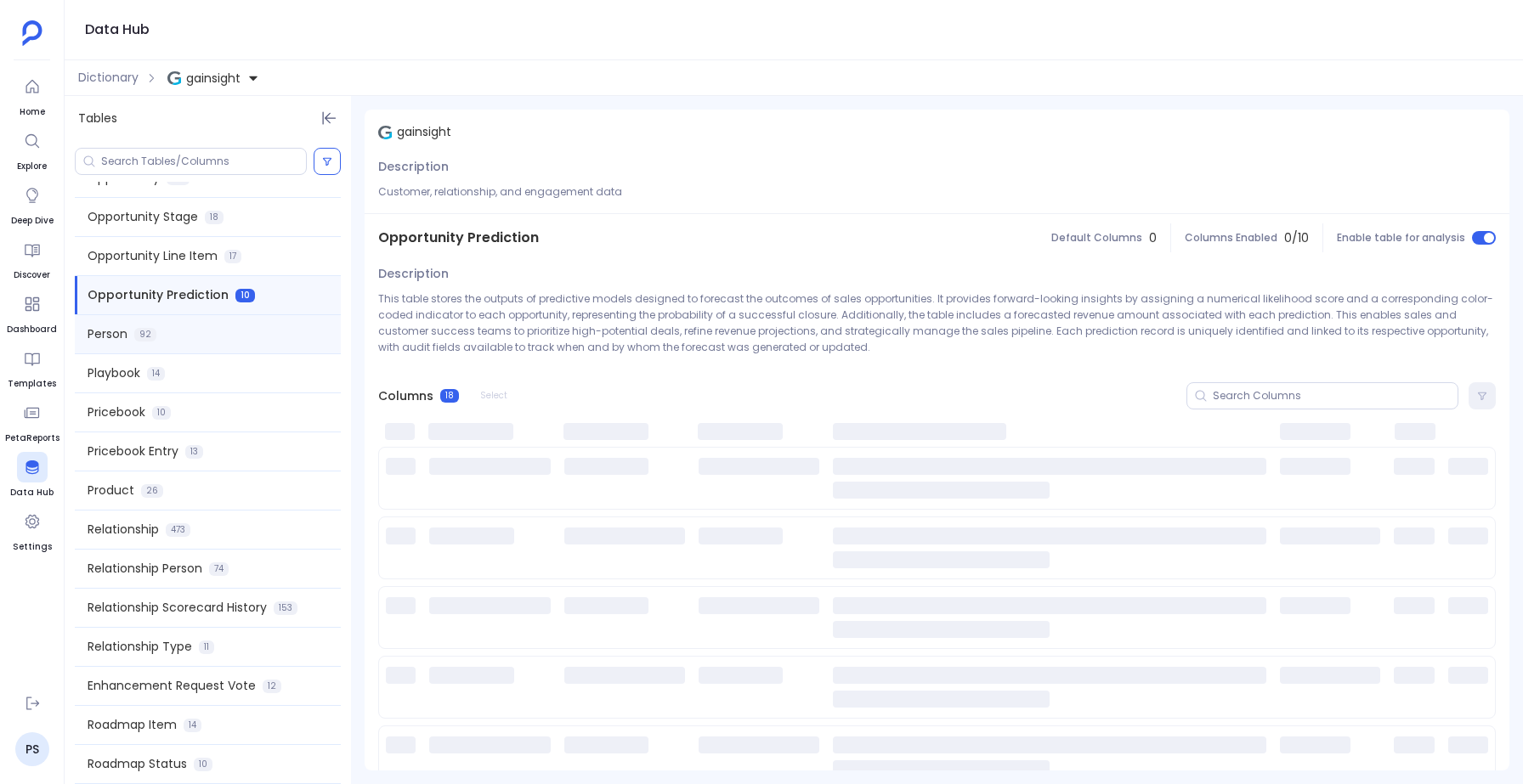
click at [137, 328] on span "92" at bounding box center [145, 335] width 22 height 14
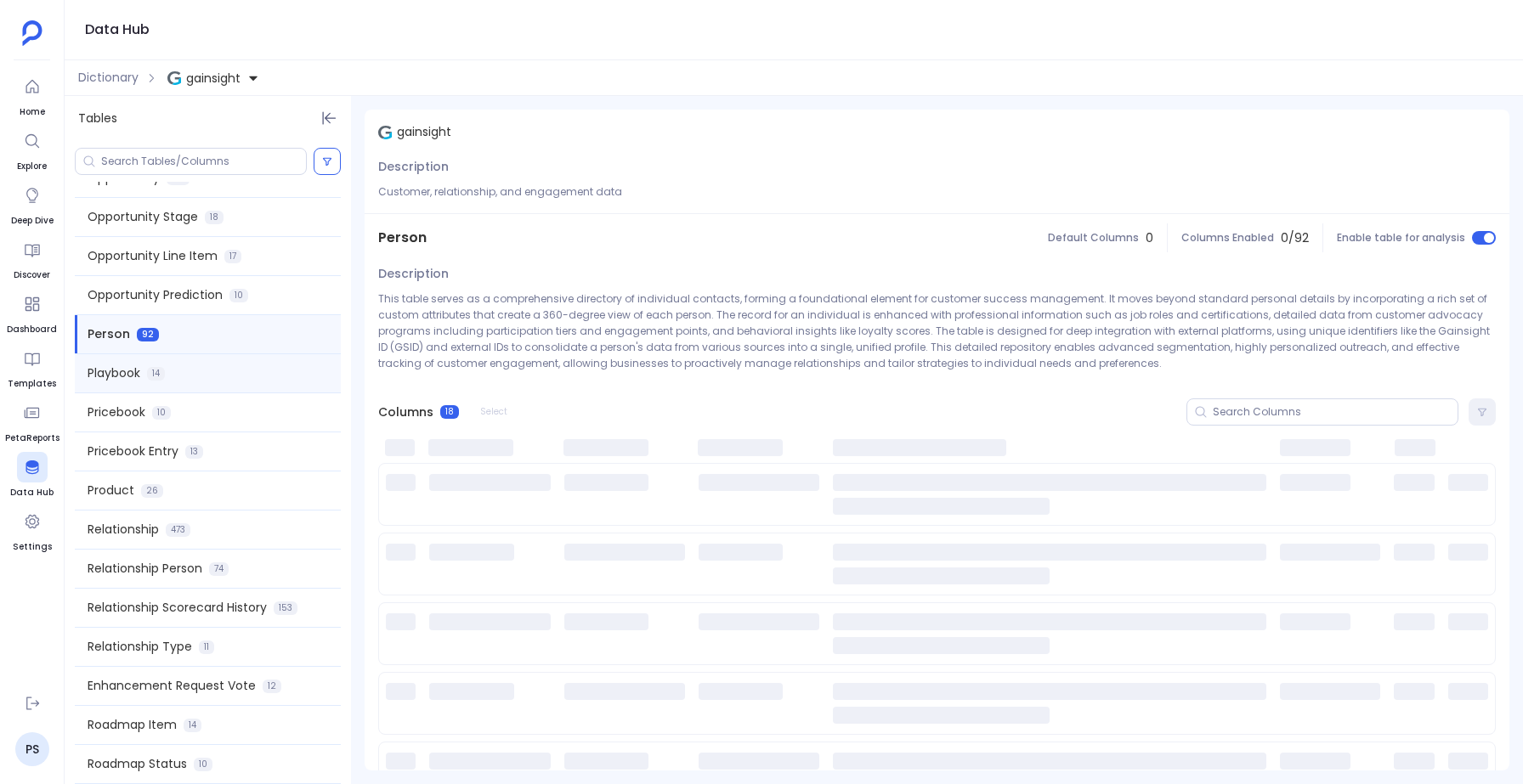
click at [131, 371] on span "Playbook" at bounding box center [114, 373] width 53 height 18
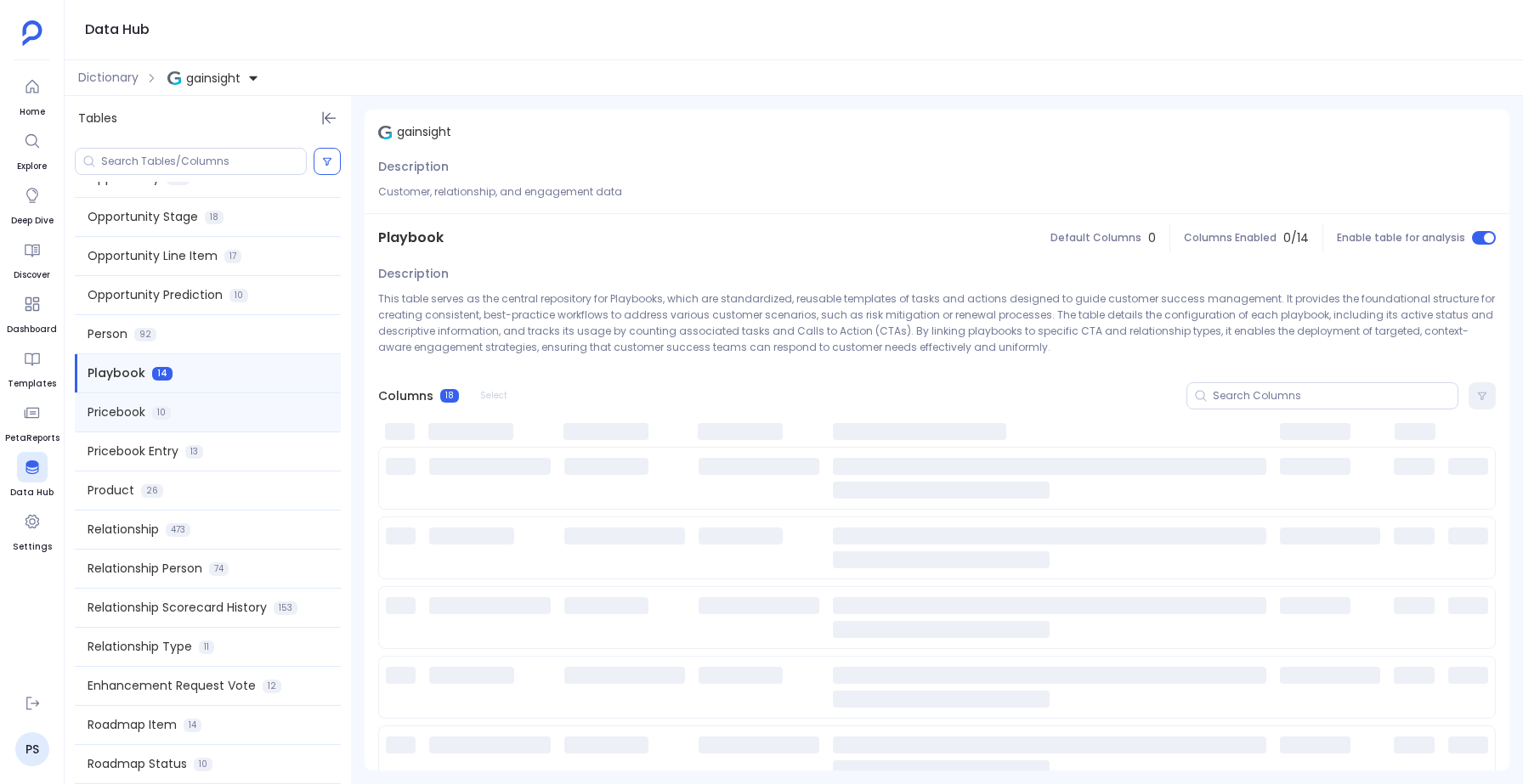
click at [133, 401] on div "Pricebook 10" at bounding box center [208, 412] width 266 height 38
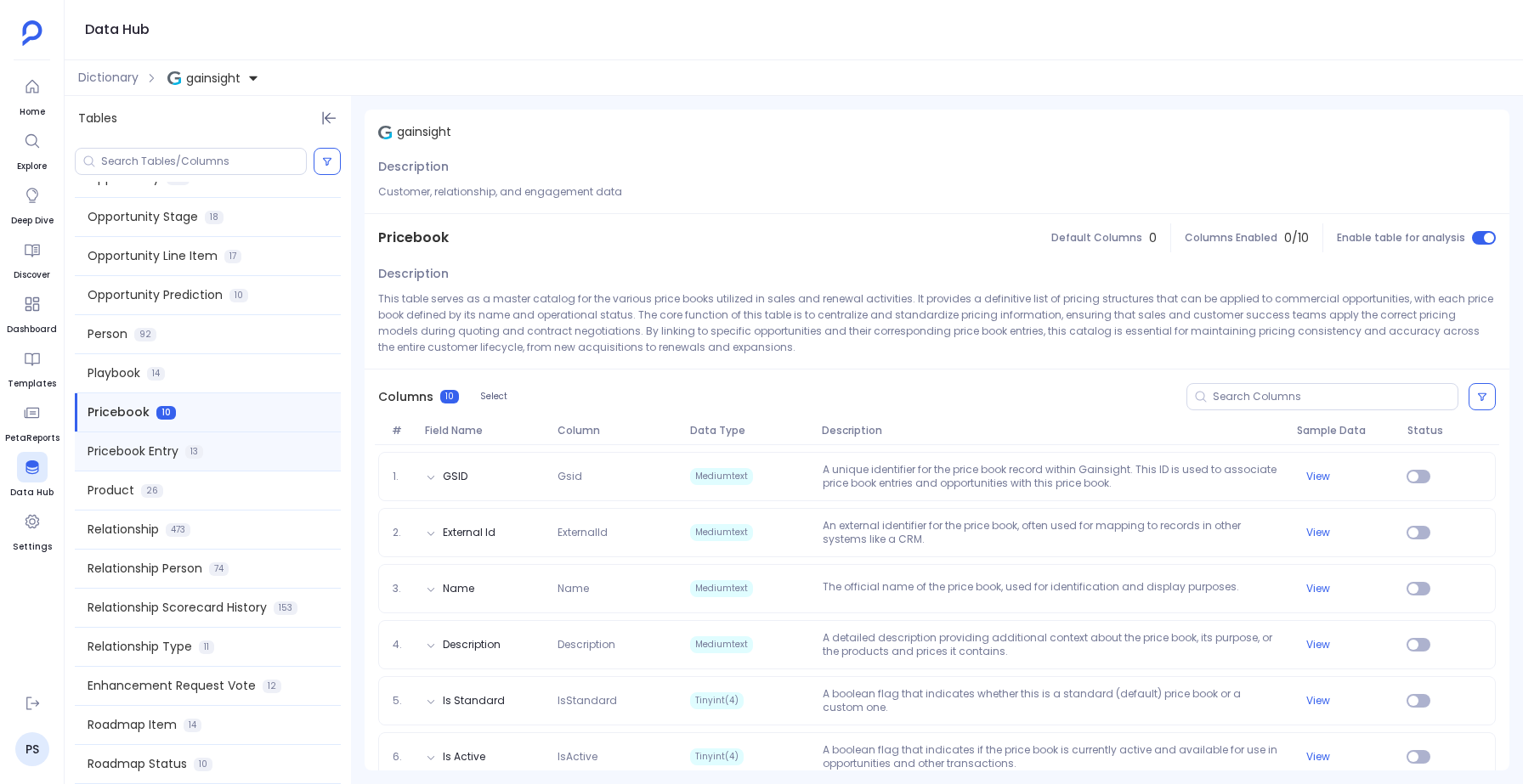
click at [145, 466] on div "Pricebook Entry 13" at bounding box center [208, 451] width 266 height 38
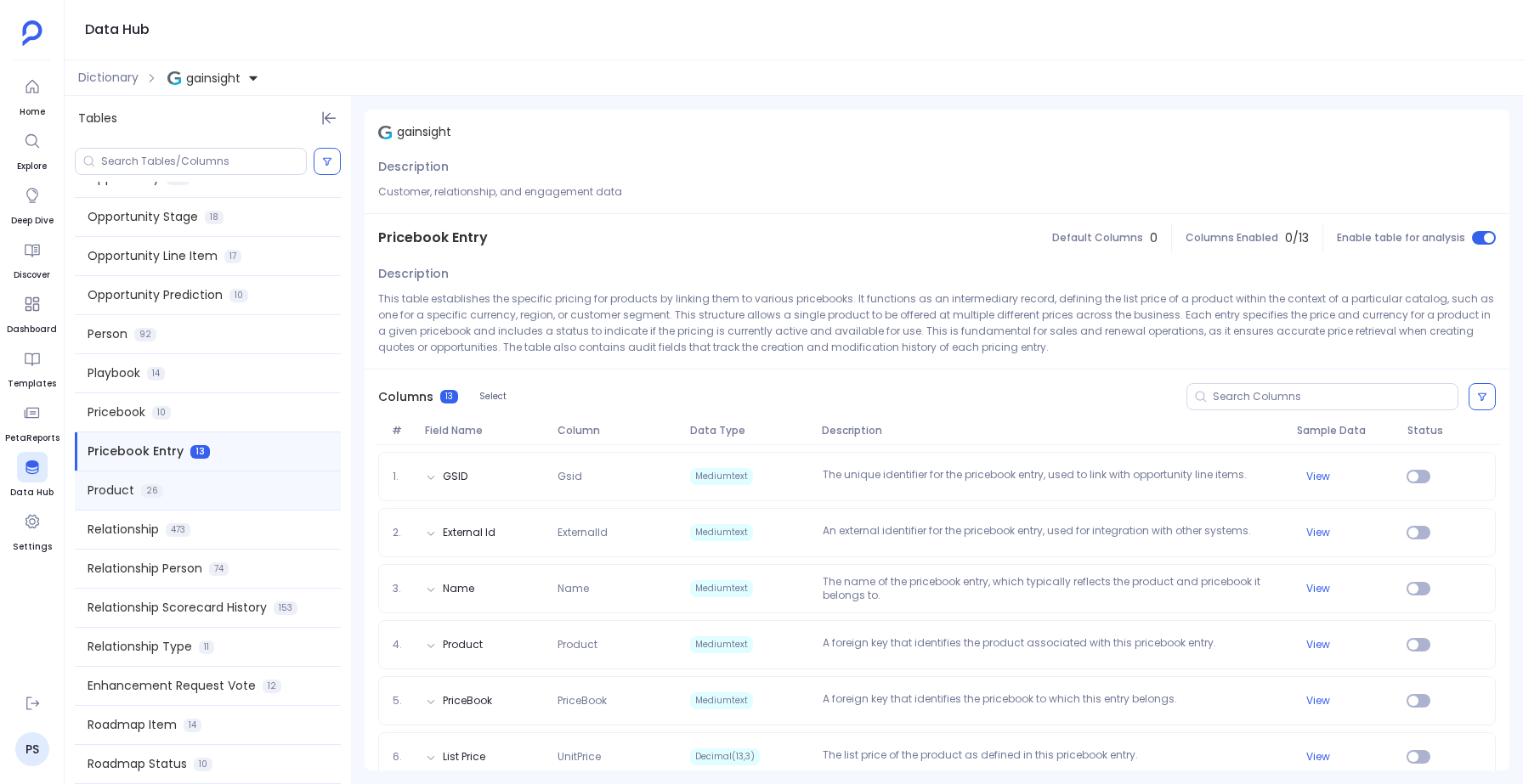
click at [131, 497] on span "Product" at bounding box center [111, 491] width 47 height 18
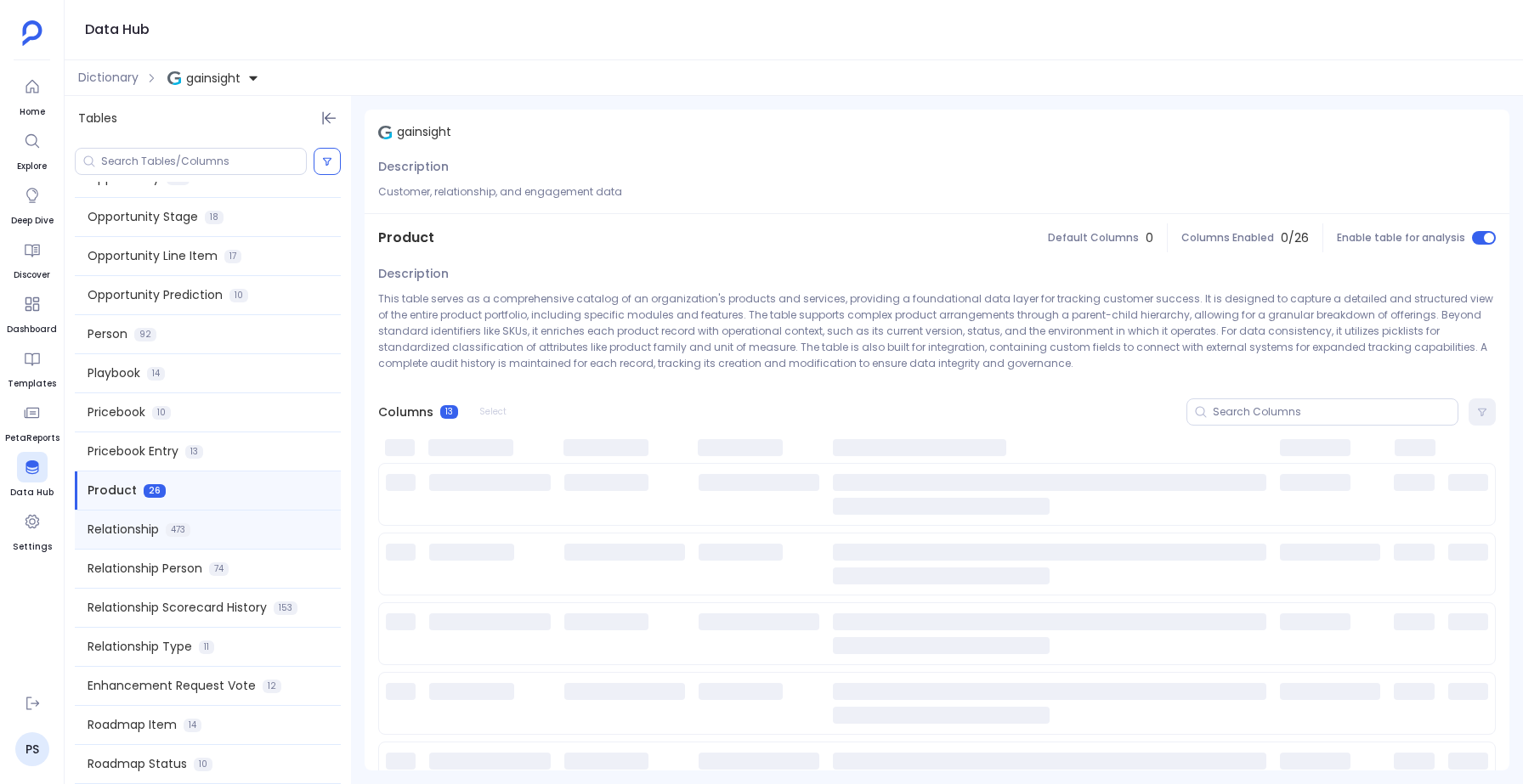
click at [127, 535] on span "Relationship" at bounding box center [124, 530] width 72 height 18
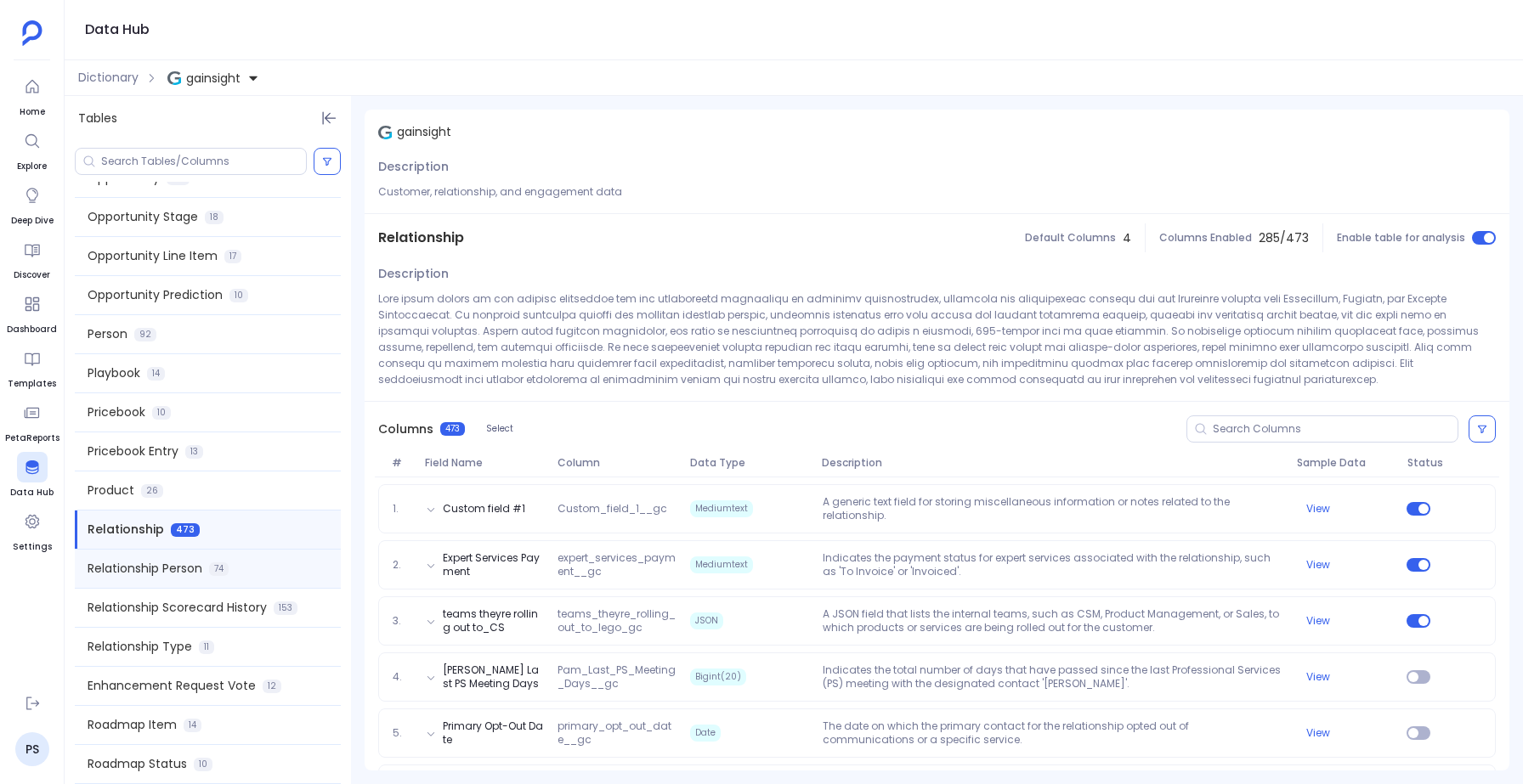
click at [132, 566] on span "Relationship Person" at bounding box center [145, 568] width 114 height 18
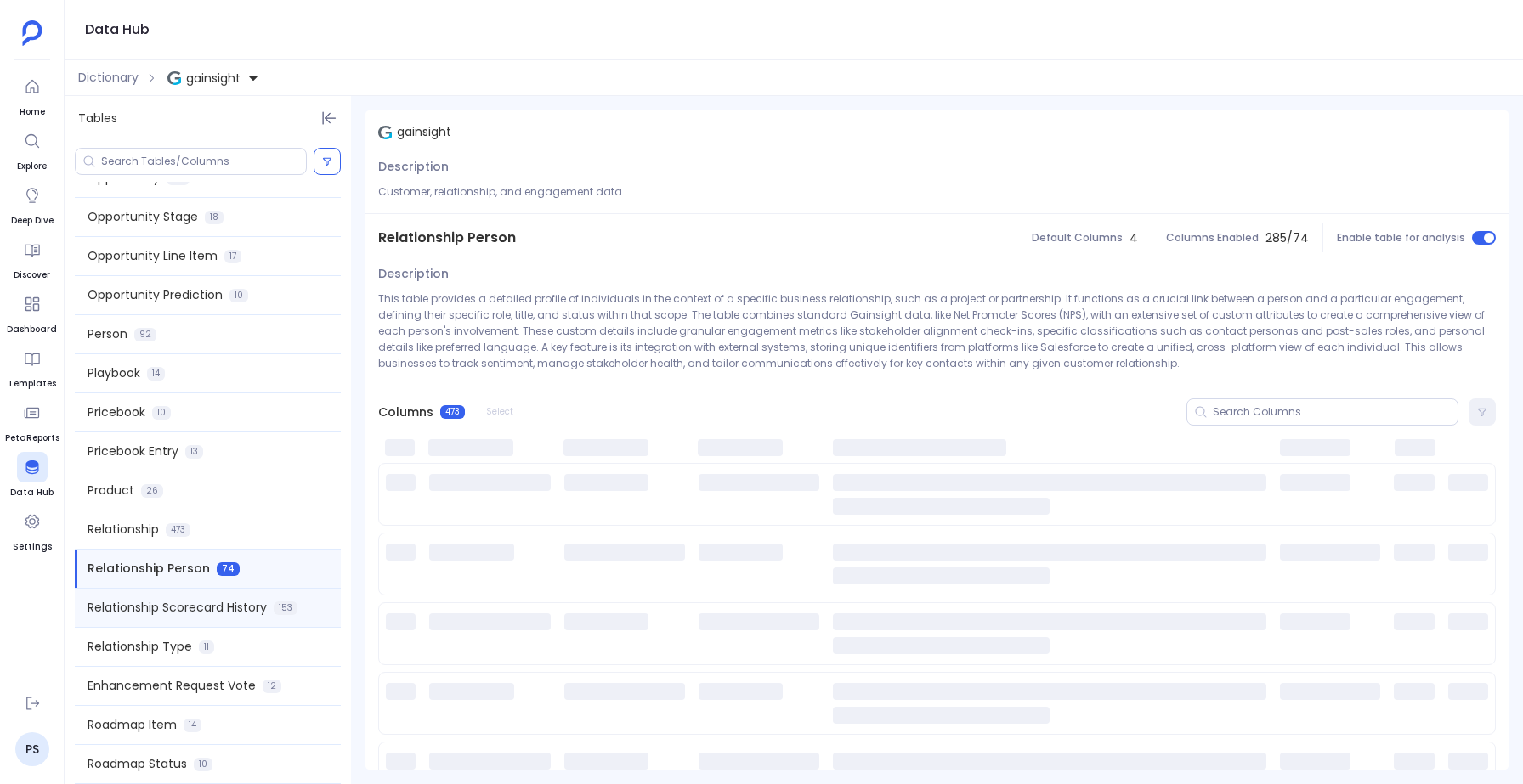
click at [126, 601] on span "Relationship Scorecard History" at bounding box center [177, 607] width 179 height 18
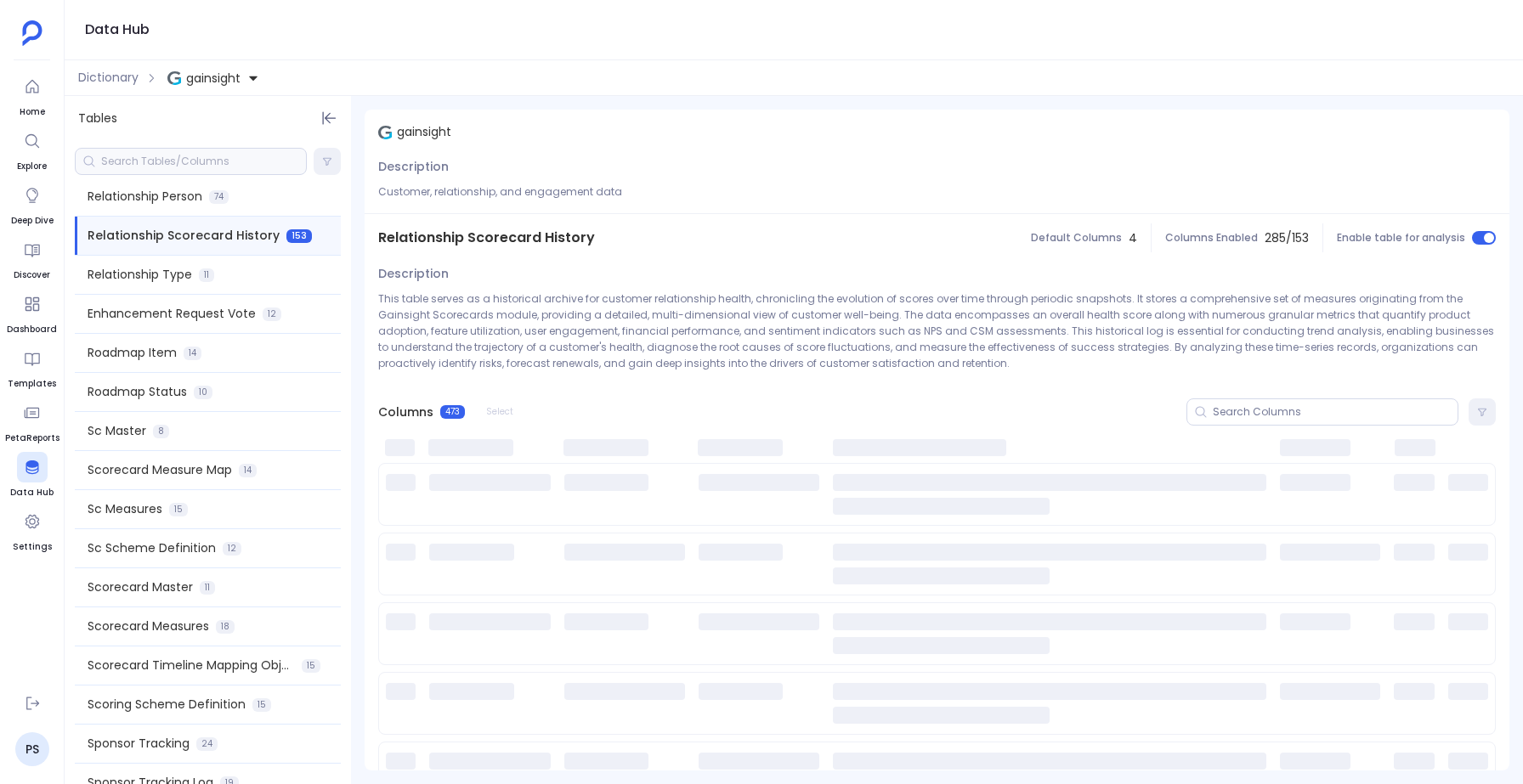
scroll to position [1867, 0]
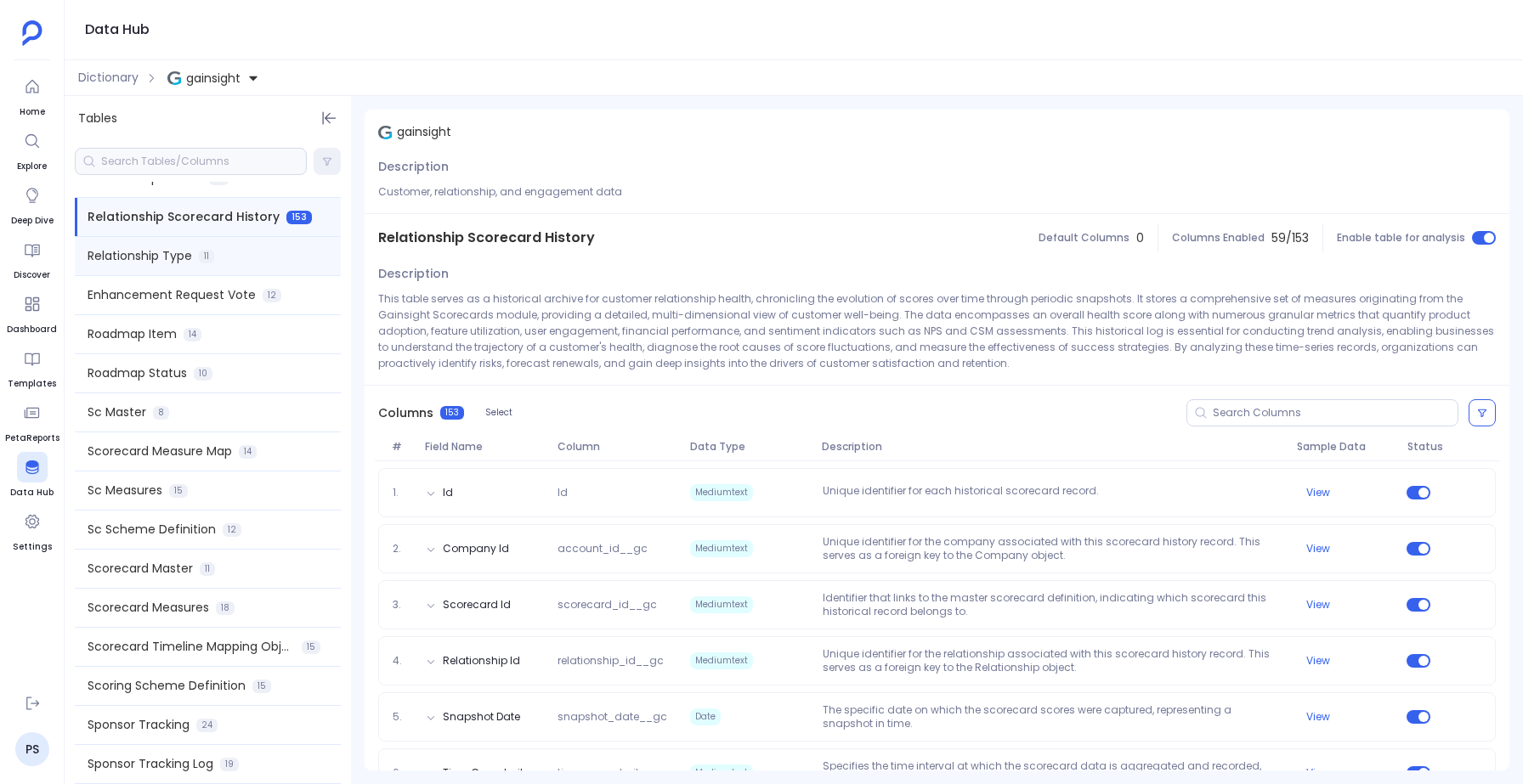
click at [135, 263] on span "Relationship Type" at bounding box center [140, 256] width 105 height 18
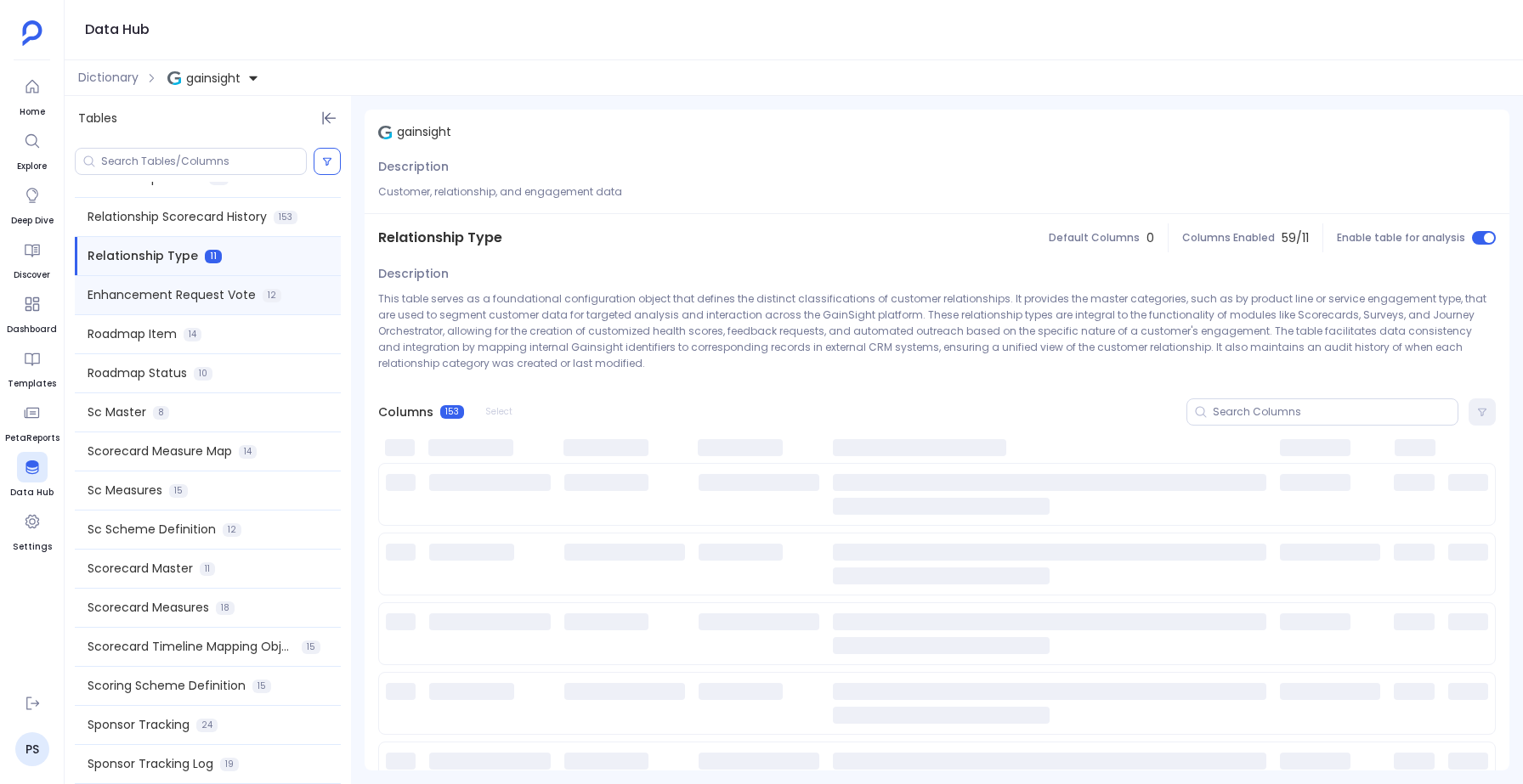
click at [137, 300] on span "Enhancement Request Vote" at bounding box center [171, 295] width 168 height 18
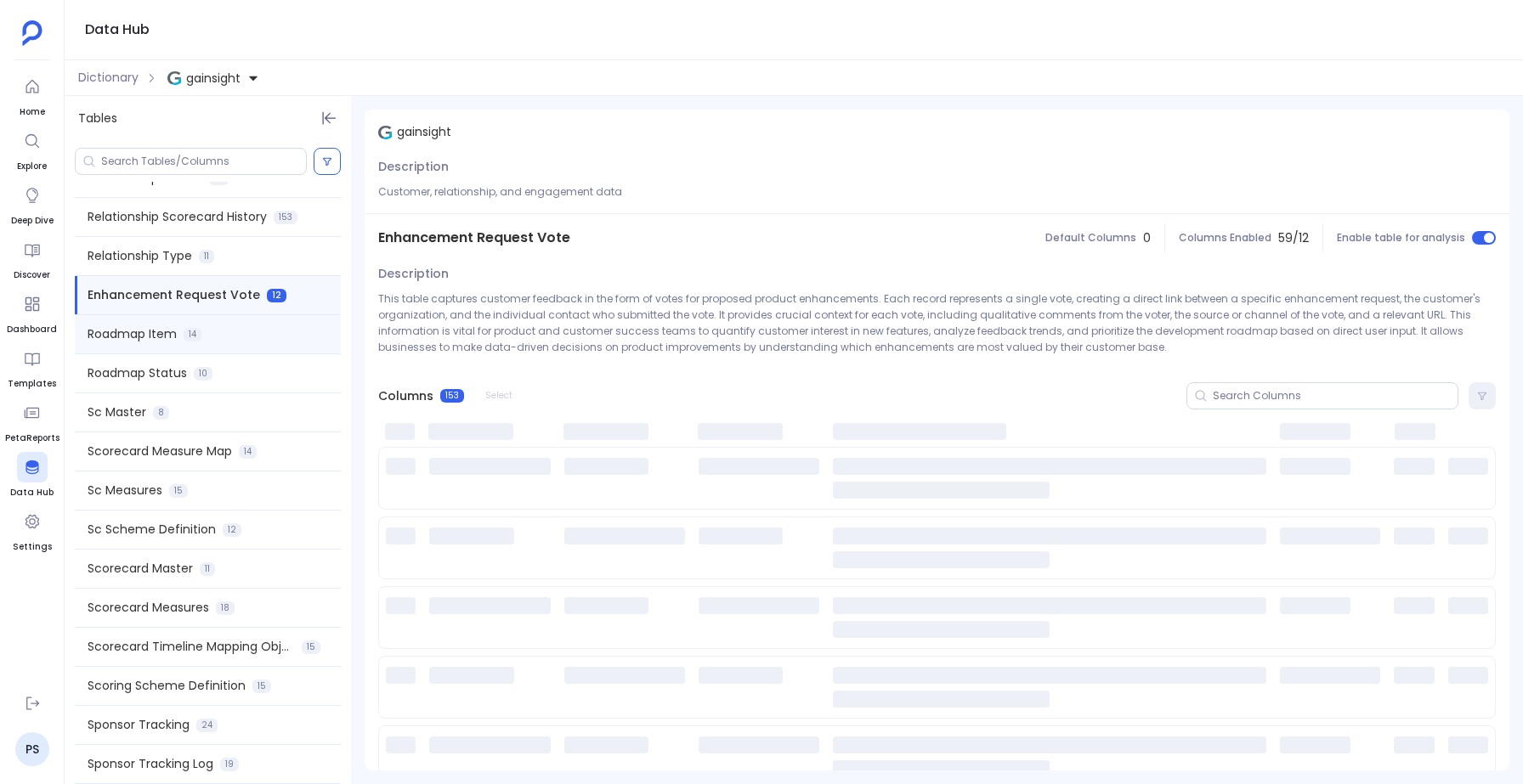
click at [143, 338] on span "Roadmap Item" at bounding box center [132, 334] width 90 height 18
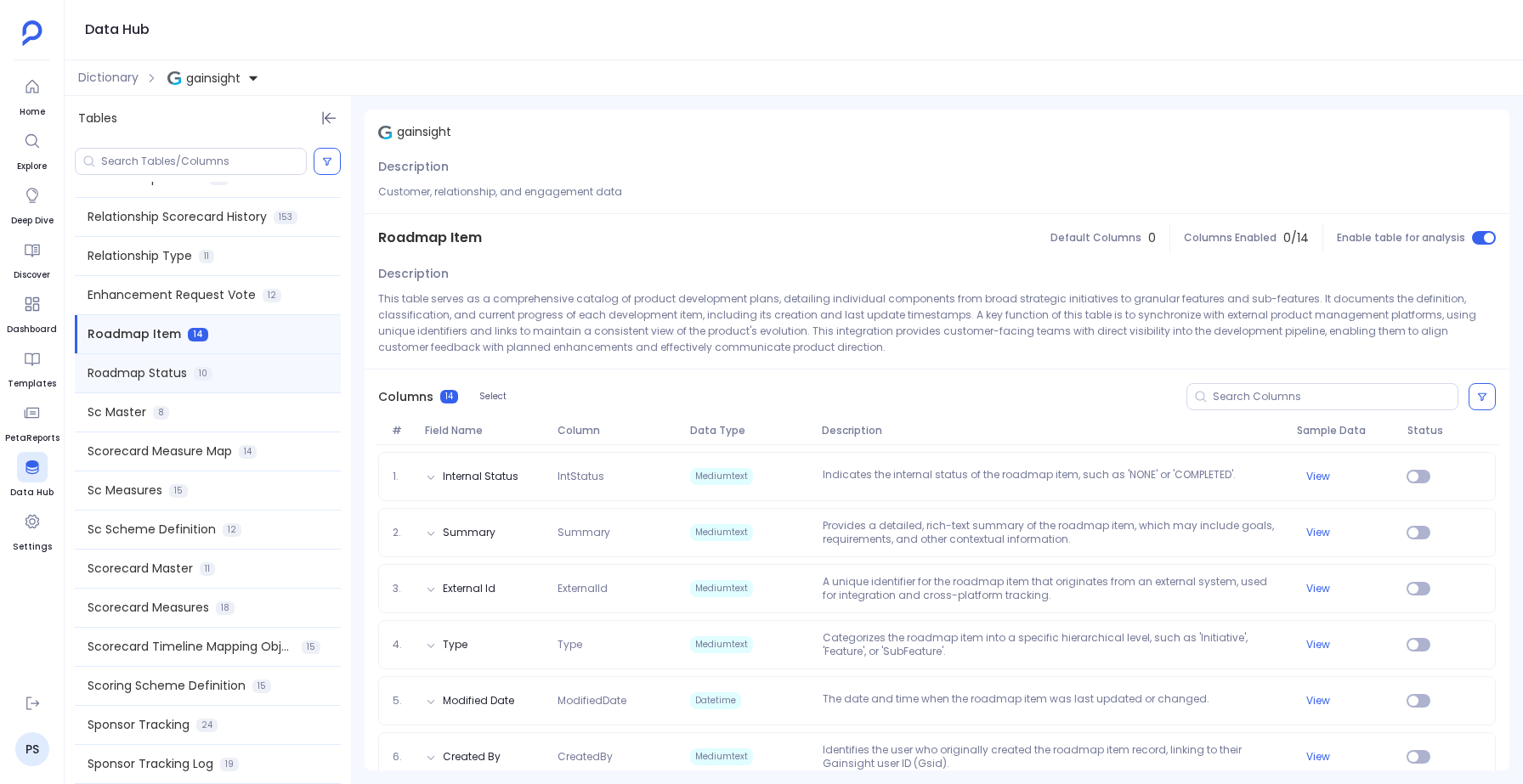
click at [148, 377] on span "Roadmap Status" at bounding box center [137, 373] width 100 height 18
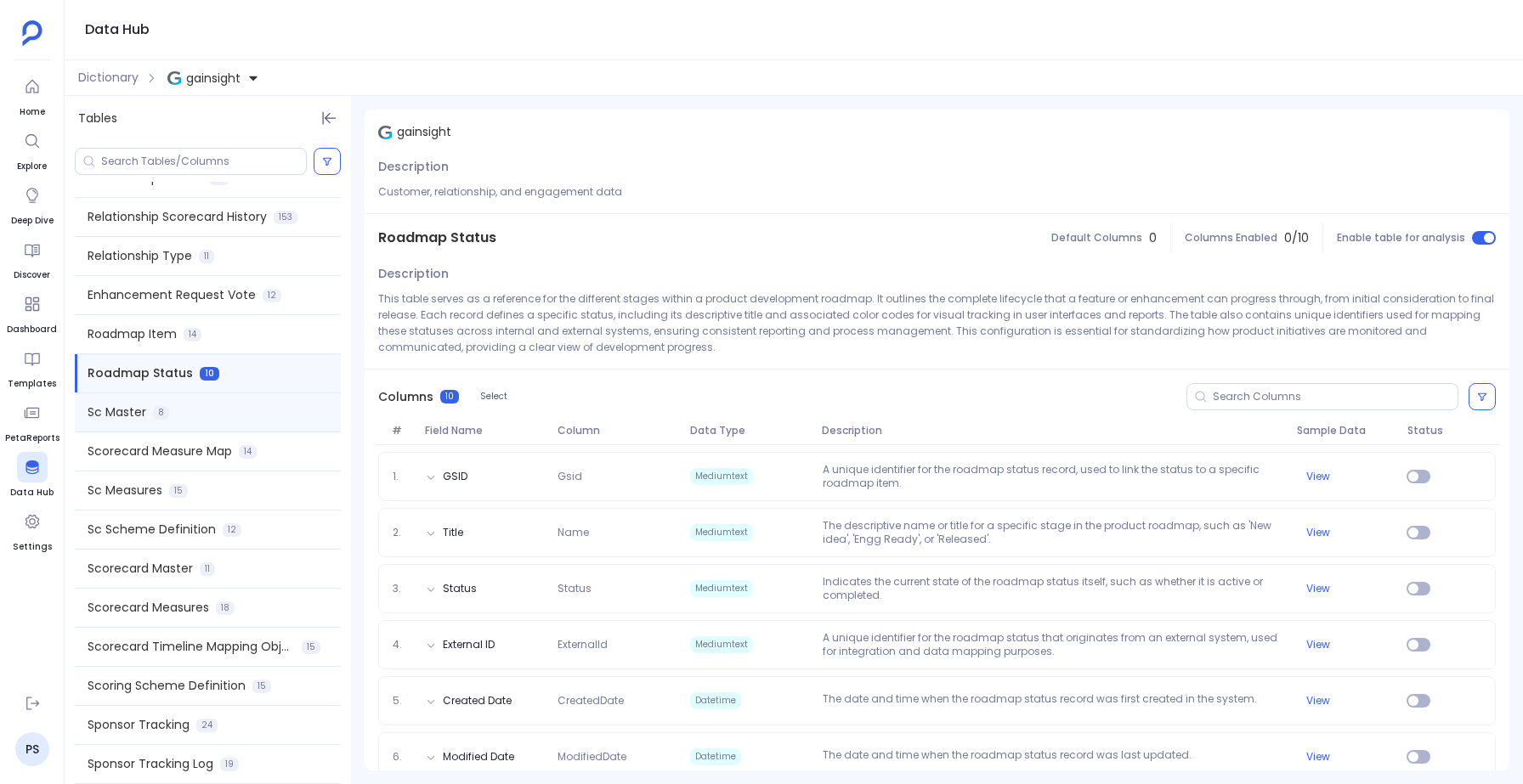
click at [155, 407] on span "8" at bounding box center [160, 413] width 16 height 14
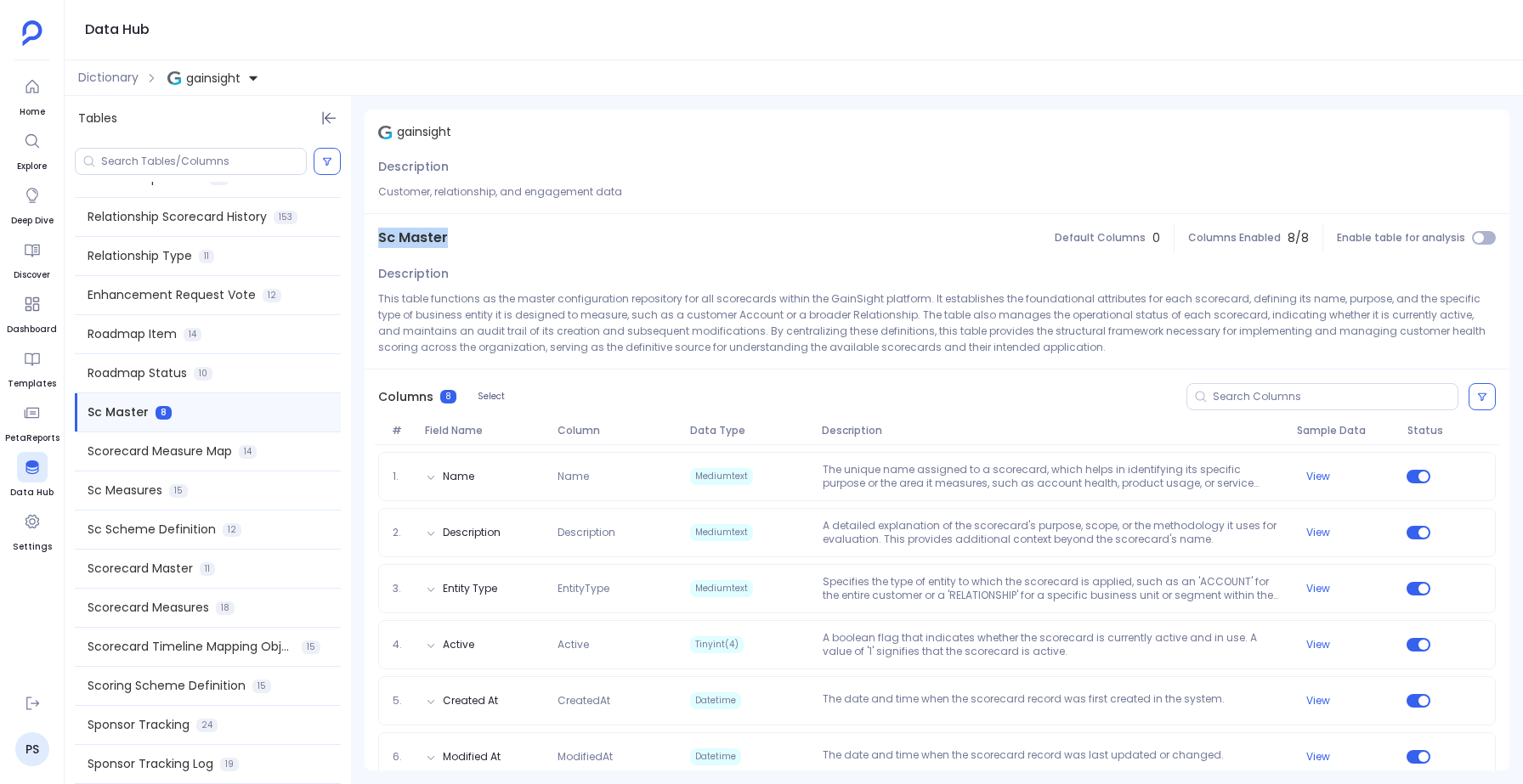
drag, startPoint x: 449, startPoint y: 237, endPoint x: 378, endPoint y: 238, distance: 71.0
click at [378, 238] on div "Sc Master" at bounding box center [413, 238] width 97 height 48
copy span "Sc Master"
click at [213, 448] on span "Scorecard Measure Map" at bounding box center [160, 451] width 144 height 18
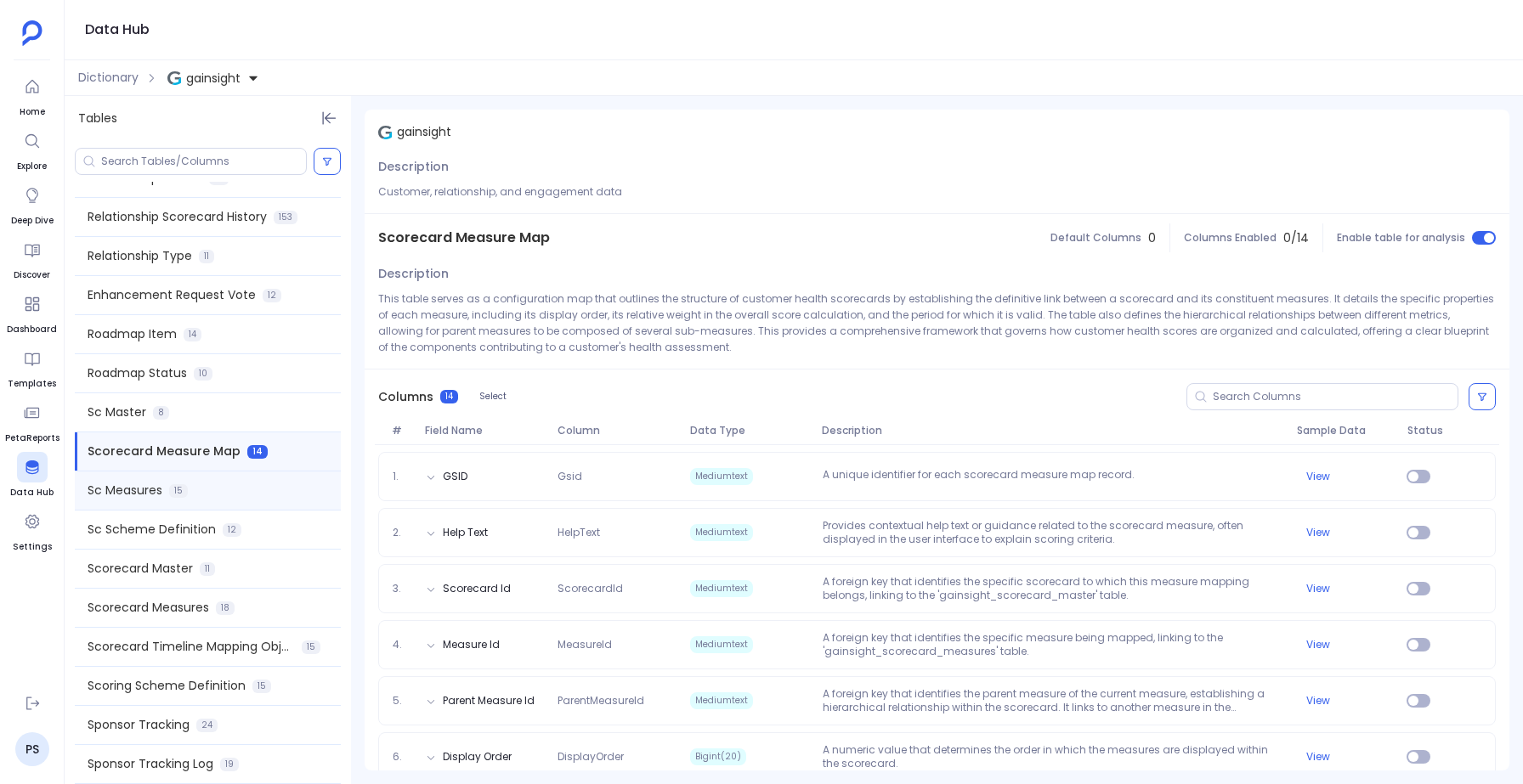
click at [177, 490] on span "15" at bounding box center [178, 491] width 19 height 14
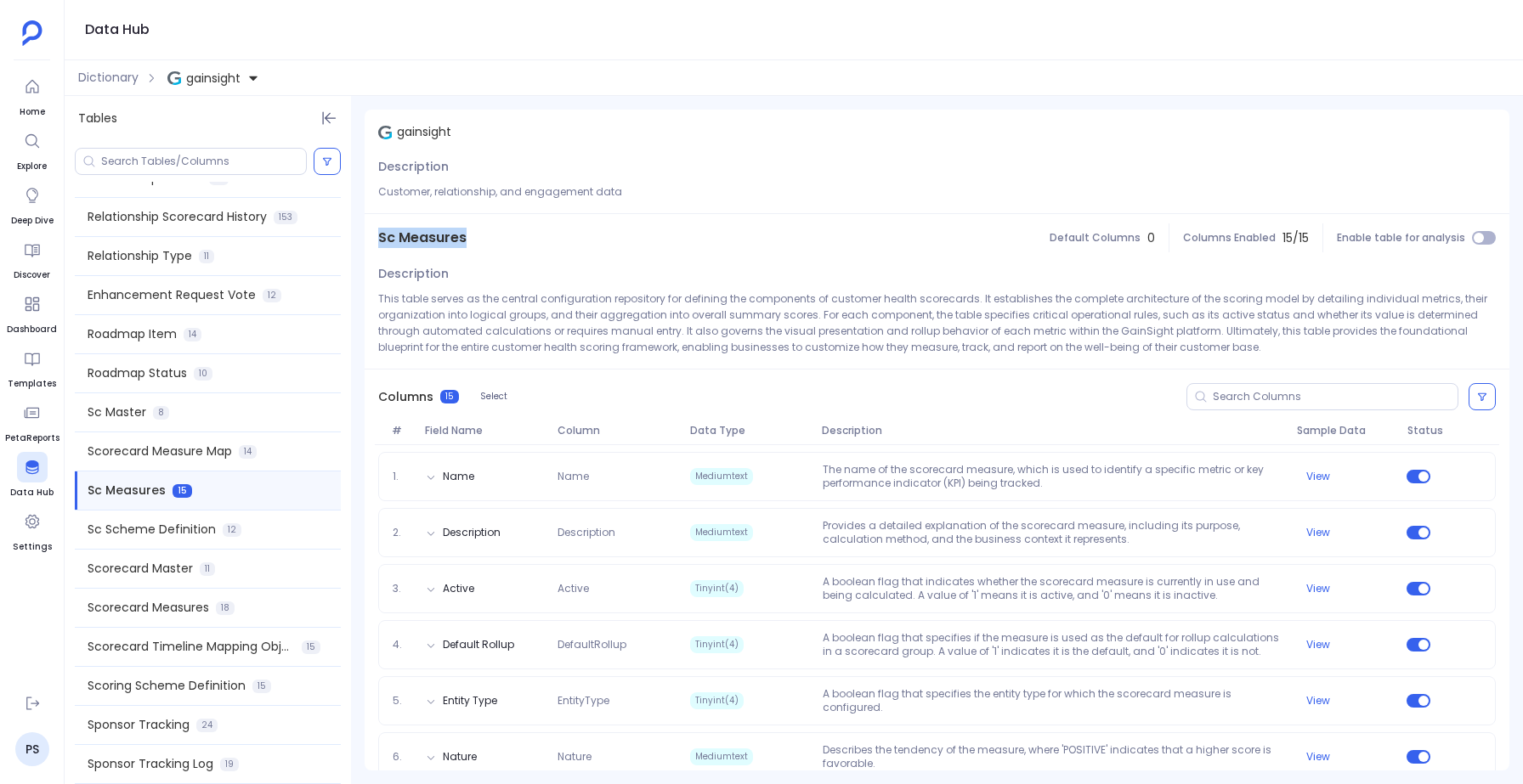
drag, startPoint x: 471, startPoint y: 235, endPoint x: 375, endPoint y: 241, distance: 96.2
click at [375, 241] on div "Sc Measures" at bounding box center [421, 238] width 115 height 48
copy span "Sc Measures"
click at [147, 534] on span "Sc Scheme Definition" at bounding box center [152, 530] width 128 height 18
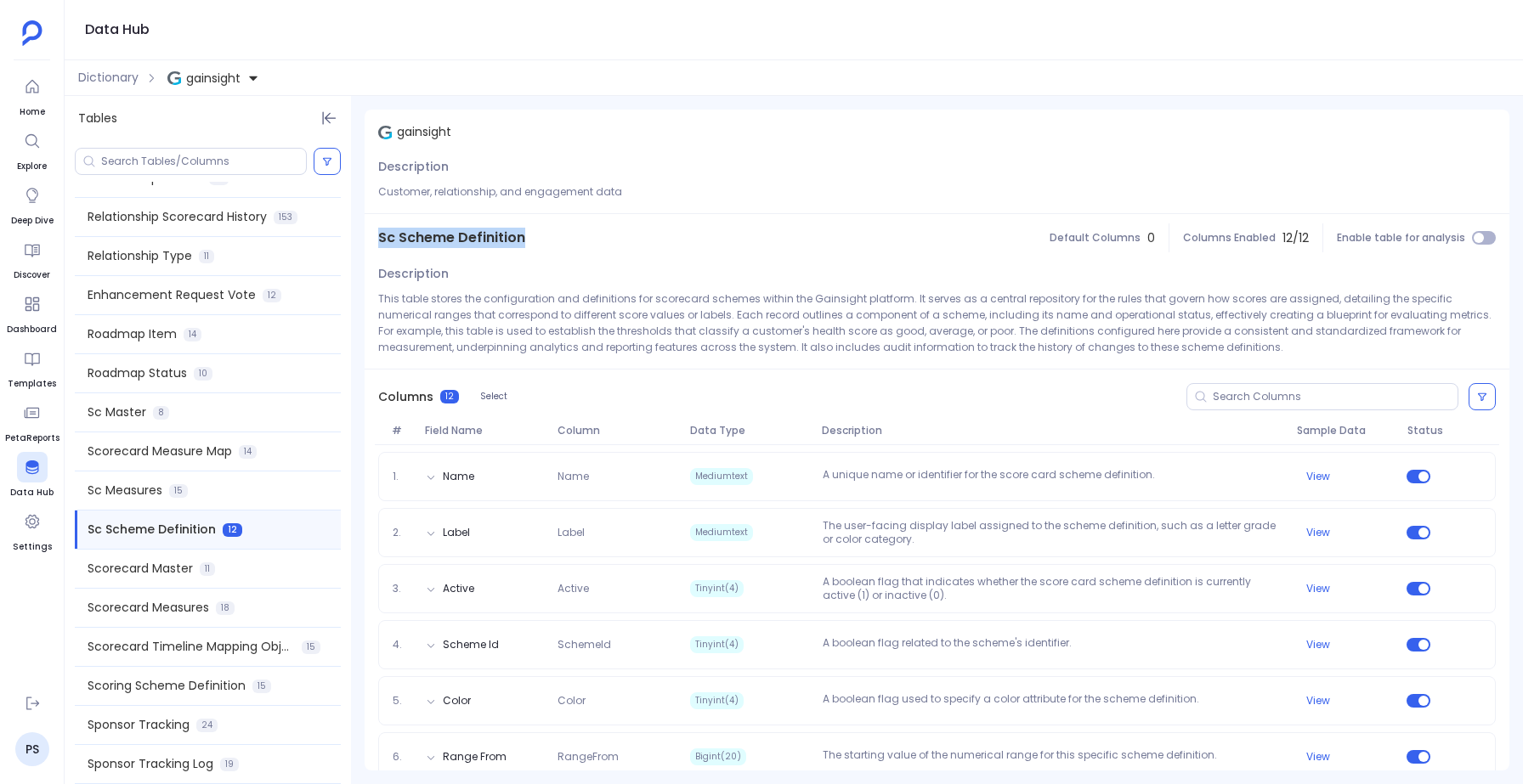
drag, startPoint x: 525, startPoint y: 235, endPoint x: 379, endPoint y: 240, distance: 146.1
click at [379, 240] on div "Sc Scheme Definition" at bounding box center [451, 238] width 174 height 48
copy span "Sc Scheme Definition"
click at [125, 571] on span "Scorecard Master" at bounding box center [141, 568] width 106 height 18
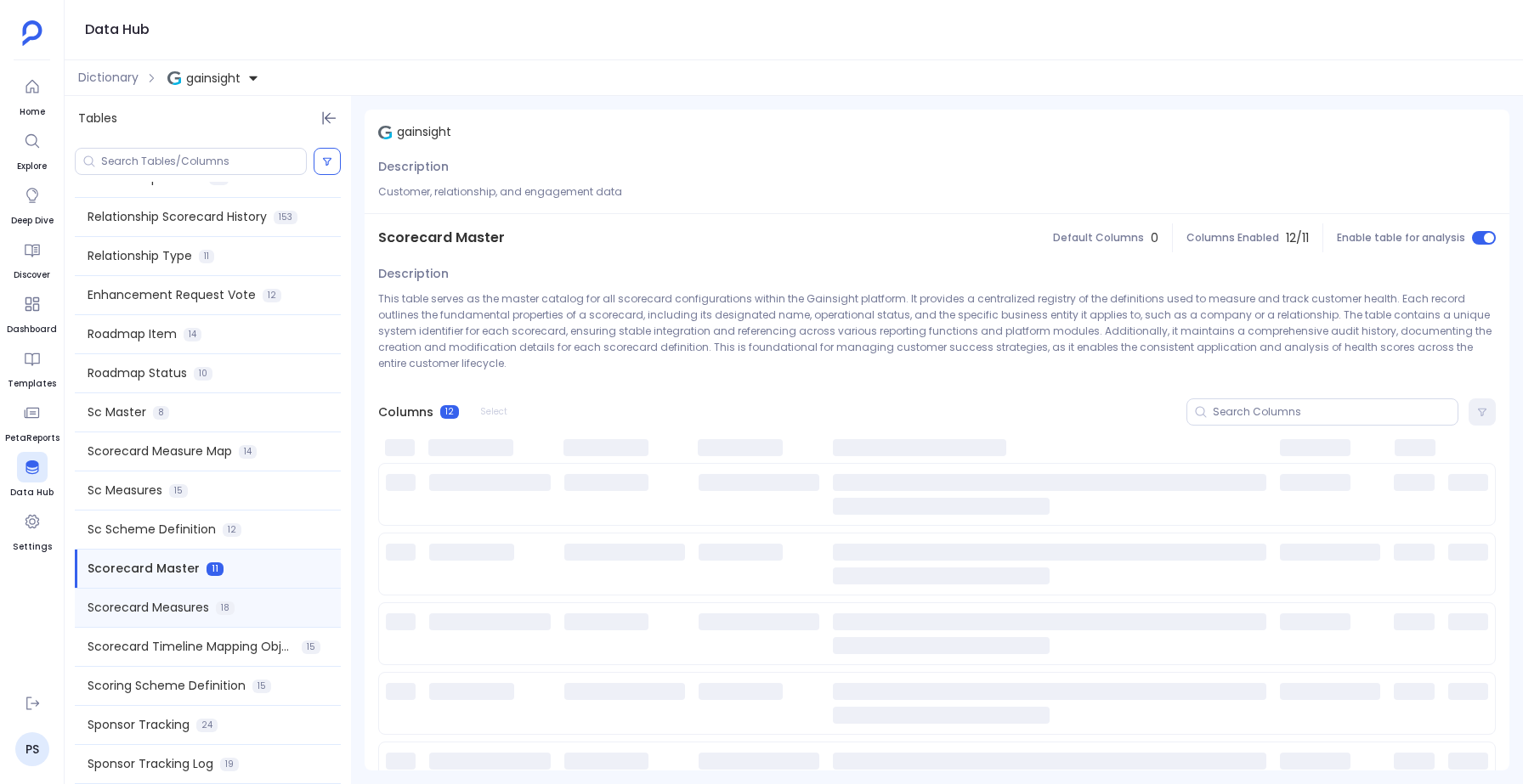
click at [128, 616] on span "Scorecard Measures" at bounding box center [148, 607] width 121 height 18
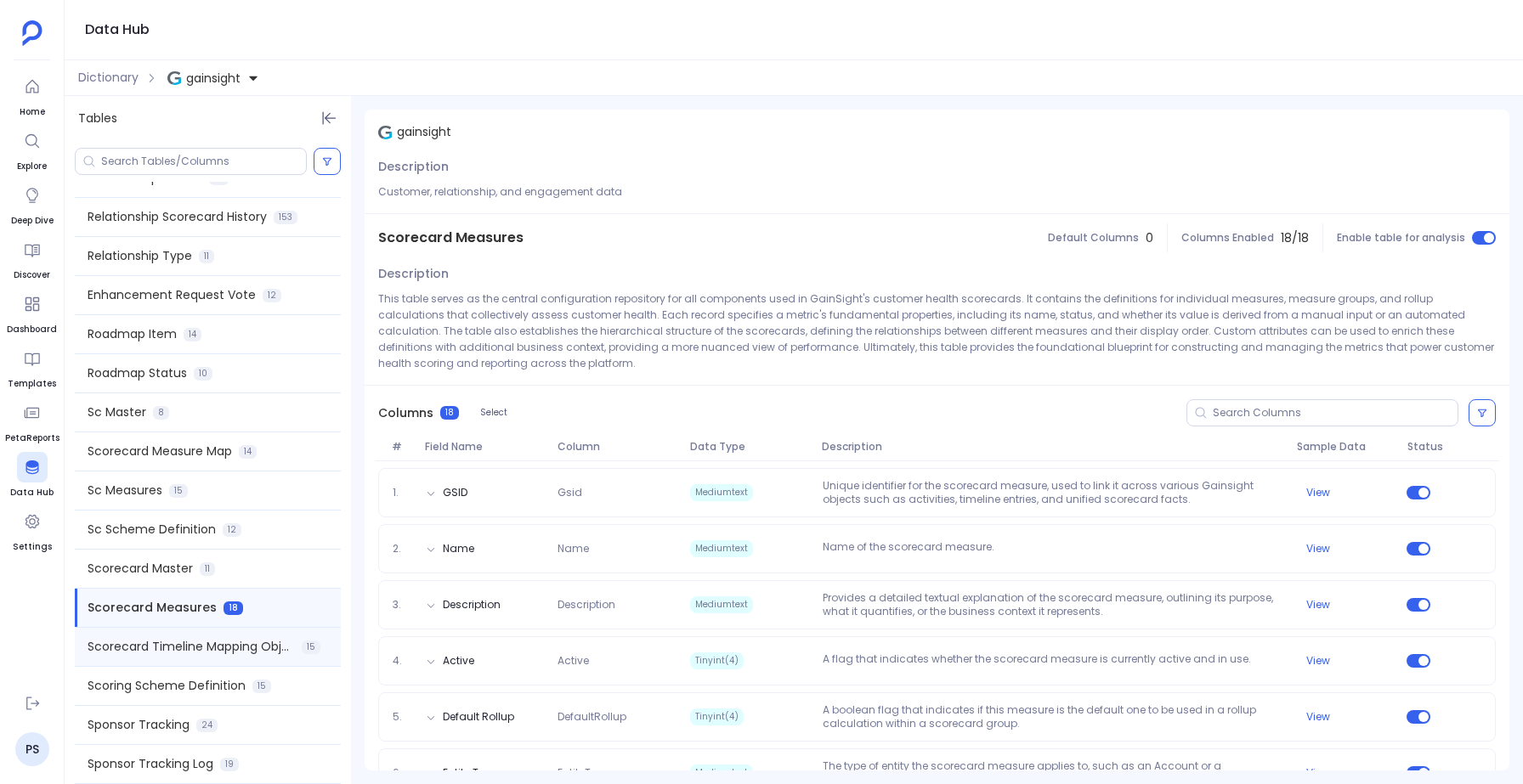
click at [126, 637] on div "Scorecard Timeline Mapping Object 15" at bounding box center [208, 647] width 266 height 38
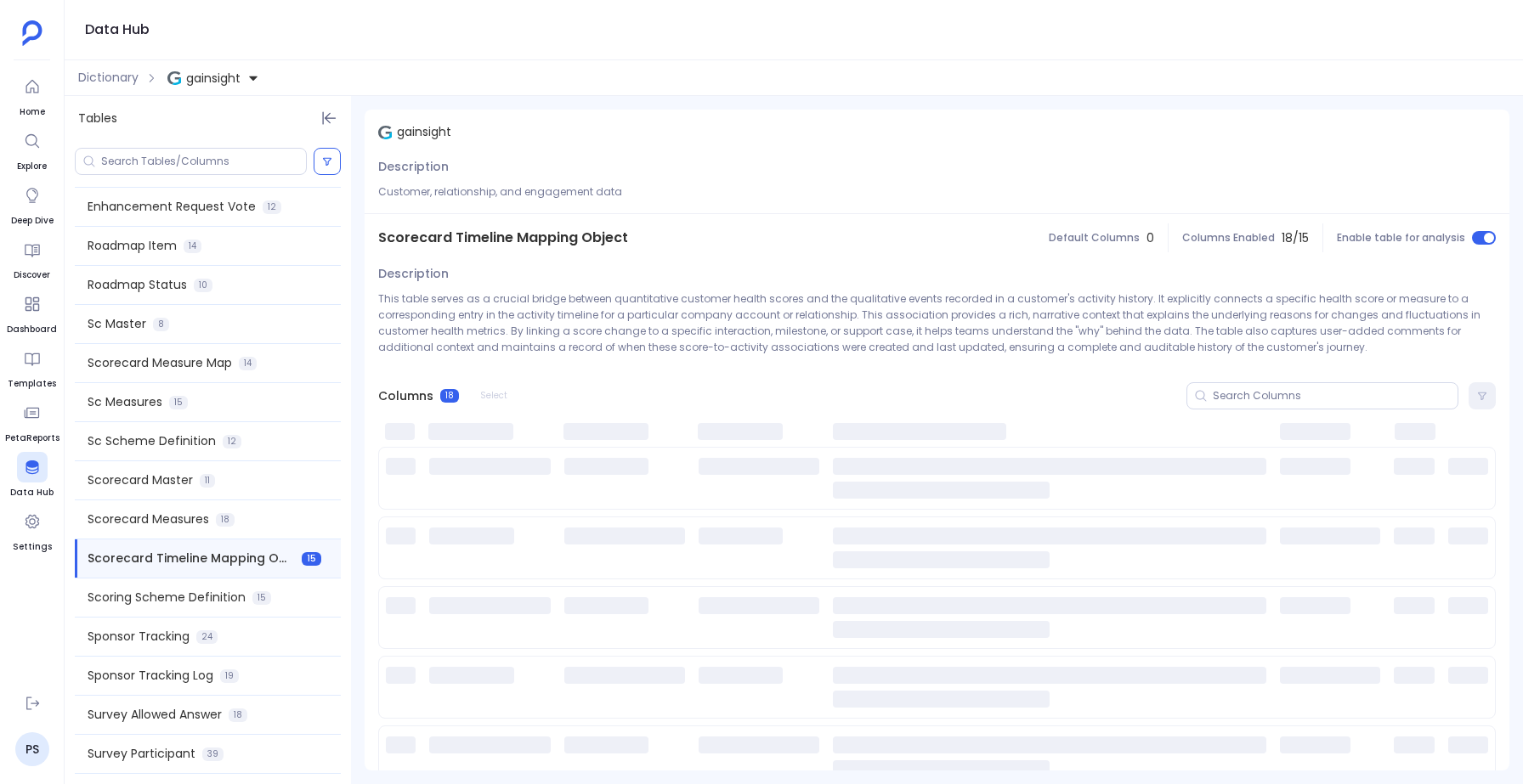
scroll to position [1972, 0]
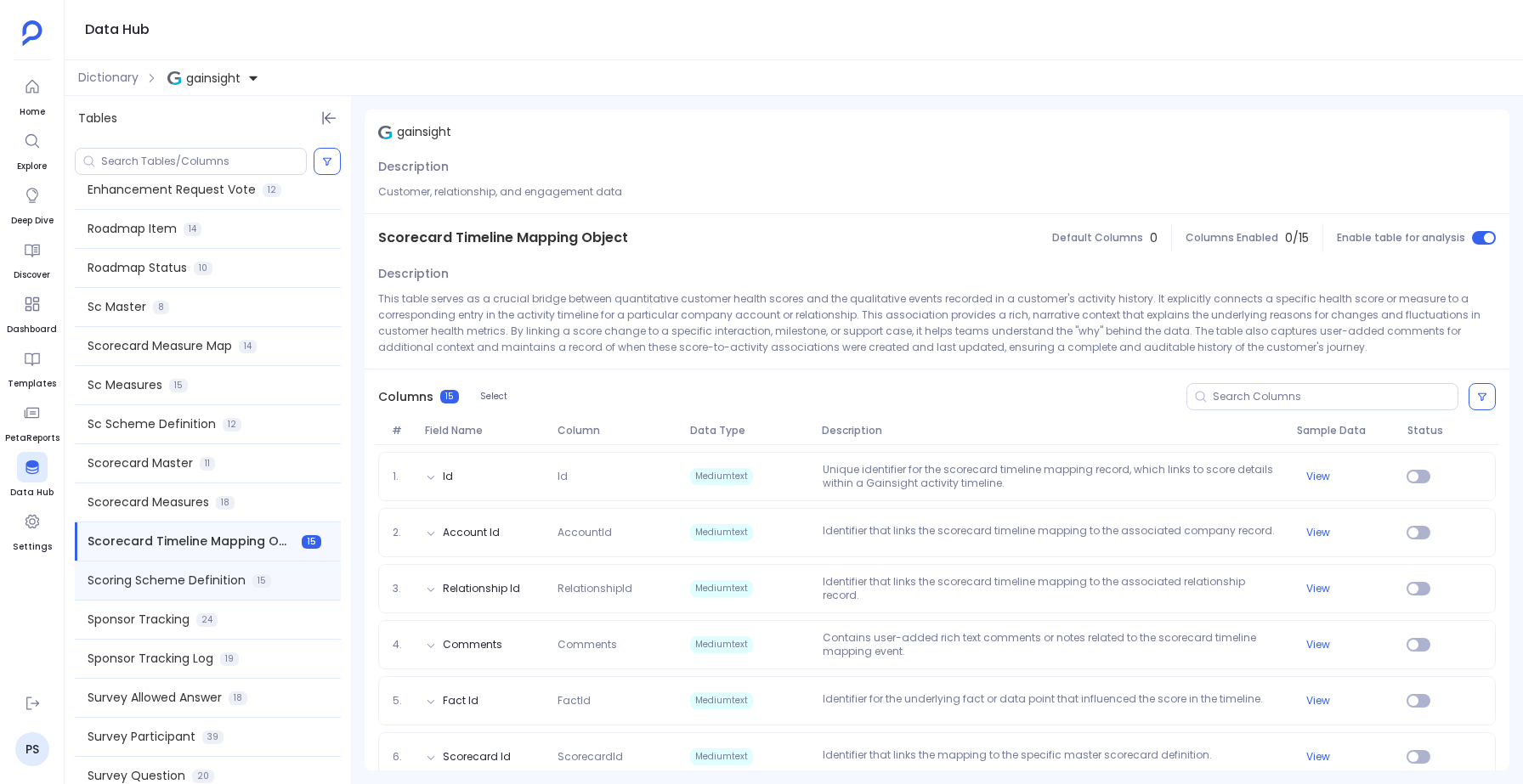
click at [138, 582] on span "Scoring Scheme Definition" at bounding box center [166, 580] width 158 height 18
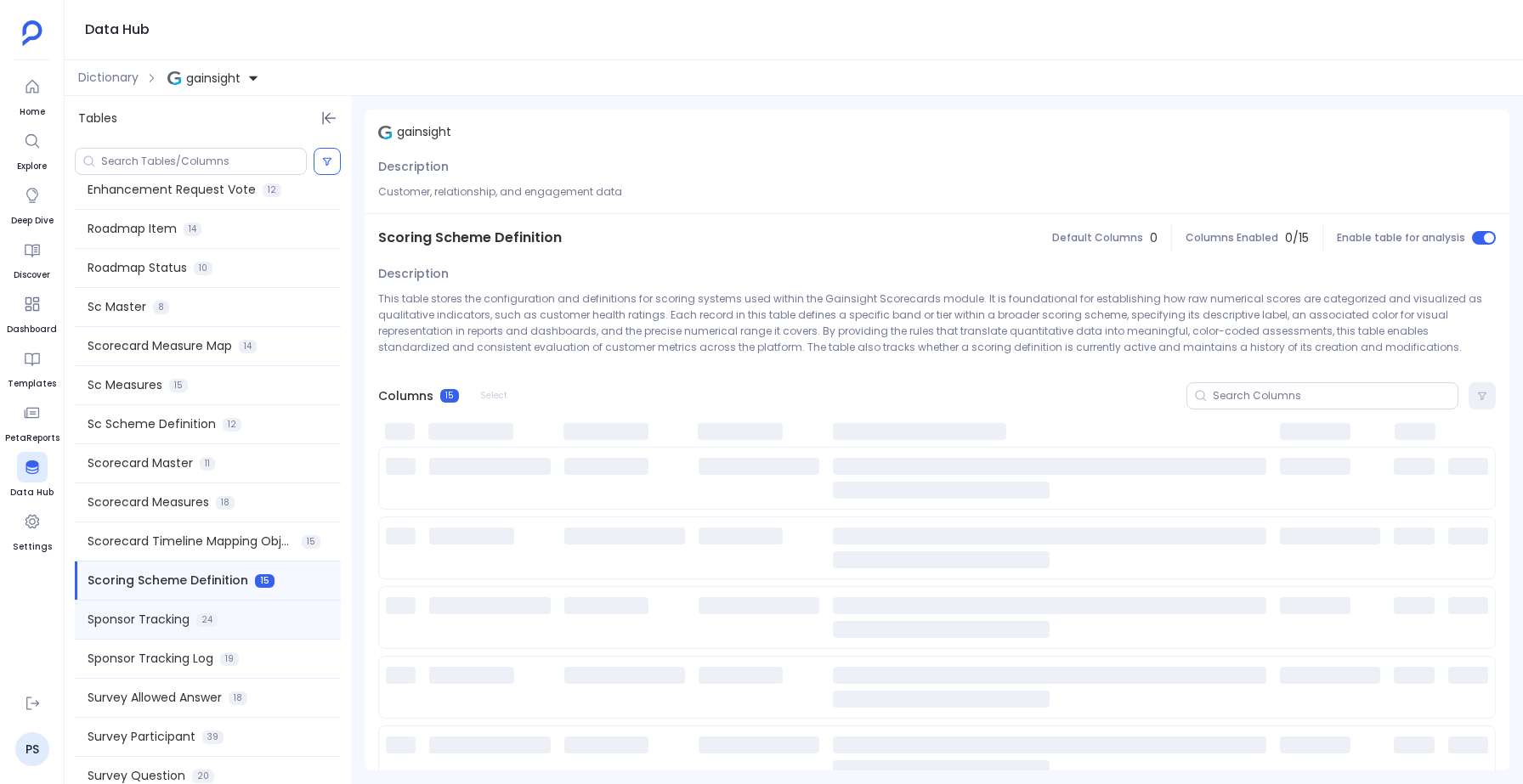
click at [129, 629] on div "Sponsor Tracking 24" at bounding box center [208, 619] width 266 height 38
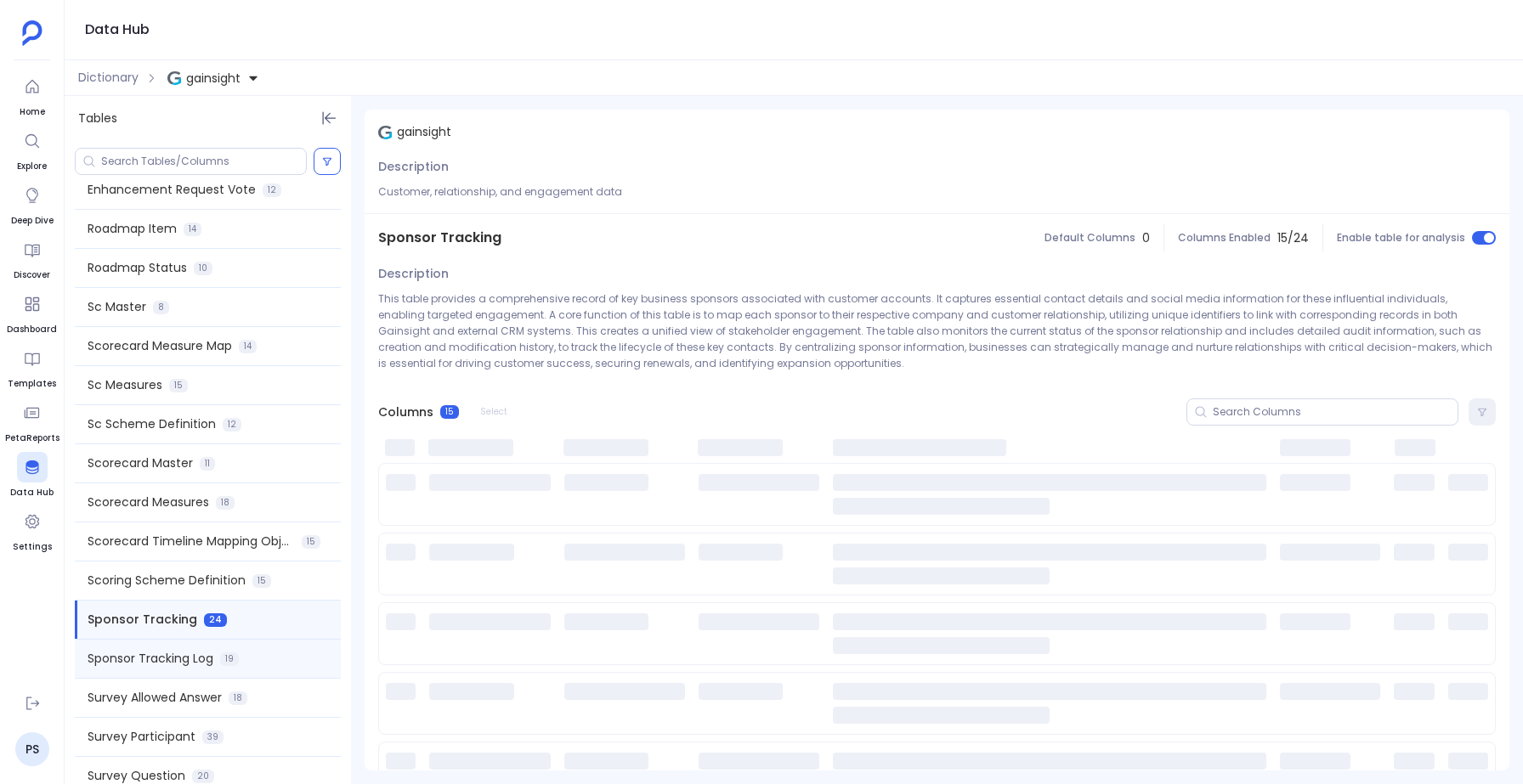
click at [126, 657] on span "Sponsor Tracking Log" at bounding box center [150, 659] width 125 height 18
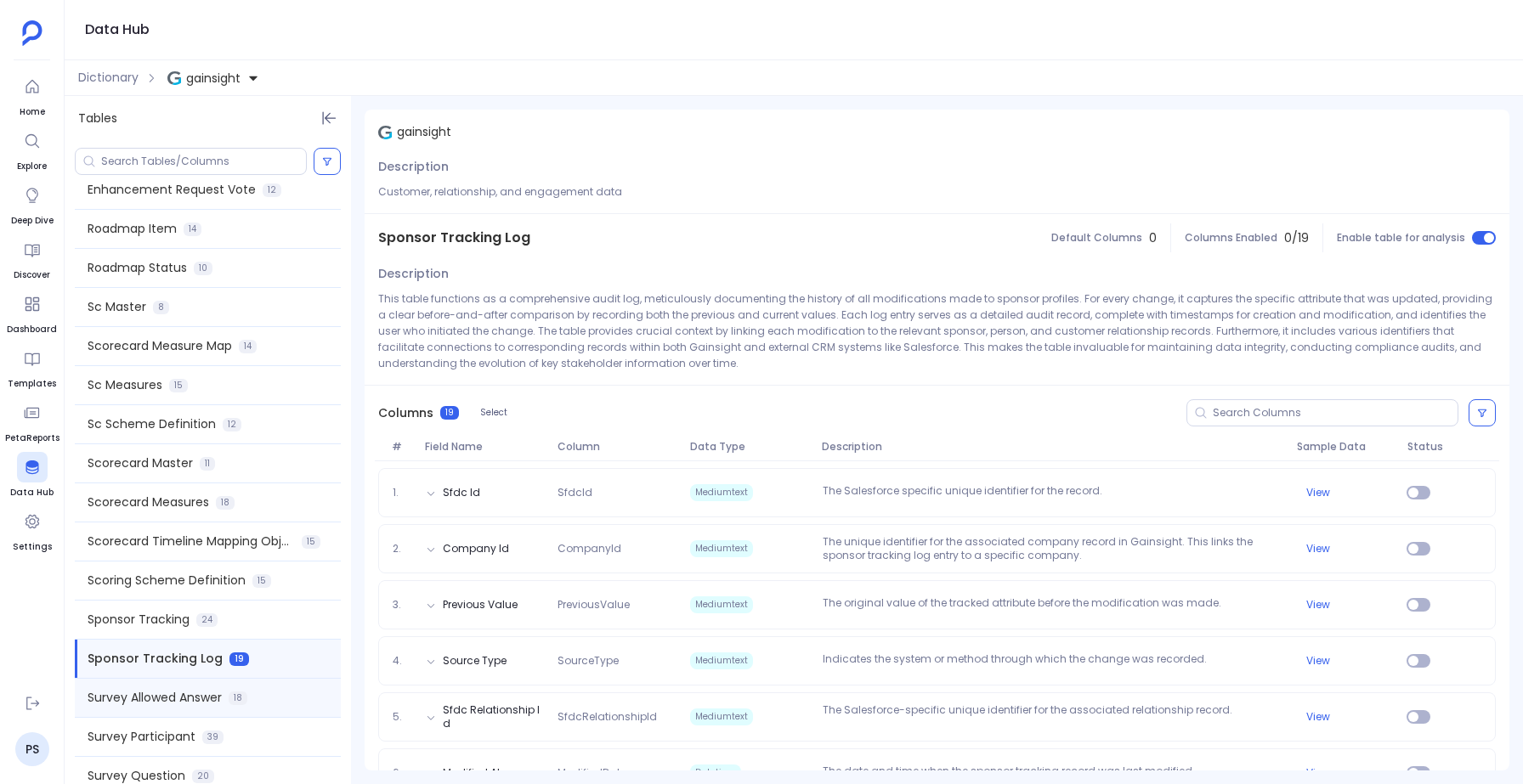
click at [126, 700] on span "Survey Allowed Answer" at bounding box center [154, 698] width 134 height 18
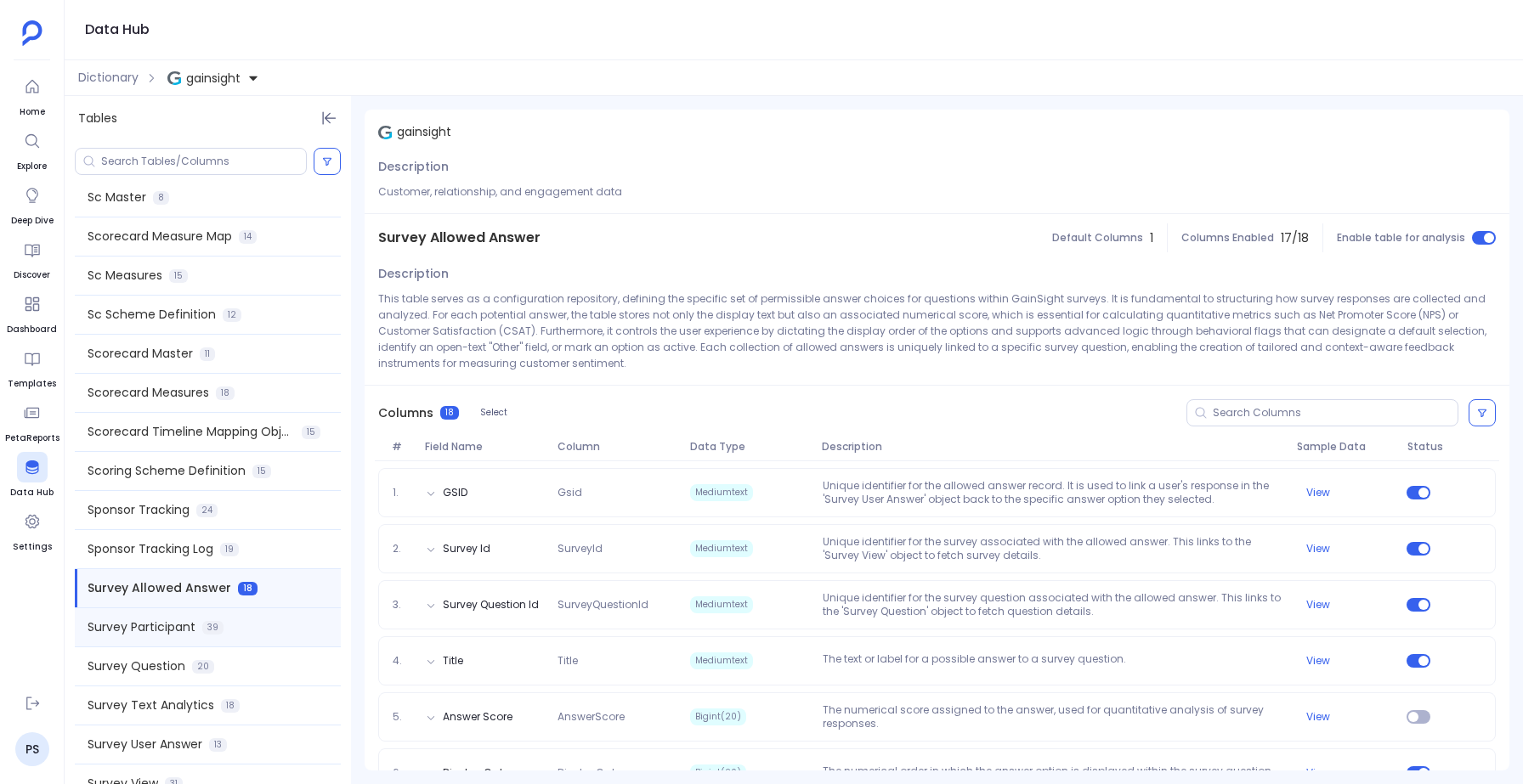
scroll to position [2082, 0]
click at [132, 625] on span "Survey Participant" at bounding box center [142, 626] width 108 height 18
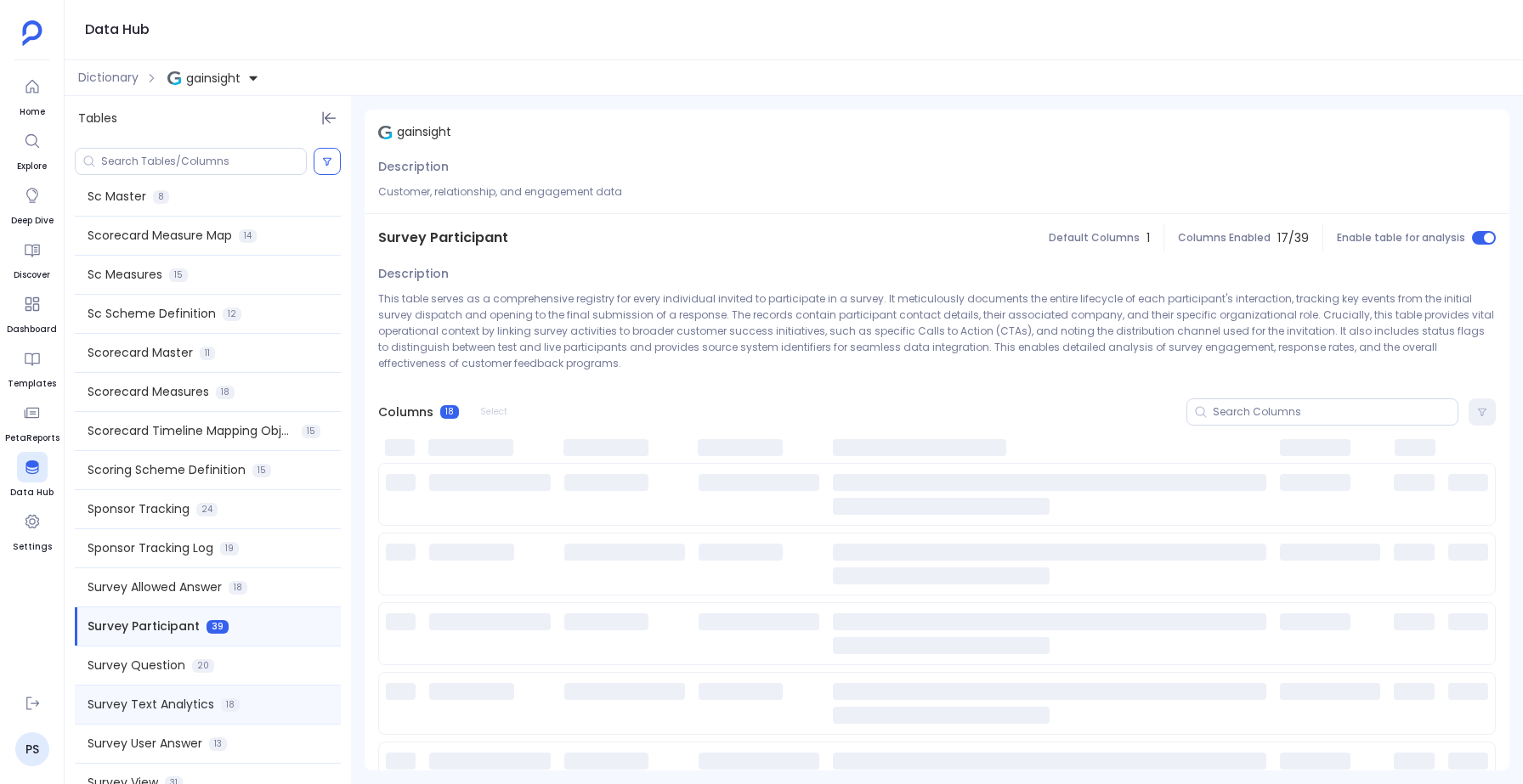
click at [131, 687] on div "Survey Text Analytics 18" at bounding box center [208, 705] width 266 height 38
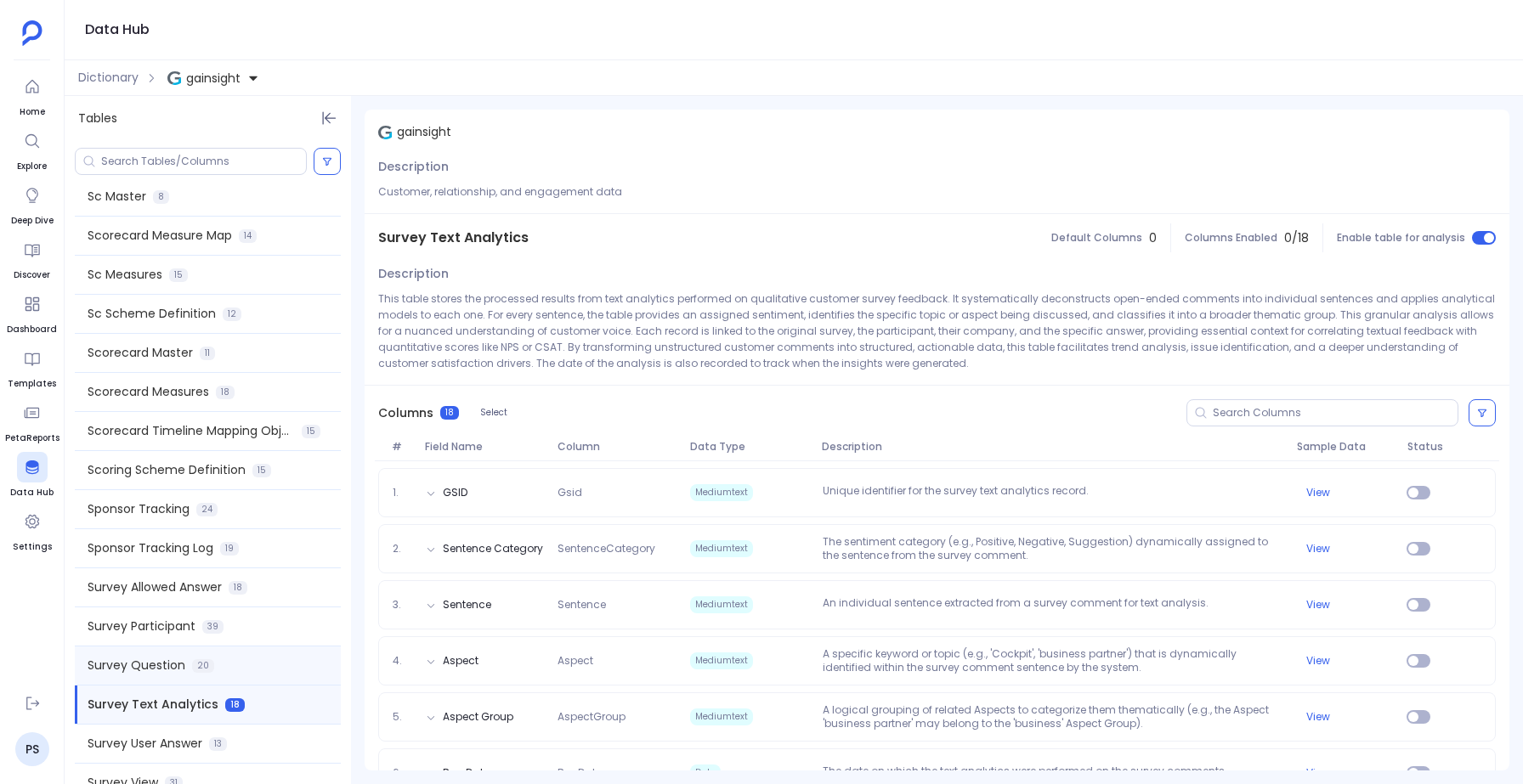
click at [131, 665] on span "Survey Question" at bounding box center [137, 665] width 98 height 18
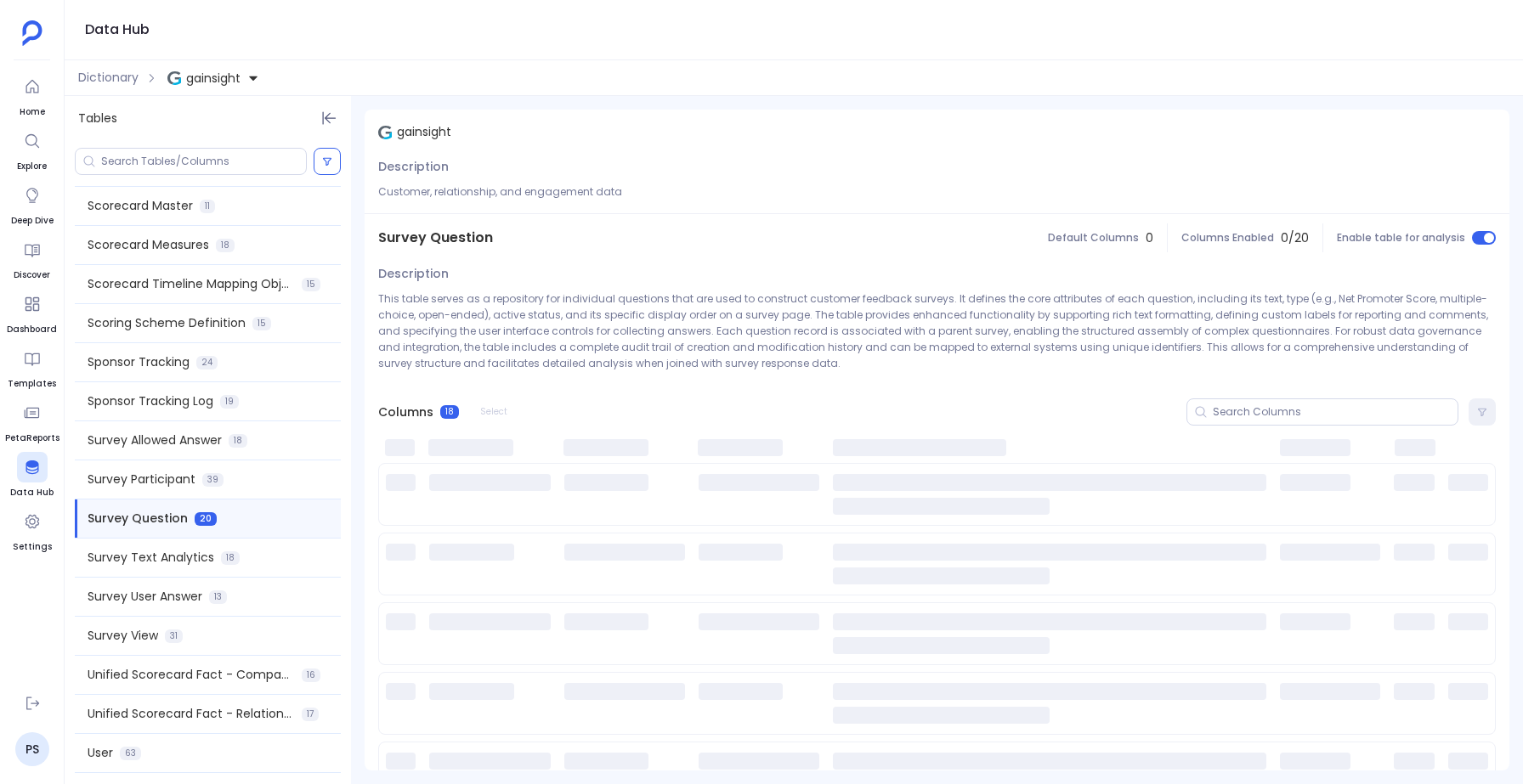
scroll to position [2268, 0]
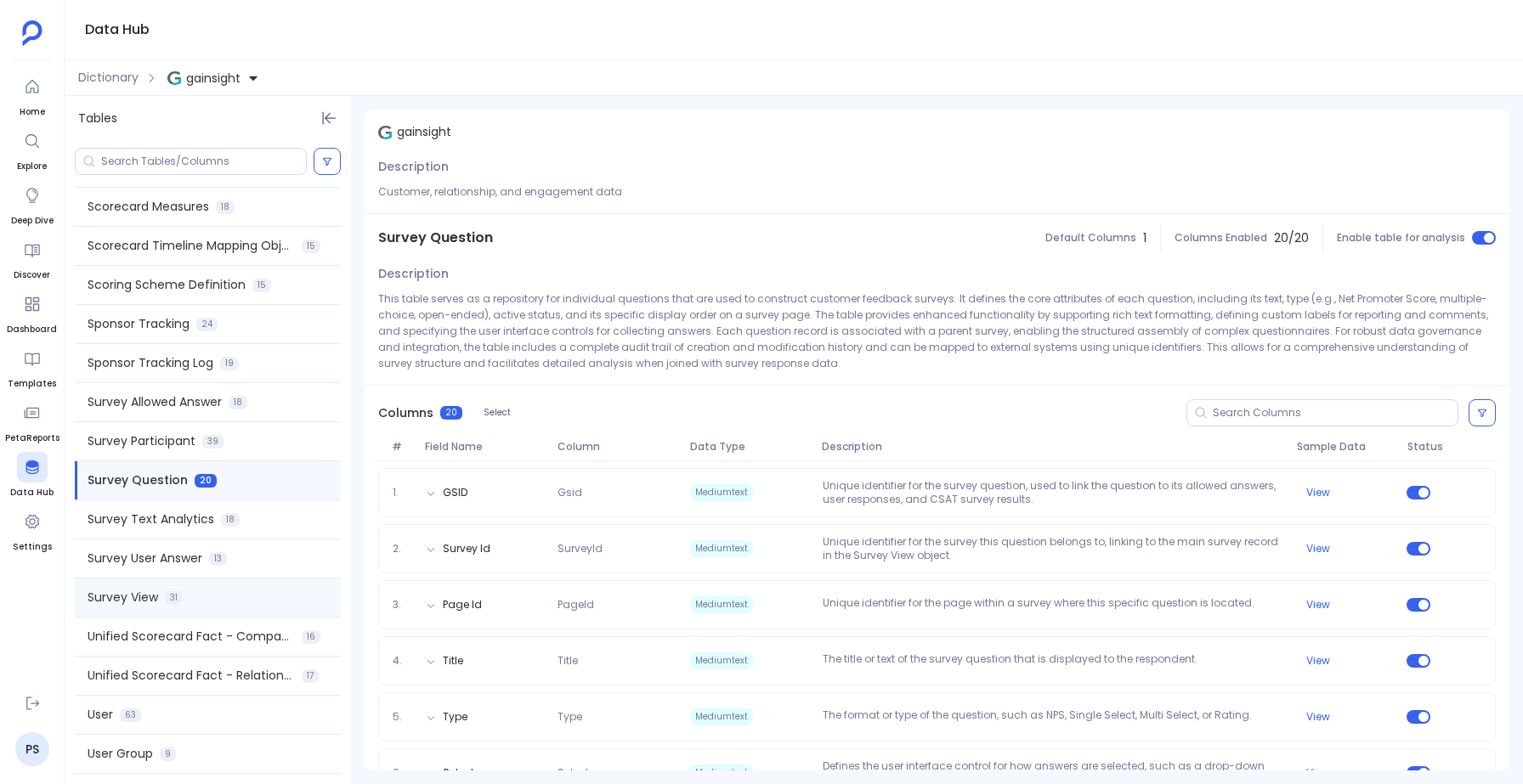
click at [133, 603] on span "Survey View" at bounding box center [123, 597] width 71 height 18
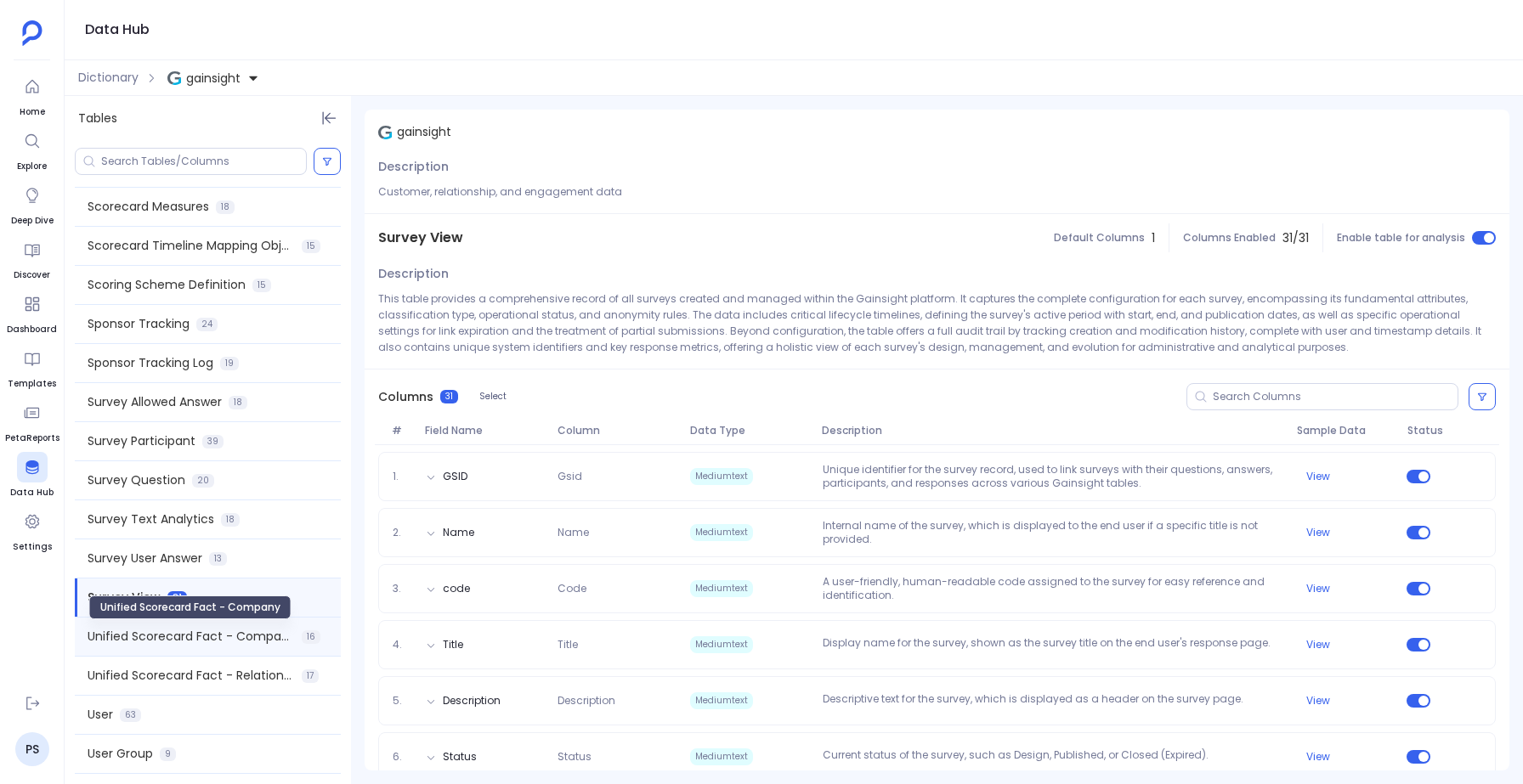
click at [130, 636] on span "Unified Scorecard Fact - Company" at bounding box center [191, 636] width 207 height 18
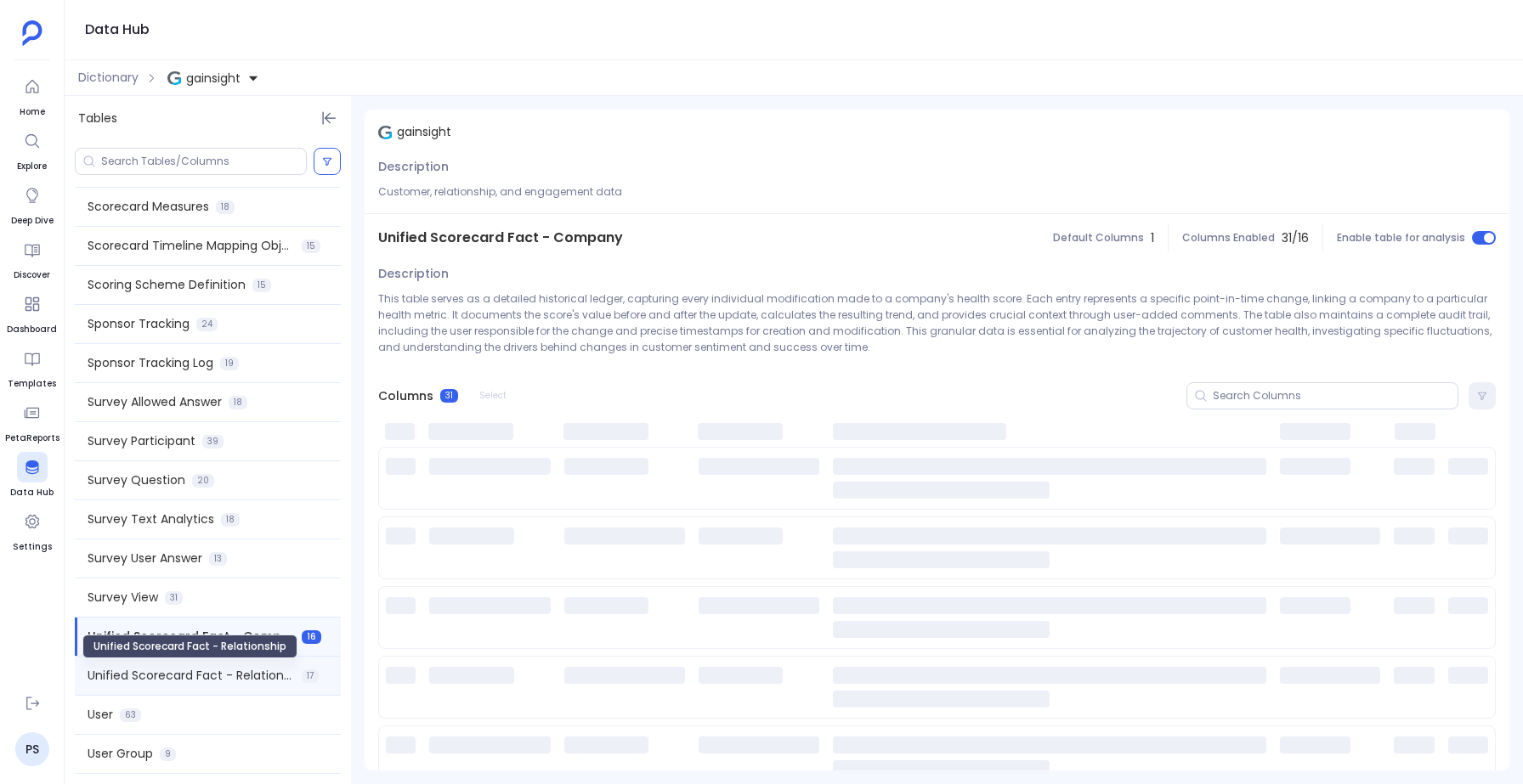
click at [123, 681] on span "Unified Scorecard Fact - Relationship" at bounding box center [191, 676] width 207 height 18
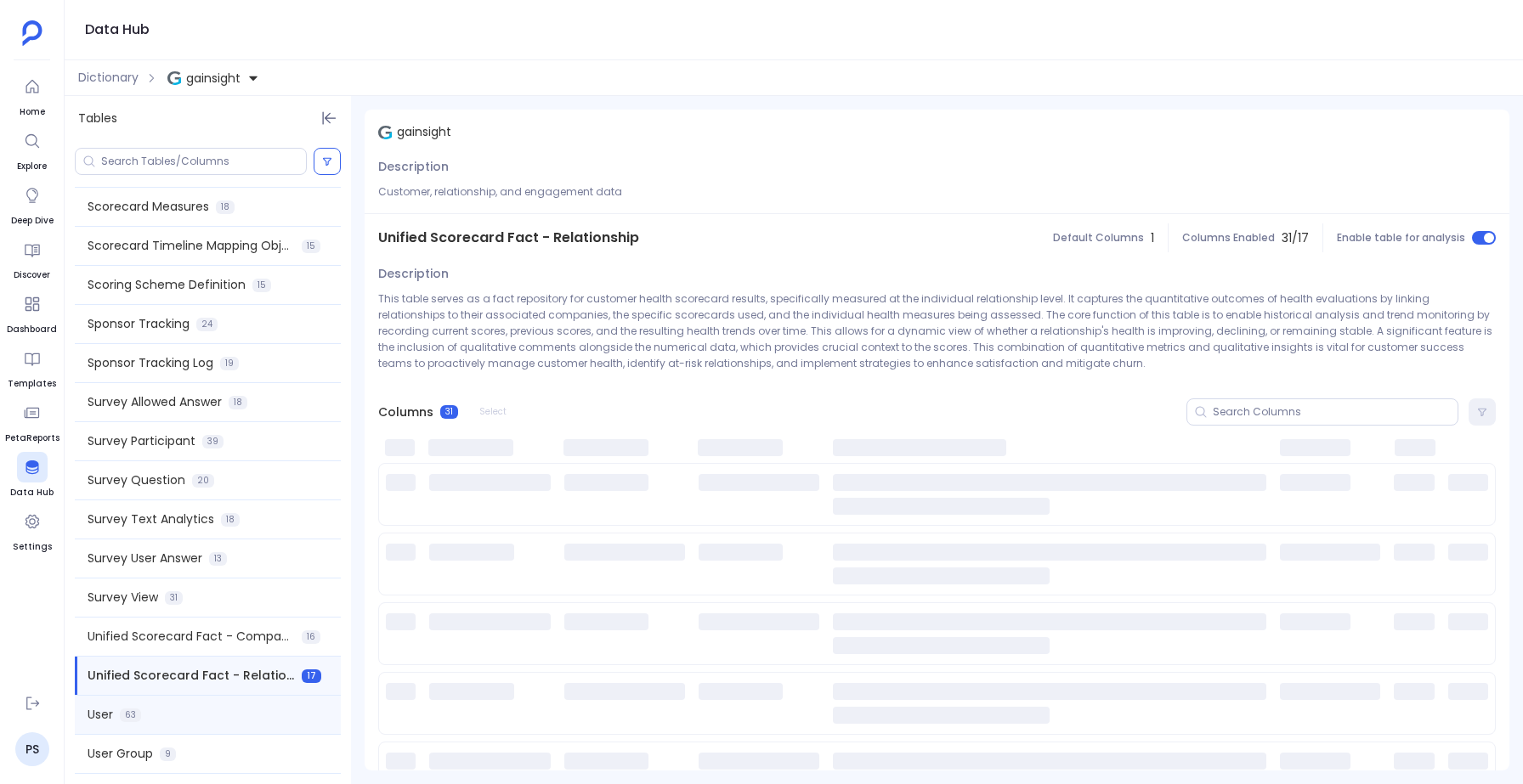
click at [125, 729] on div "User 63" at bounding box center [208, 715] width 266 height 38
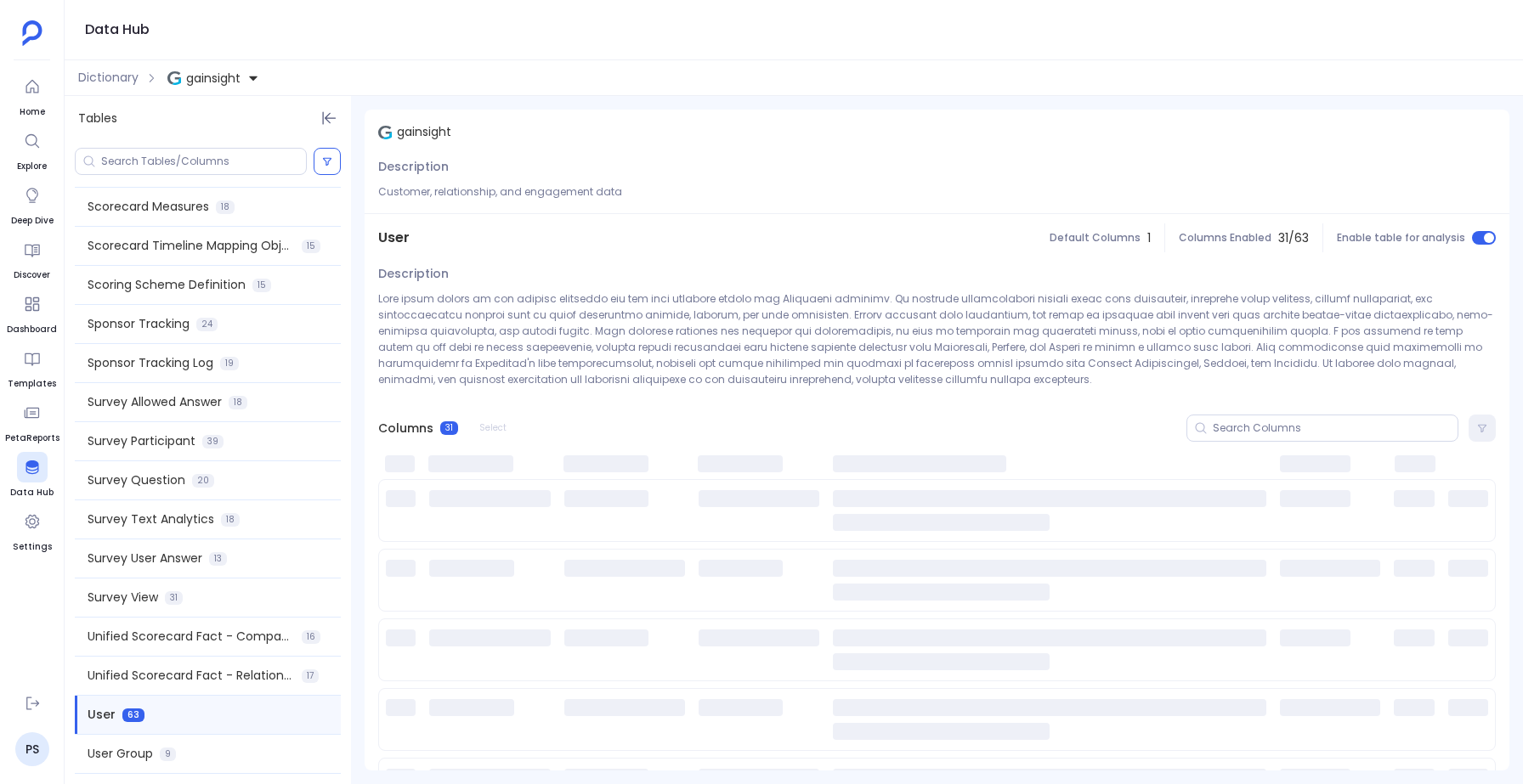
scroll to position [2303, 0]
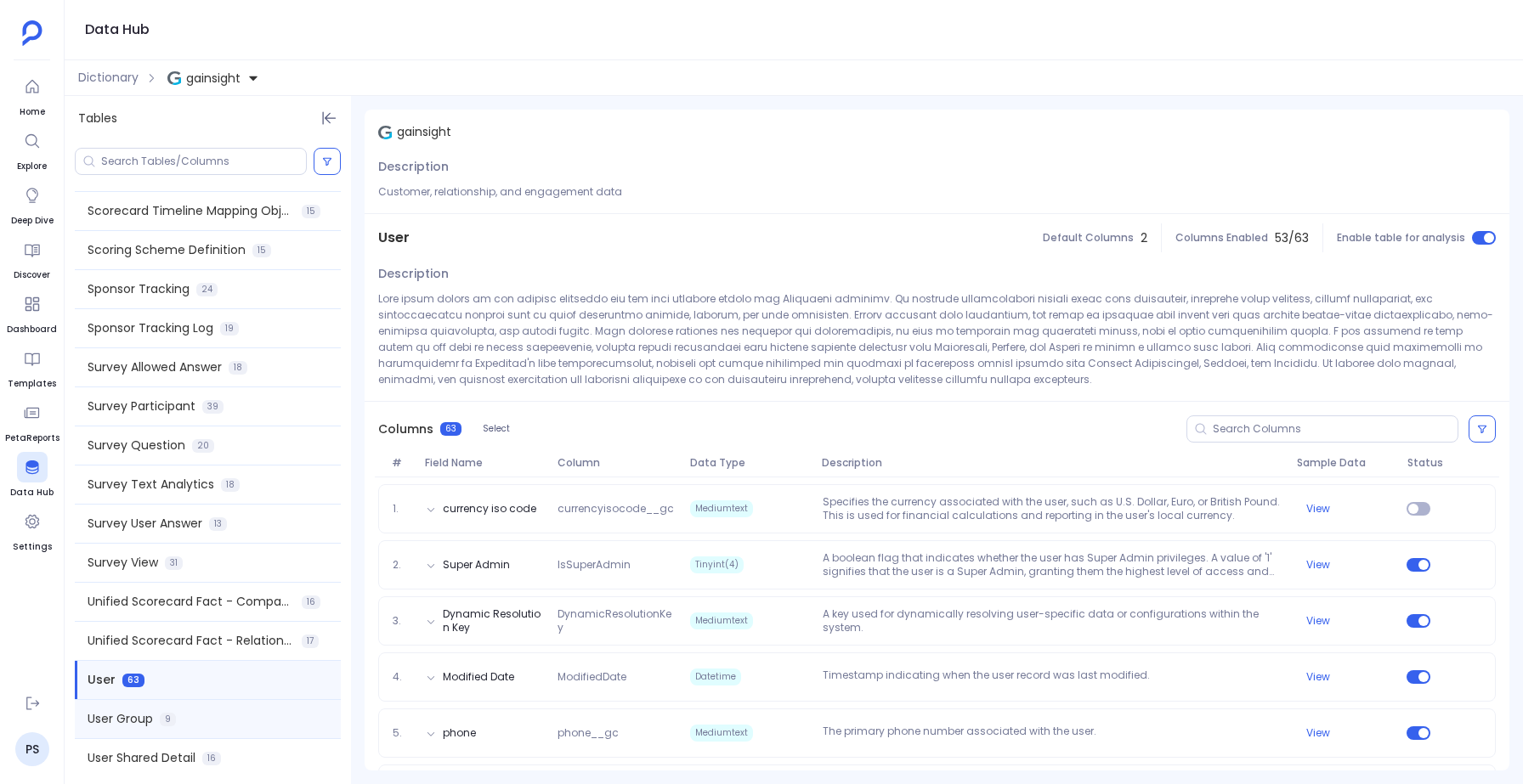
click at [124, 716] on span "User Group" at bounding box center [120, 719] width 66 height 18
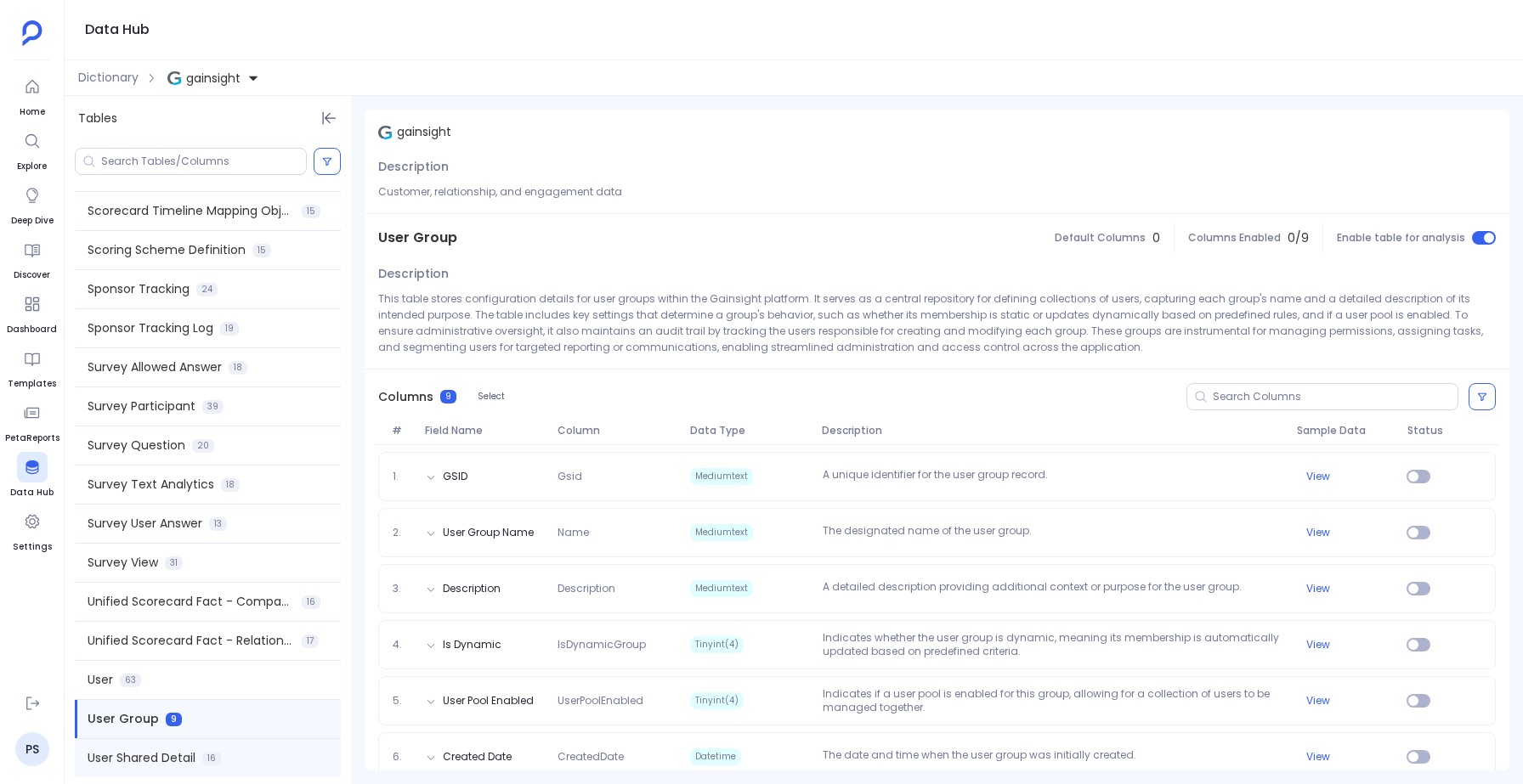
click at [136, 764] on span "User Shared Detail" at bounding box center [142, 758] width 108 height 18
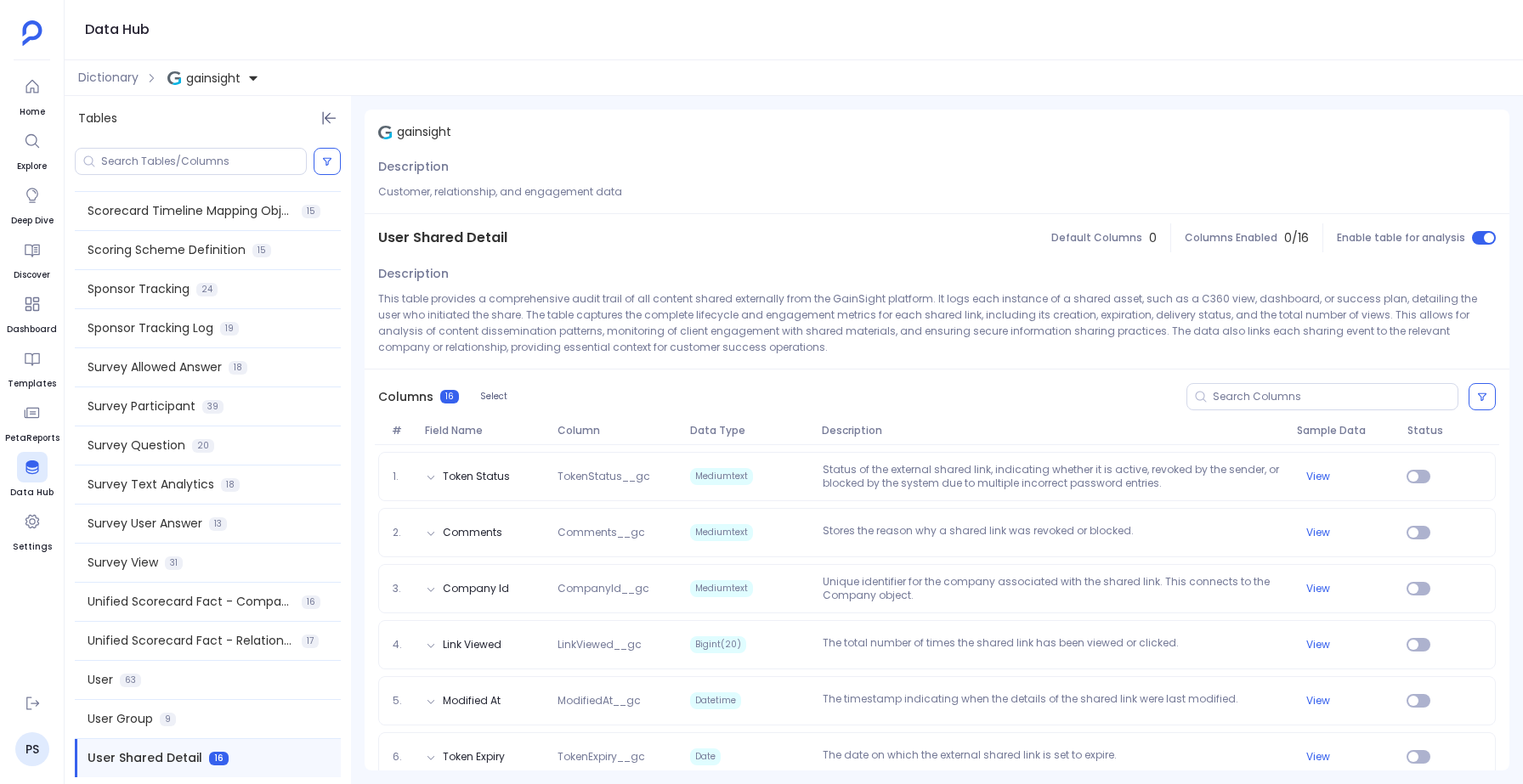
click at [422, 229] on span "User Shared Detail" at bounding box center [442, 238] width 129 height 20
copy span "User Shared Detail"
click at [138, 408] on span "Survey Participant" at bounding box center [142, 406] width 108 height 18
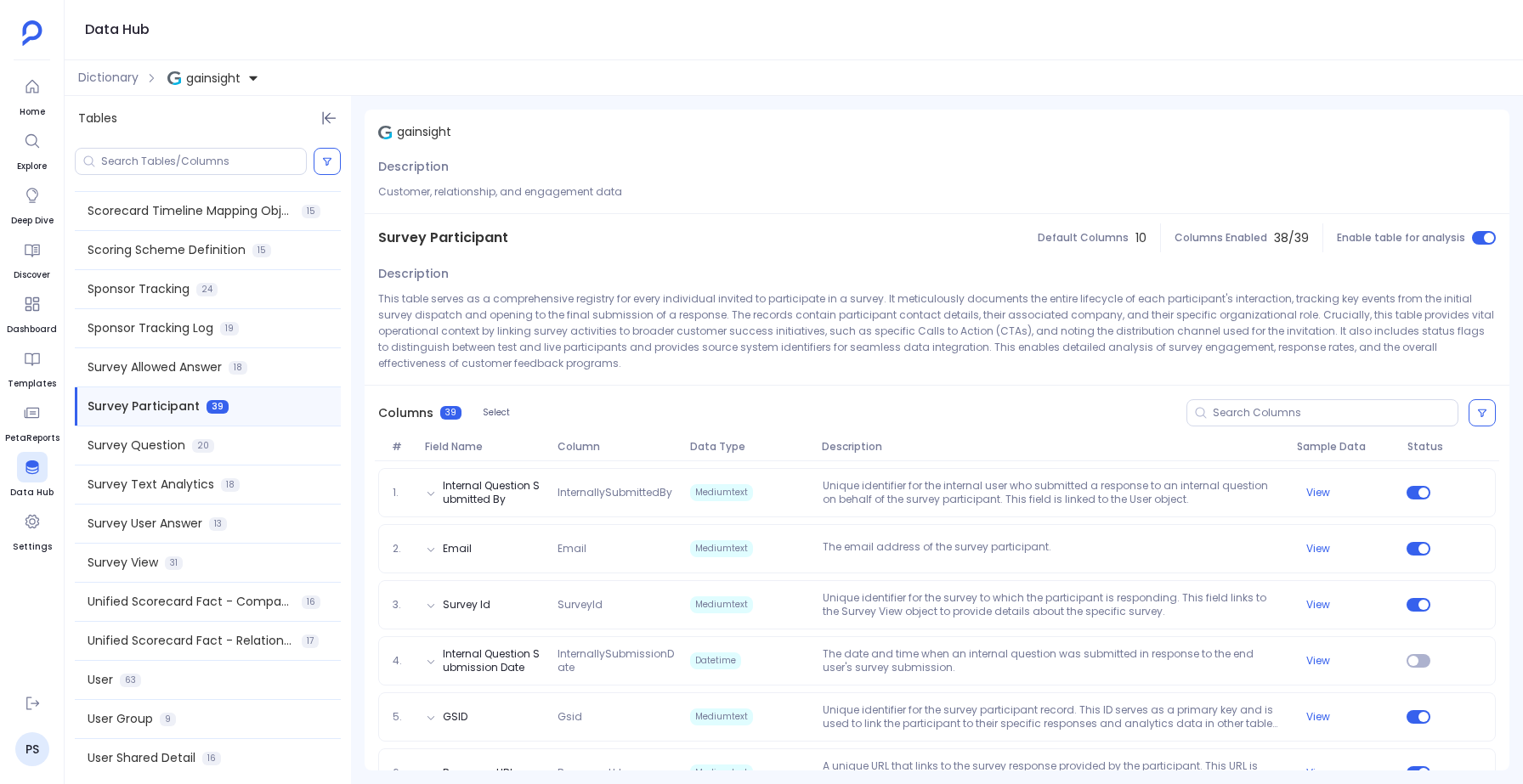
click at [442, 235] on span "Survey Participant" at bounding box center [443, 238] width 130 height 20
copy span "Survey Participant"
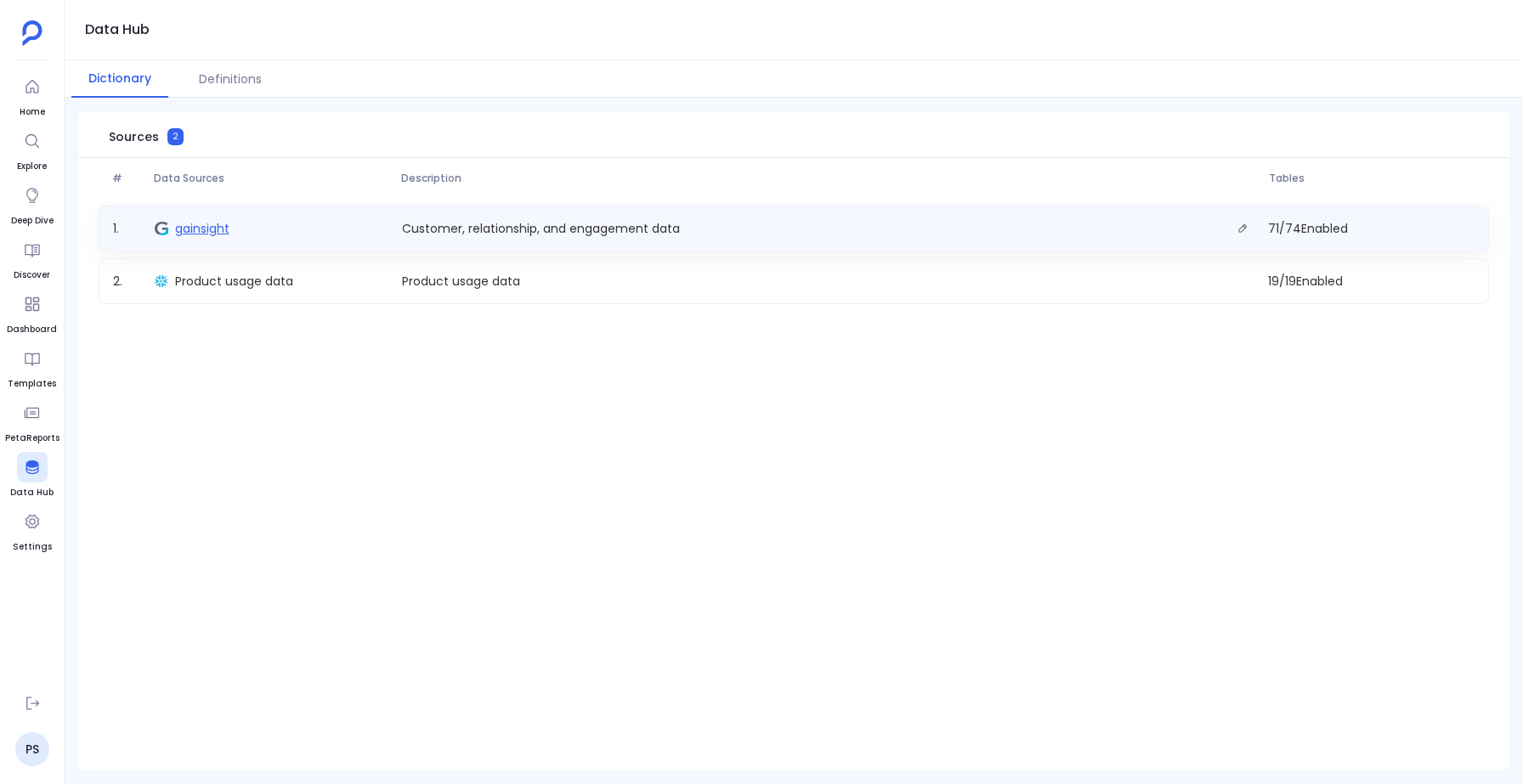
click at [200, 221] on span "gainsight" at bounding box center [202, 229] width 55 height 17
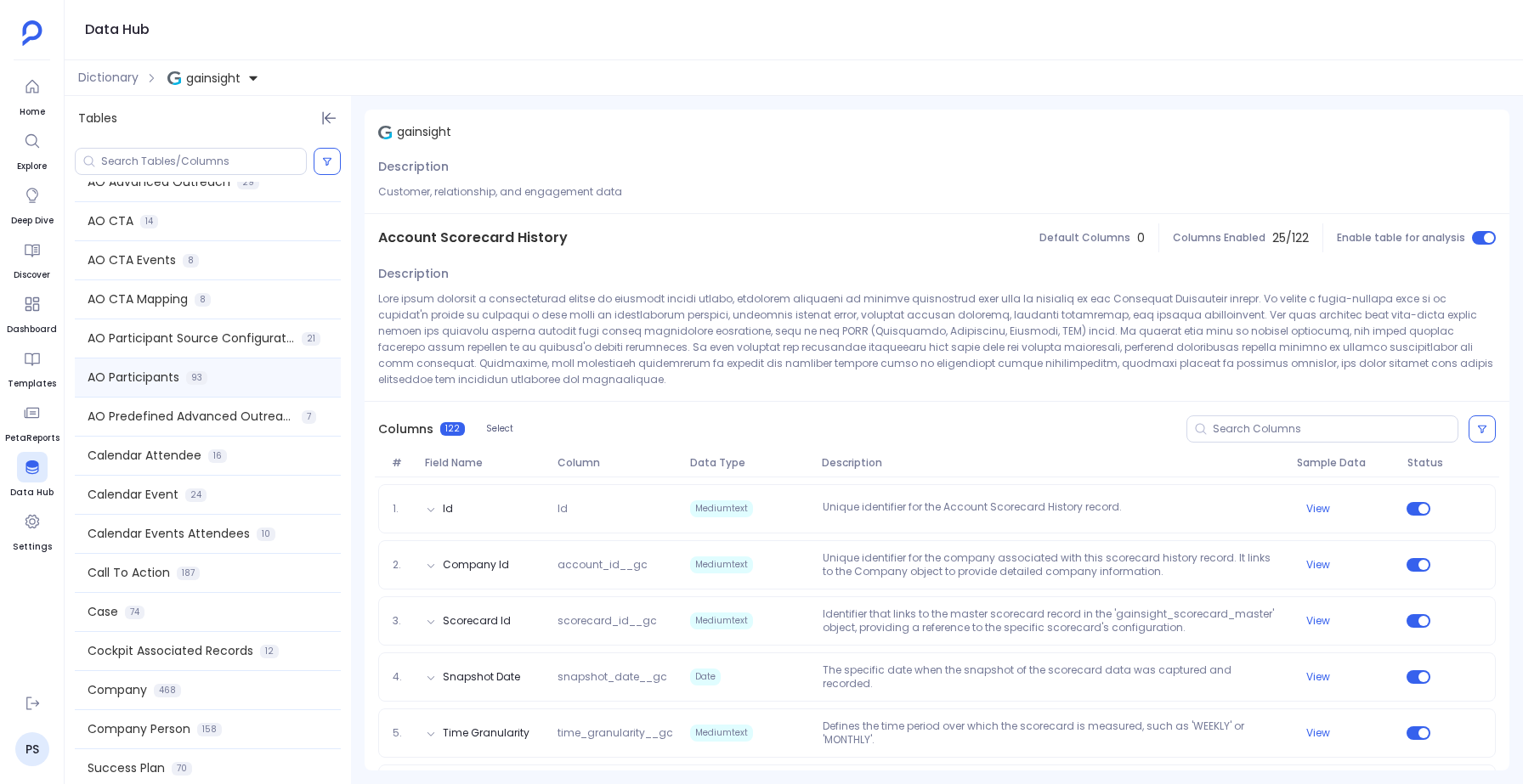
scroll to position [264, 0]
click at [137, 572] on span "Call To Action" at bounding box center [129, 569] width 83 height 18
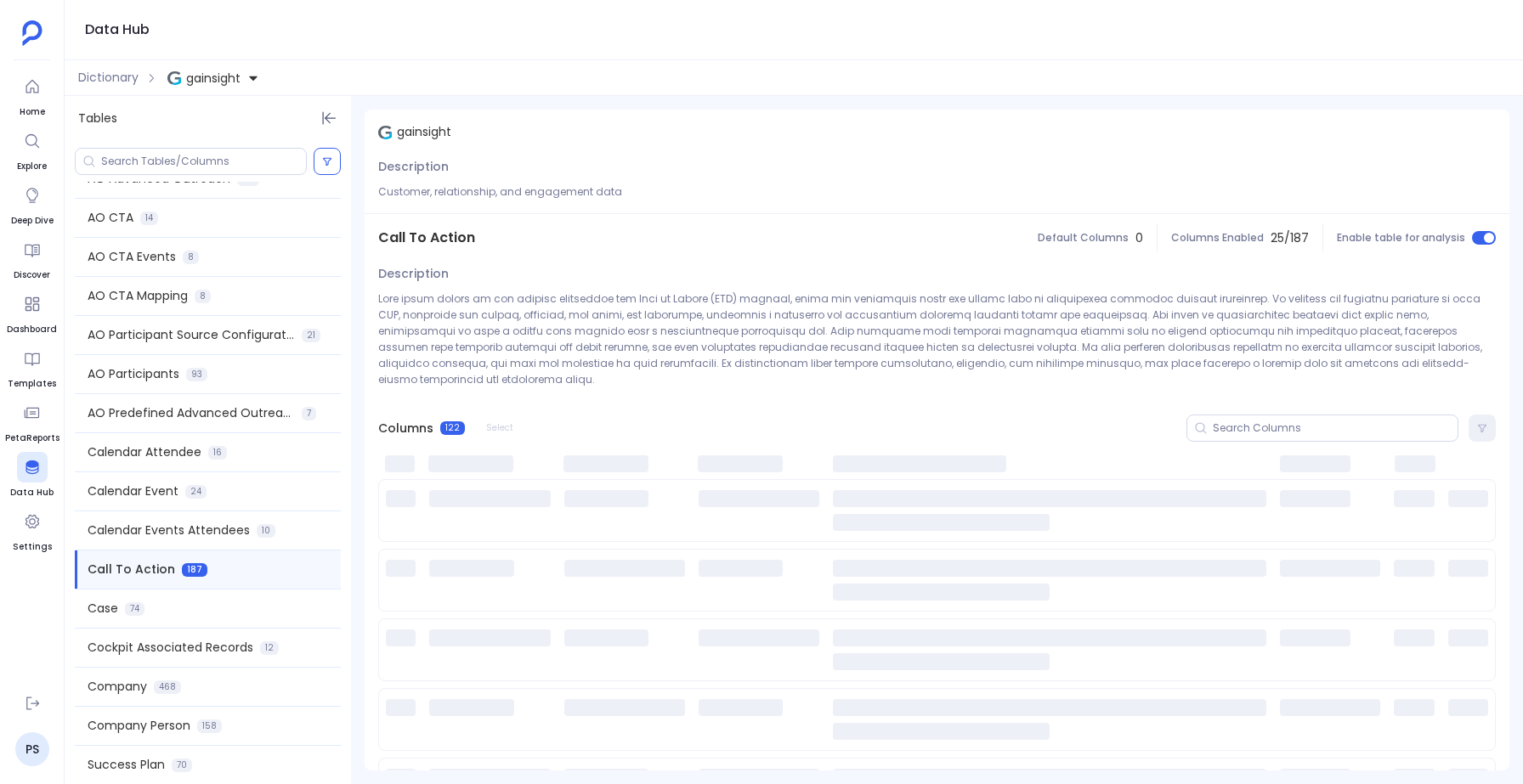
click at [429, 241] on span "Call To Action" at bounding box center [427, 238] width 97 height 20
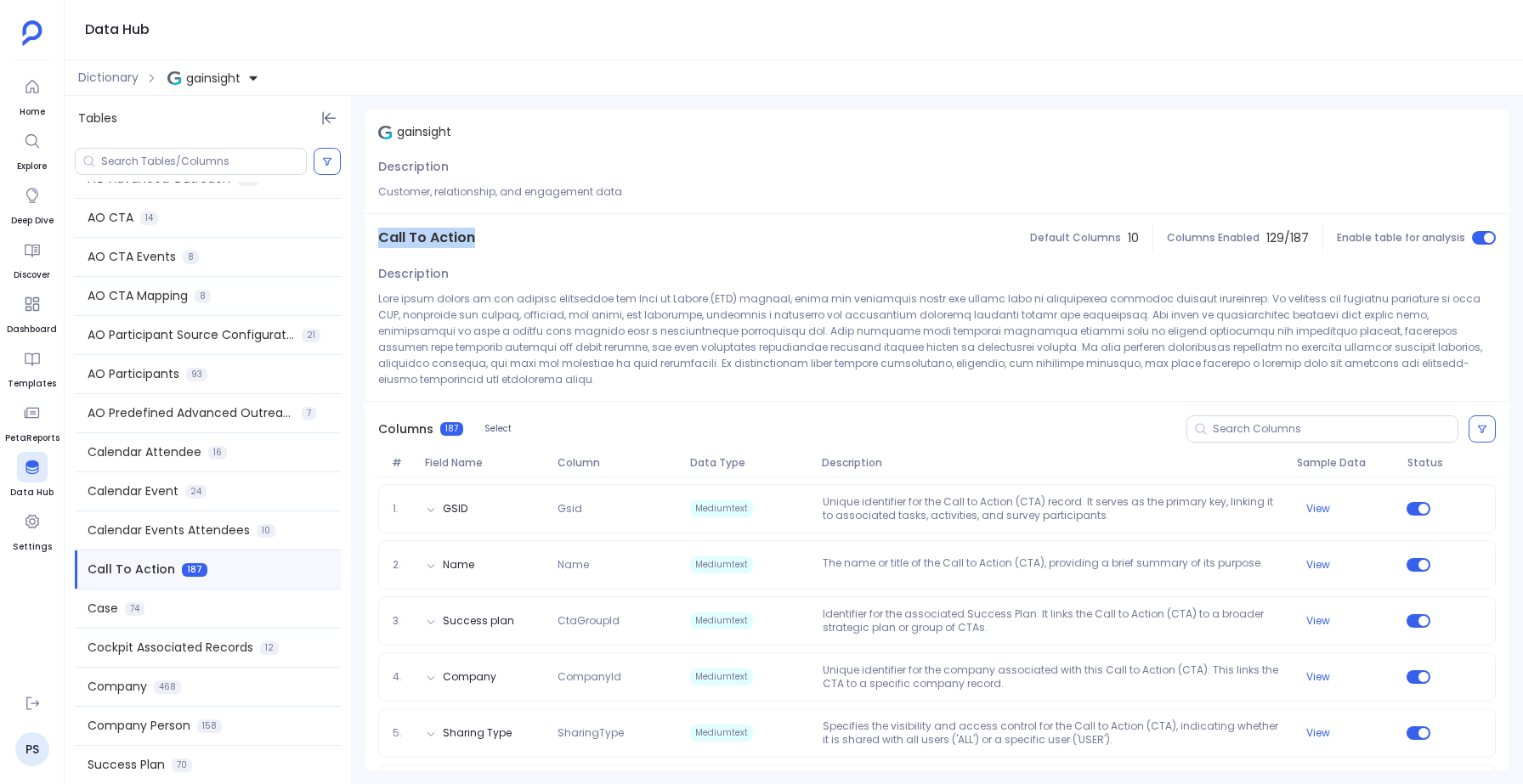
click at [429, 241] on span "Call To Action" at bounding box center [427, 238] width 97 height 20
copy span "Call To Action"
click at [158, 163] on input at bounding box center [204, 161] width 205 height 14
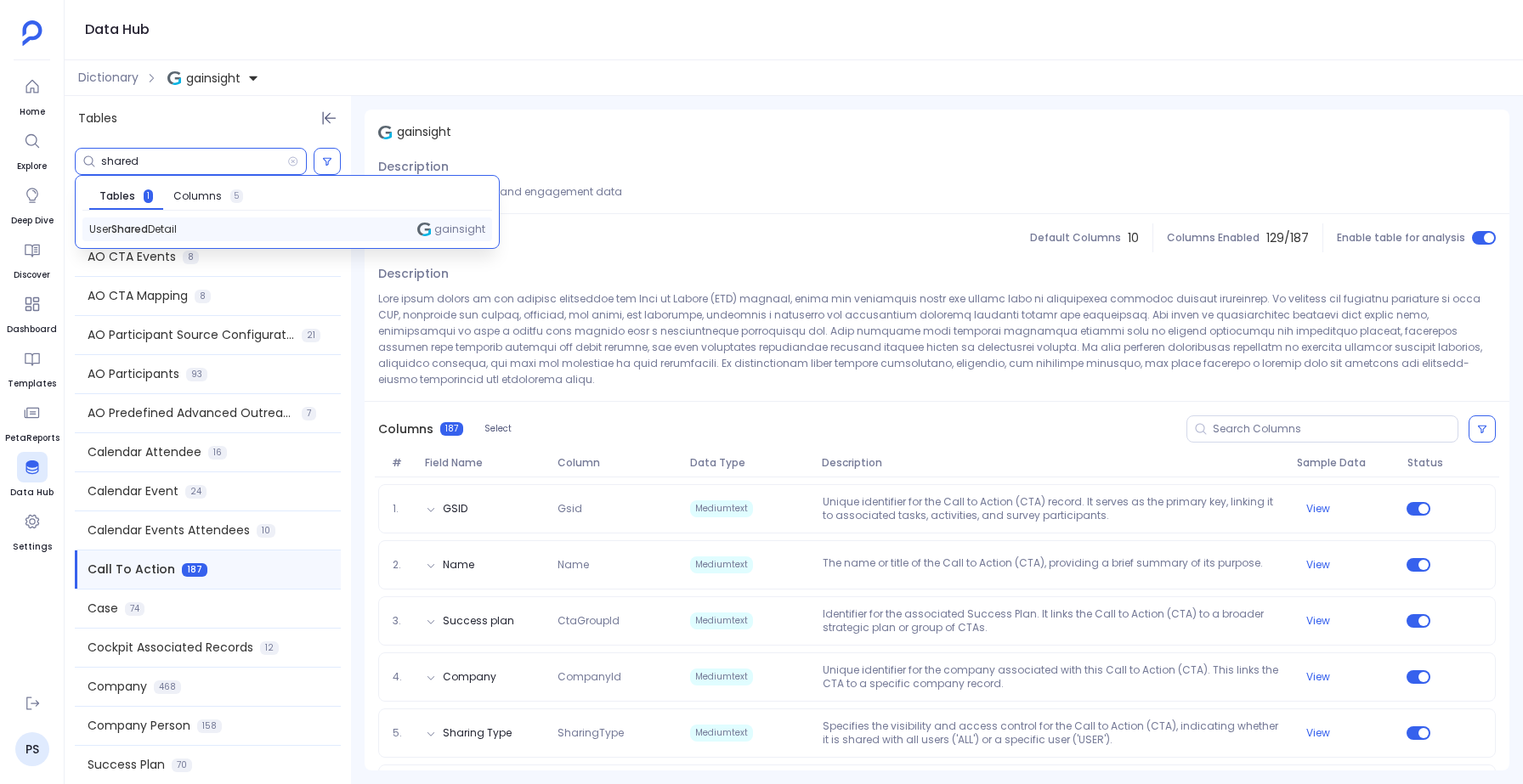
type input "shared"
click at [130, 229] on span "User Shared Detail" at bounding box center [133, 229] width 88 height 14
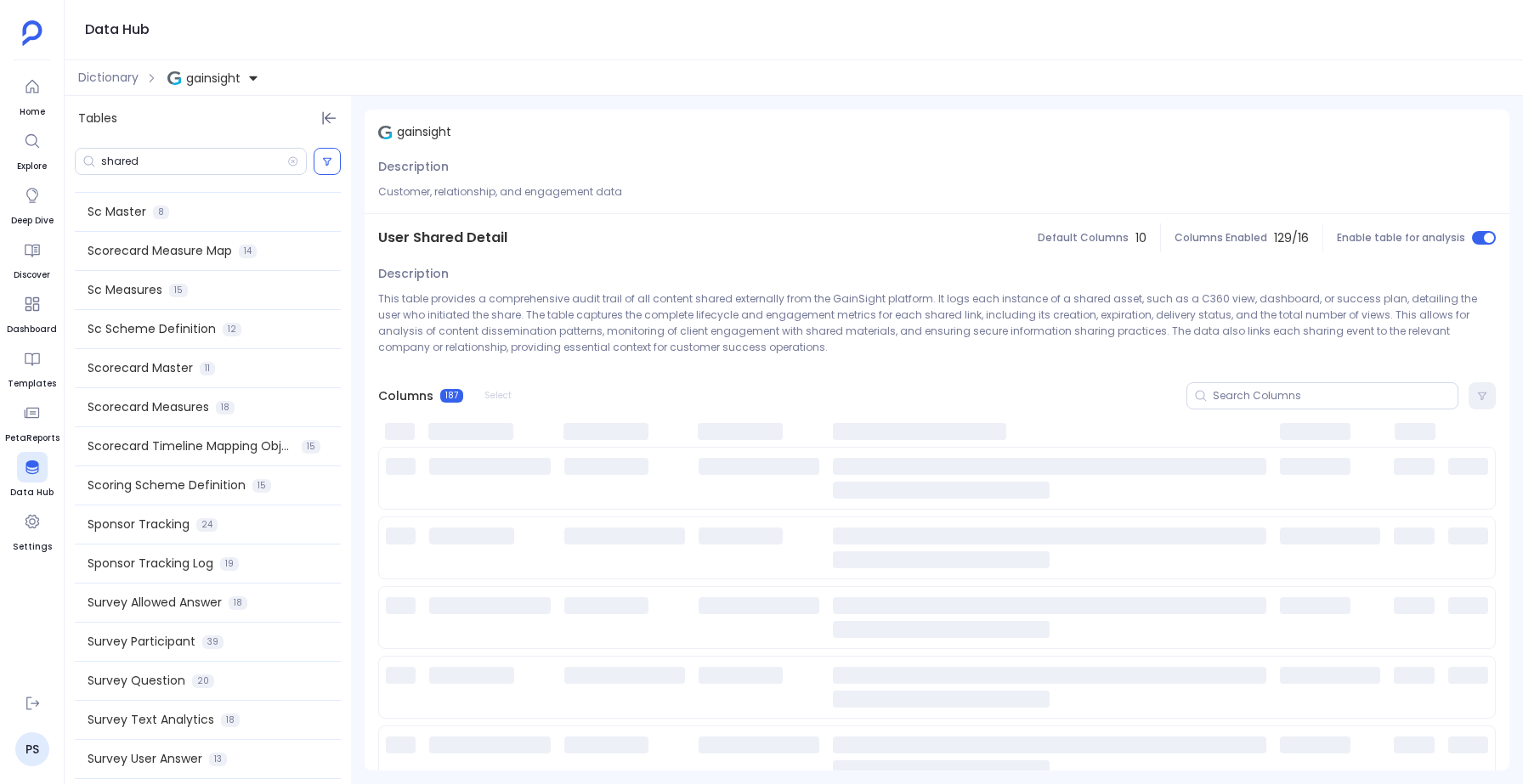
scroll to position [2303, 0]
